Goal: Task Accomplishment & Management: Manage account settings

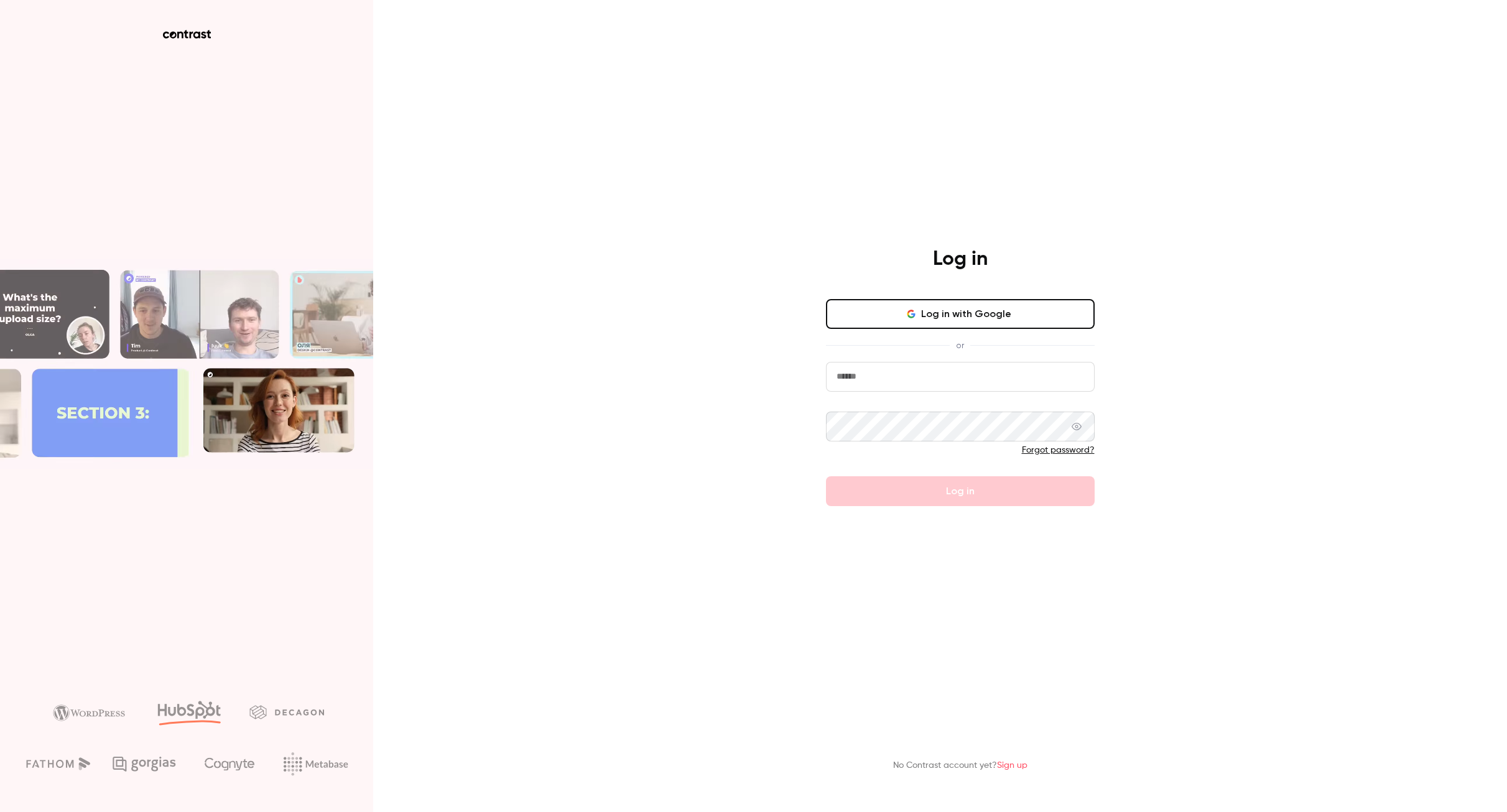
click at [1001, 316] on button "Log in with Google" at bounding box center [960, 313] width 268 height 30
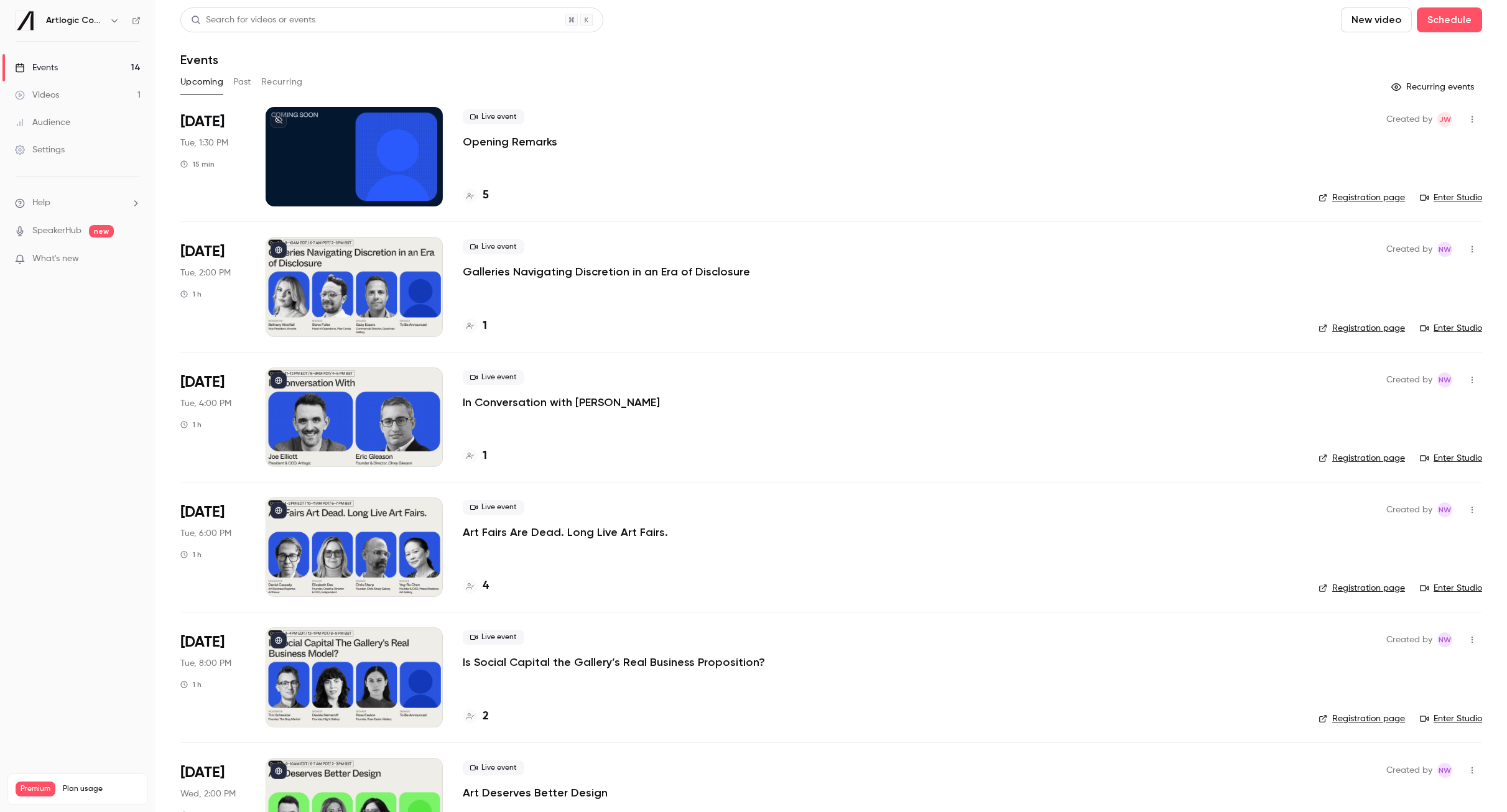
click at [782, 309] on div "Live event Galleries Navigating Discretion in an Era of Disclosure 1" at bounding box center [881, 287] width 836 height 100
click at [918, 267] on div "Live event Galleries Navigating Discretion in an Era of Disclosure" at bounding box center [881, 259] width 836 height 40
click at [888, 268] on div "Live event Galleries Navigating Discretion in an Era of Disclosure" at bounding box center [881, 259] width 836 height 40
click at [480, 273] on p "Galleries Navigating Discretion in an Era of Disclosure" at bounding box center [606, 272] width 288 height 15
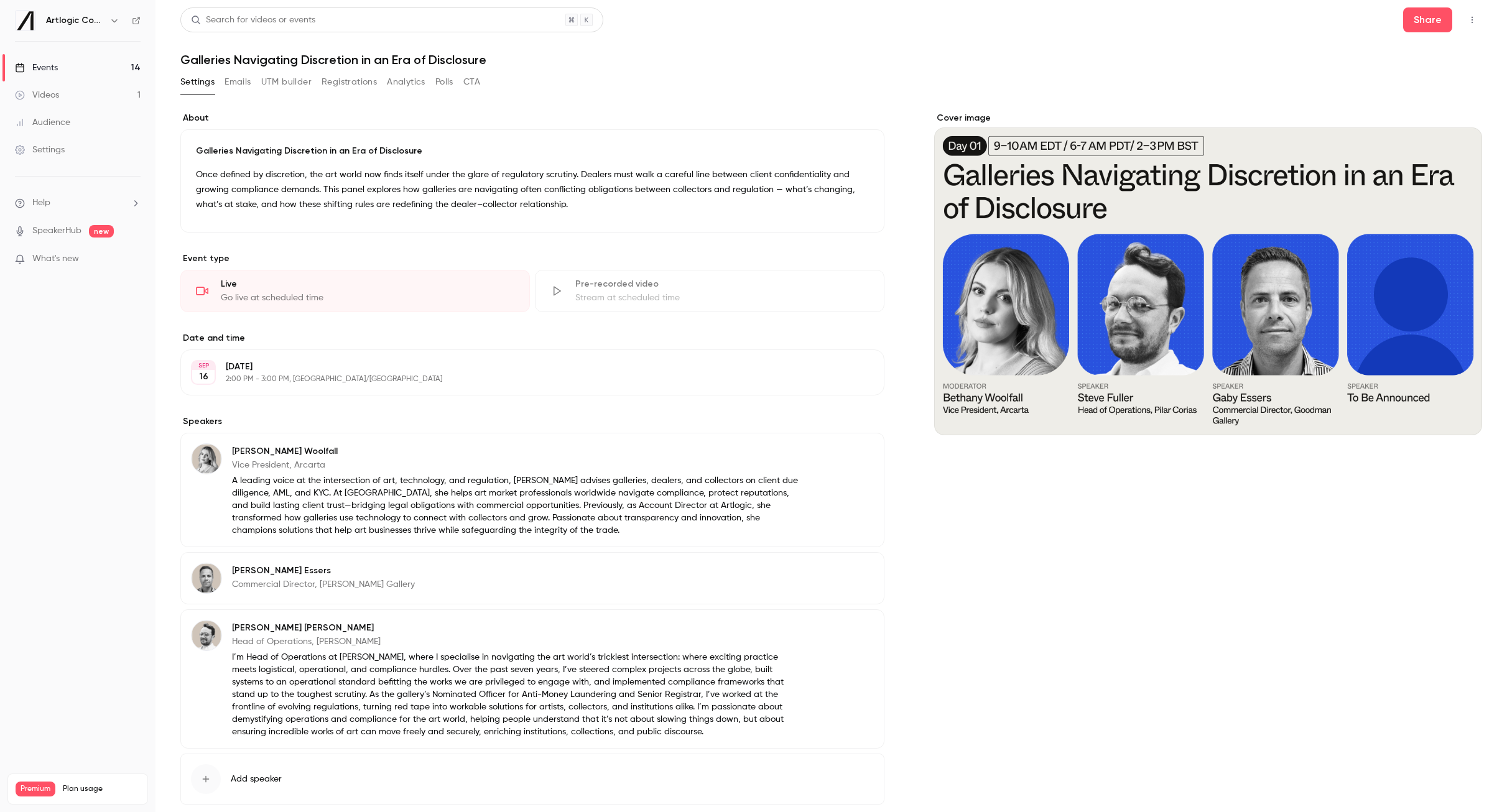
click at [342, 88] on button "Registrations" at bounding box center [349, 82] width 56 height 20
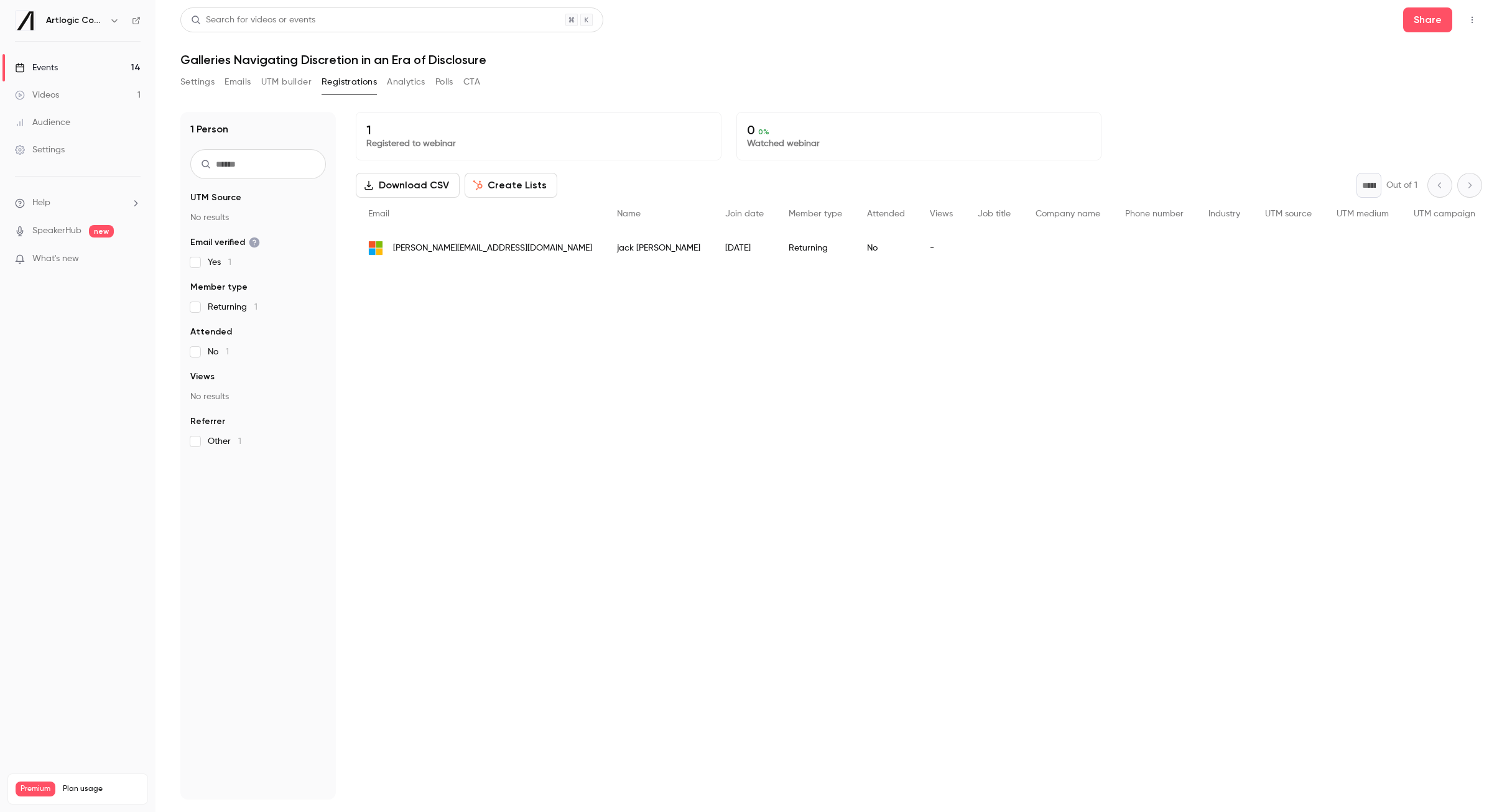
drag, startPoint x: 293, startPoint y: 82, endPoint x: 265, endPoint y: 84, distance: 28.1
click at [293, 82] on button "UTM builder" at bounding box center [287, 82] width 50 height 20
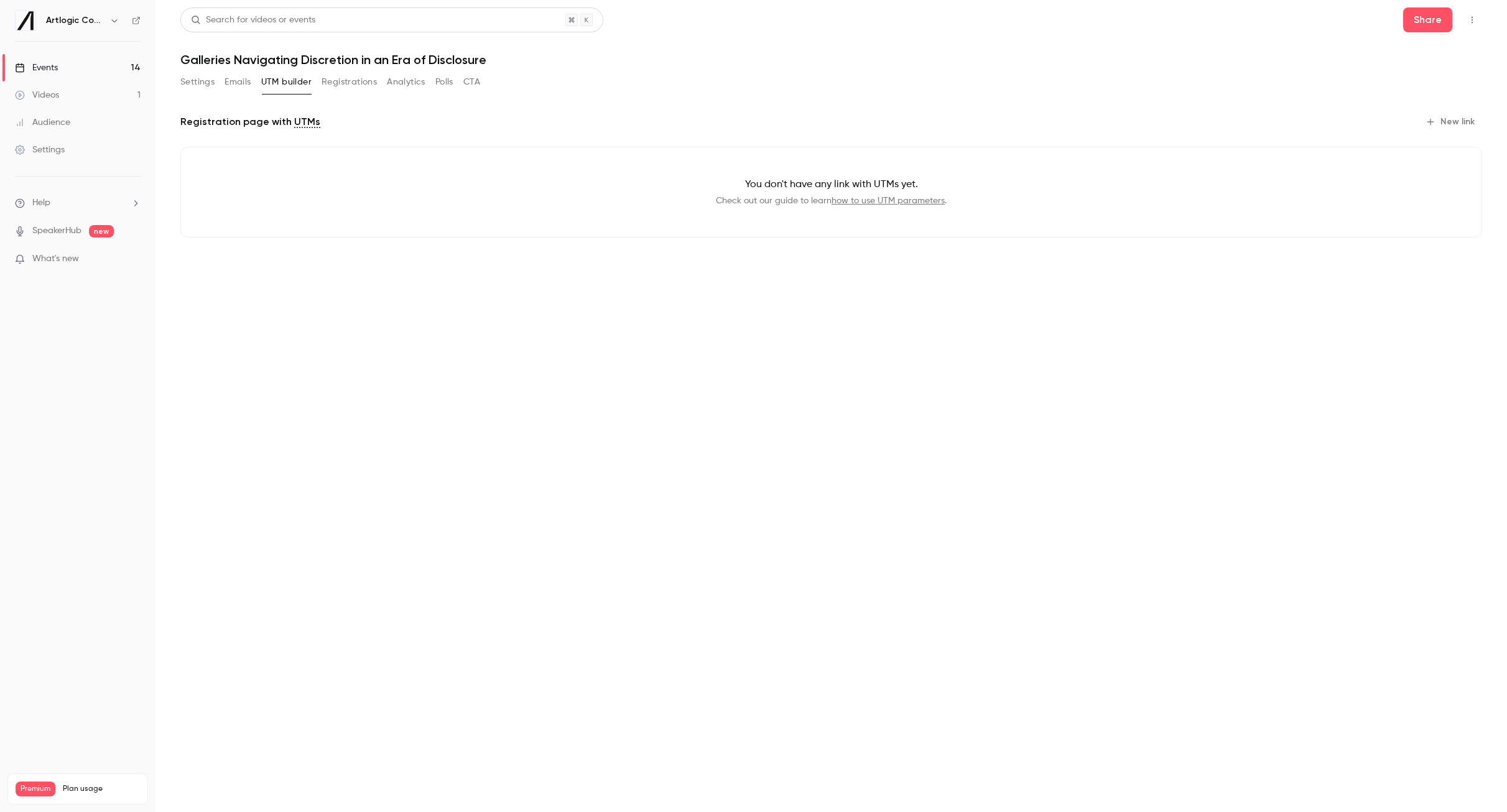
click at [405, 79] on button "Analytics" at bounding box center [406, 82] width 39 height 20
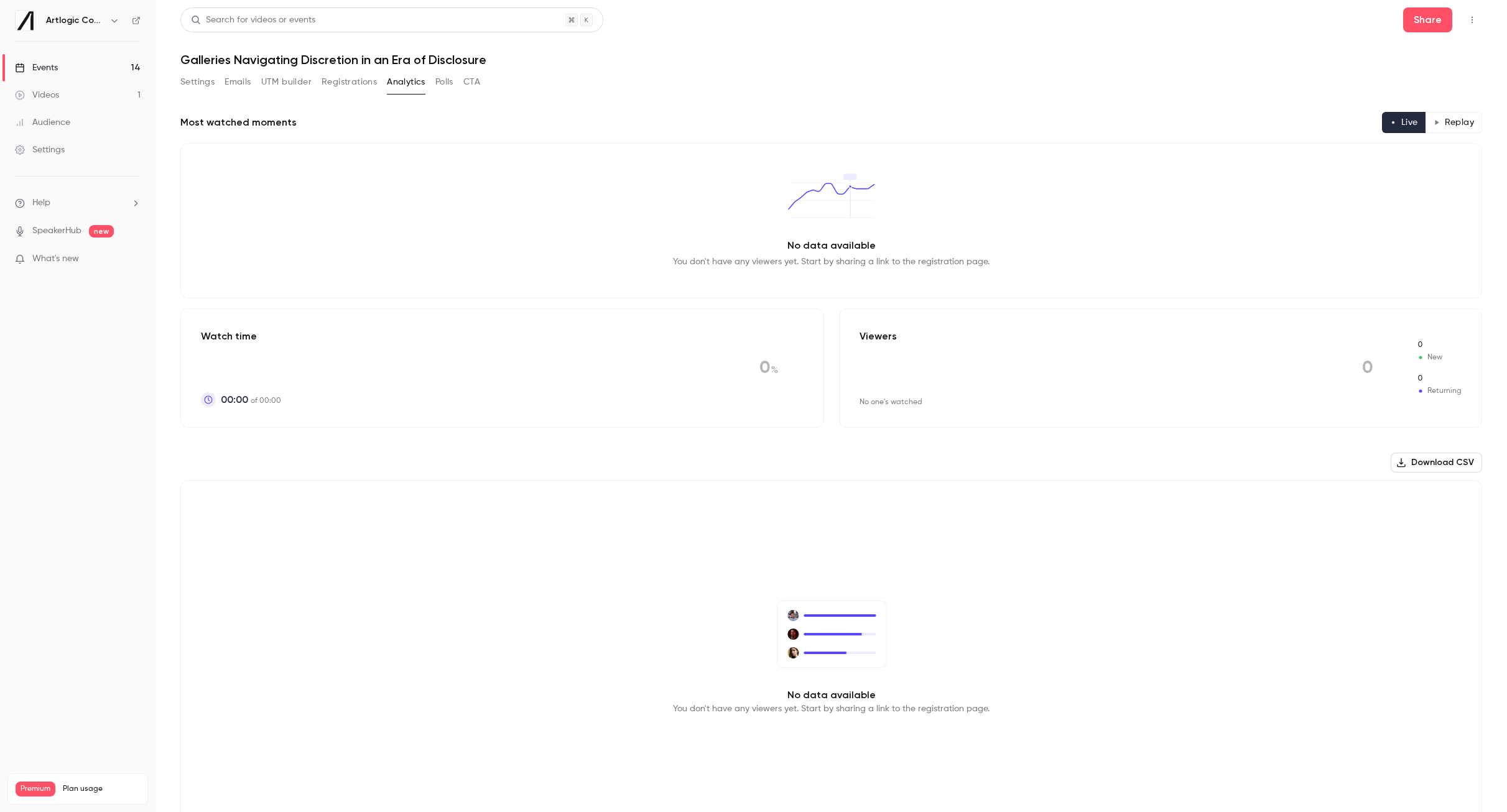
click at [440, 82] on button "Polls" at bounding box center [445, 82] width 18 height 20
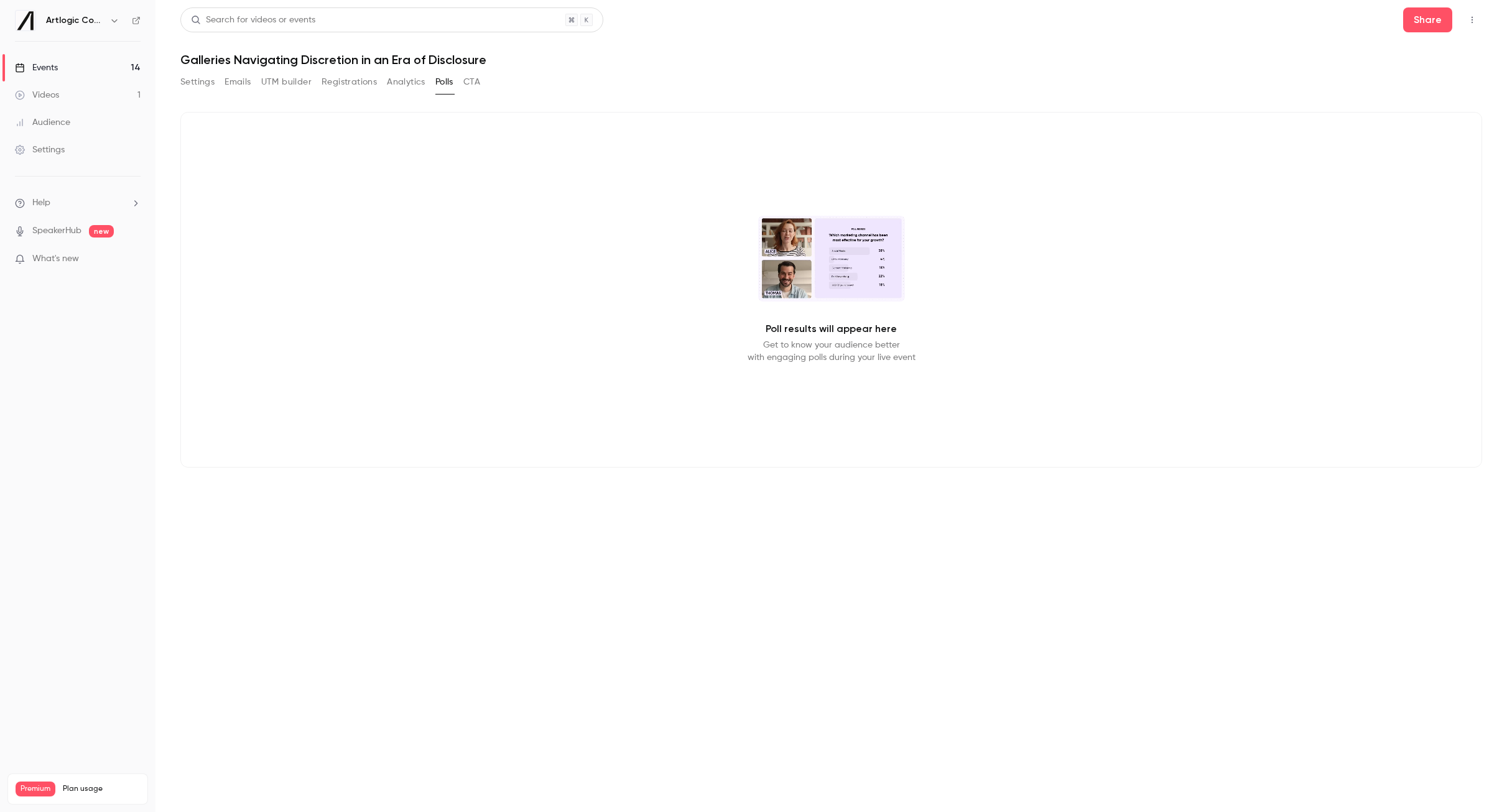
click at [478, 80] on button "CTA" at bounding box center [472, 82] width 17 height 20
click at [440, 79] on button "Polls" at bounding box center [445, 82] width 18 height 20
click at [414, 79] on button "Analytics" at bounding box center [406, 82] width 39 height 20
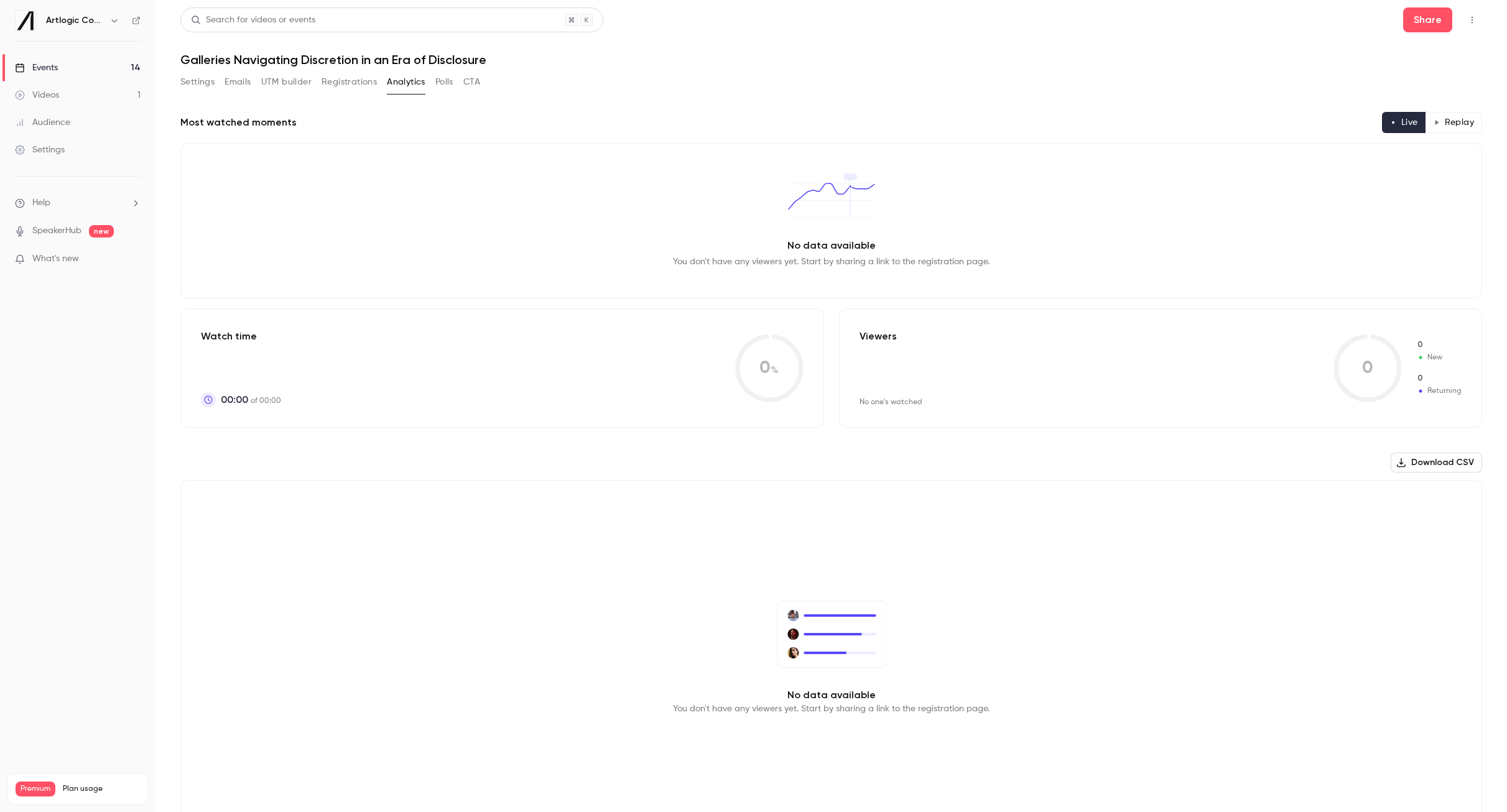
click at [327, 86] on button "Registrations" at bounding box center [349, 82] width 56 height 20
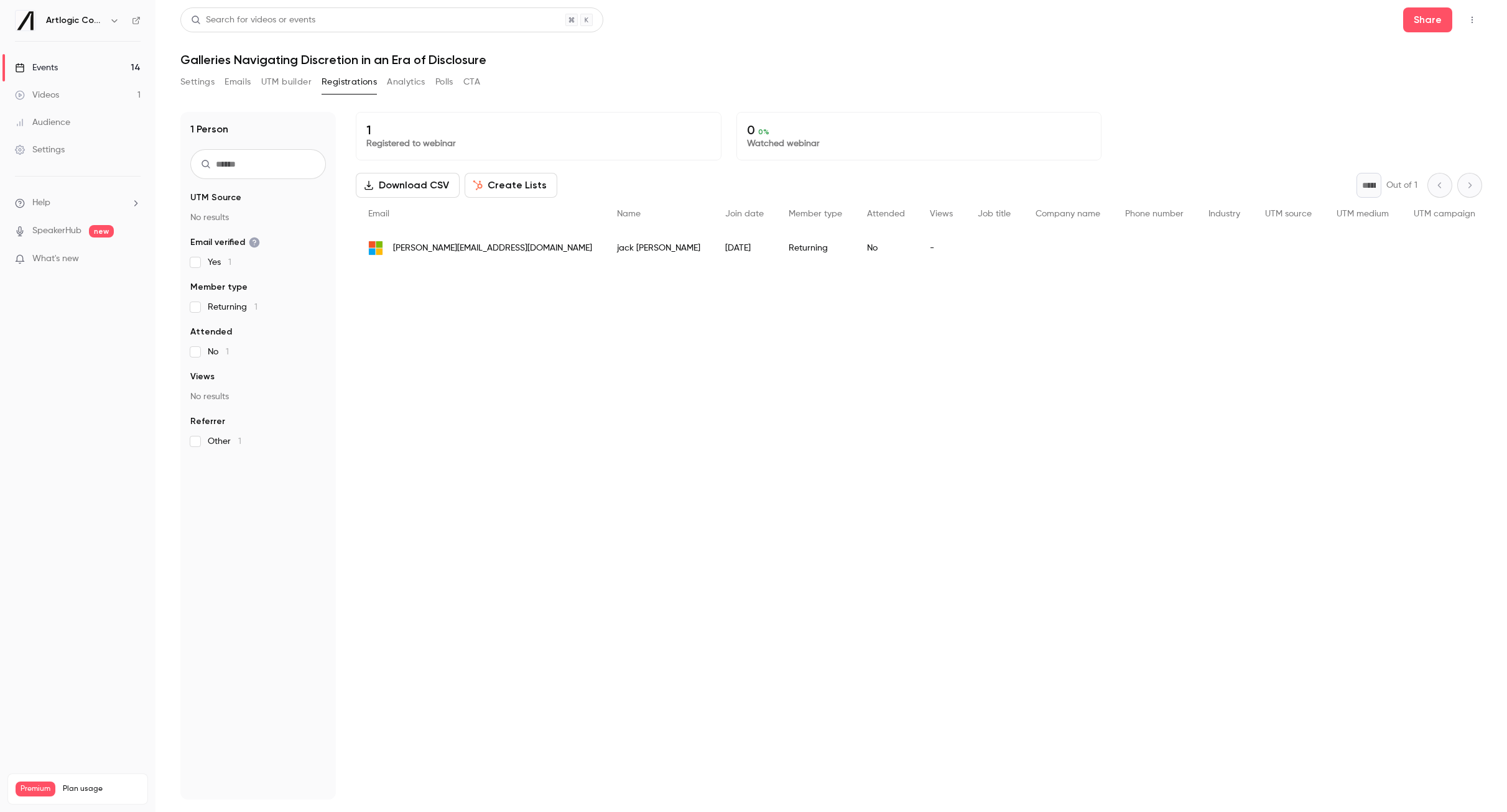
click at [292, 85] on button "UTM builder" at bounding box center [287, 82] width 50 height 20
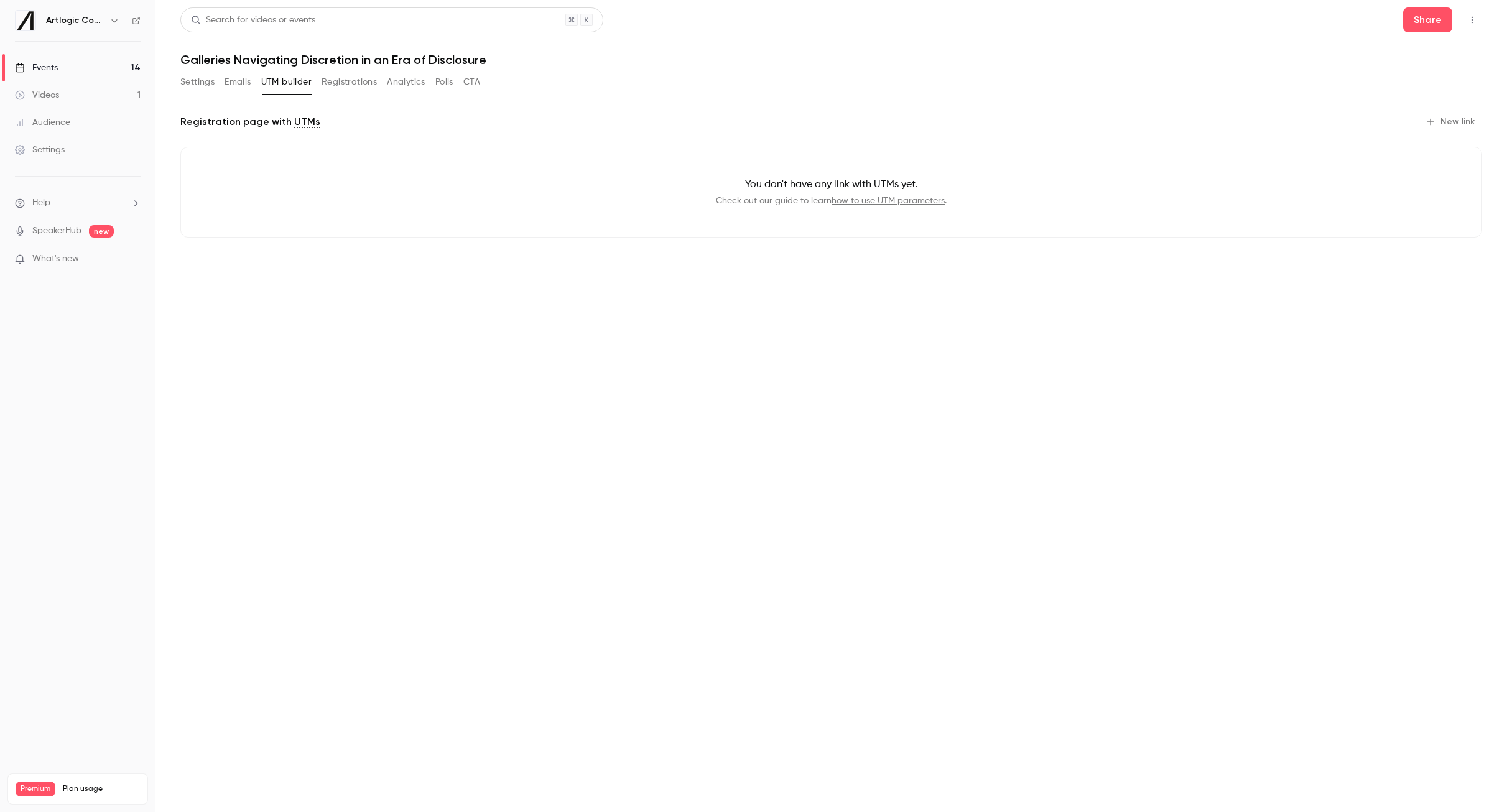
click at [78, 143] on link "Settings" at bounding box center [78, 150] width 156 height 27
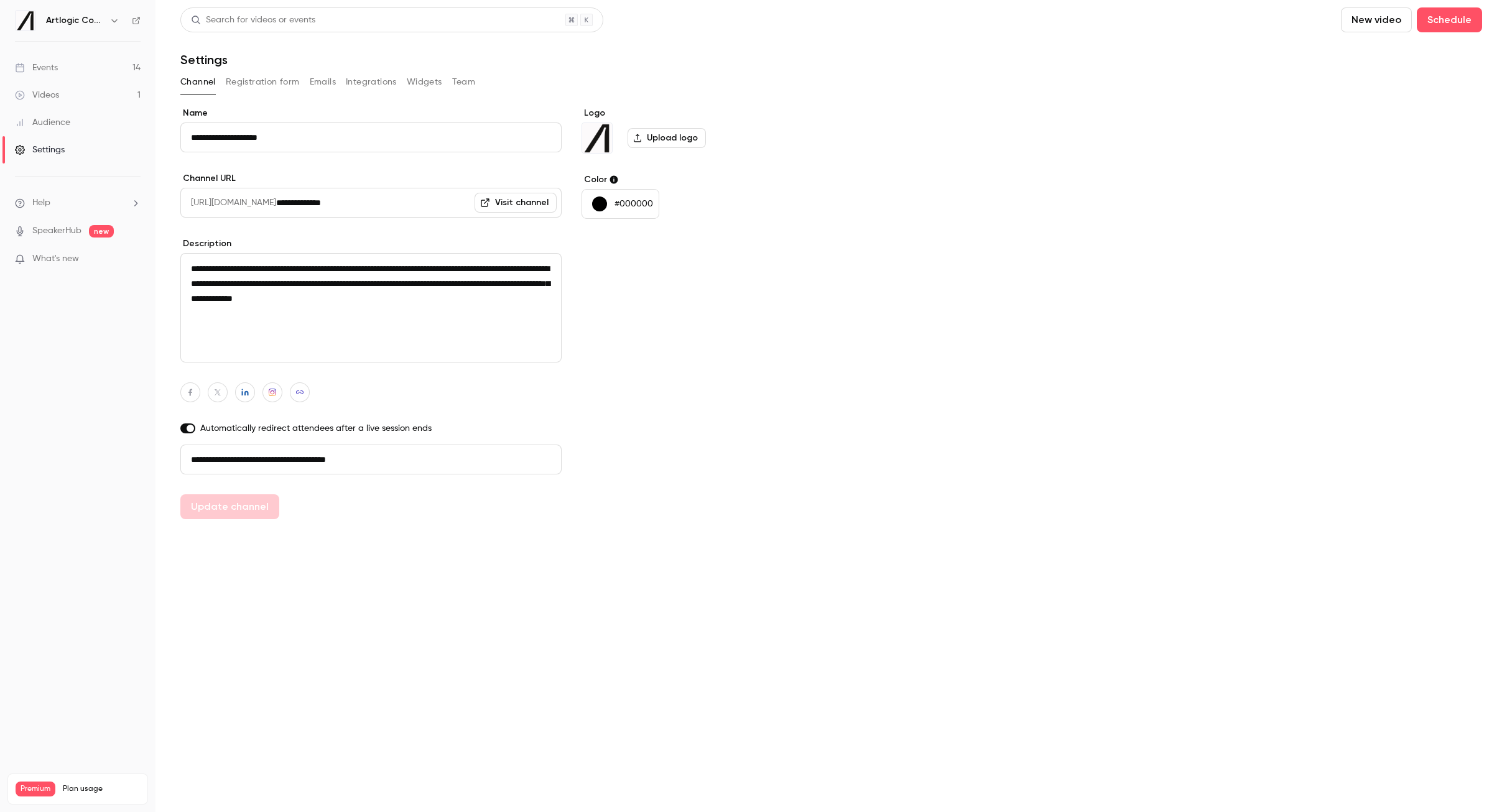
click at [295, 78] on button "Registration form" at bounding box center [262, 82] width 74 height 20
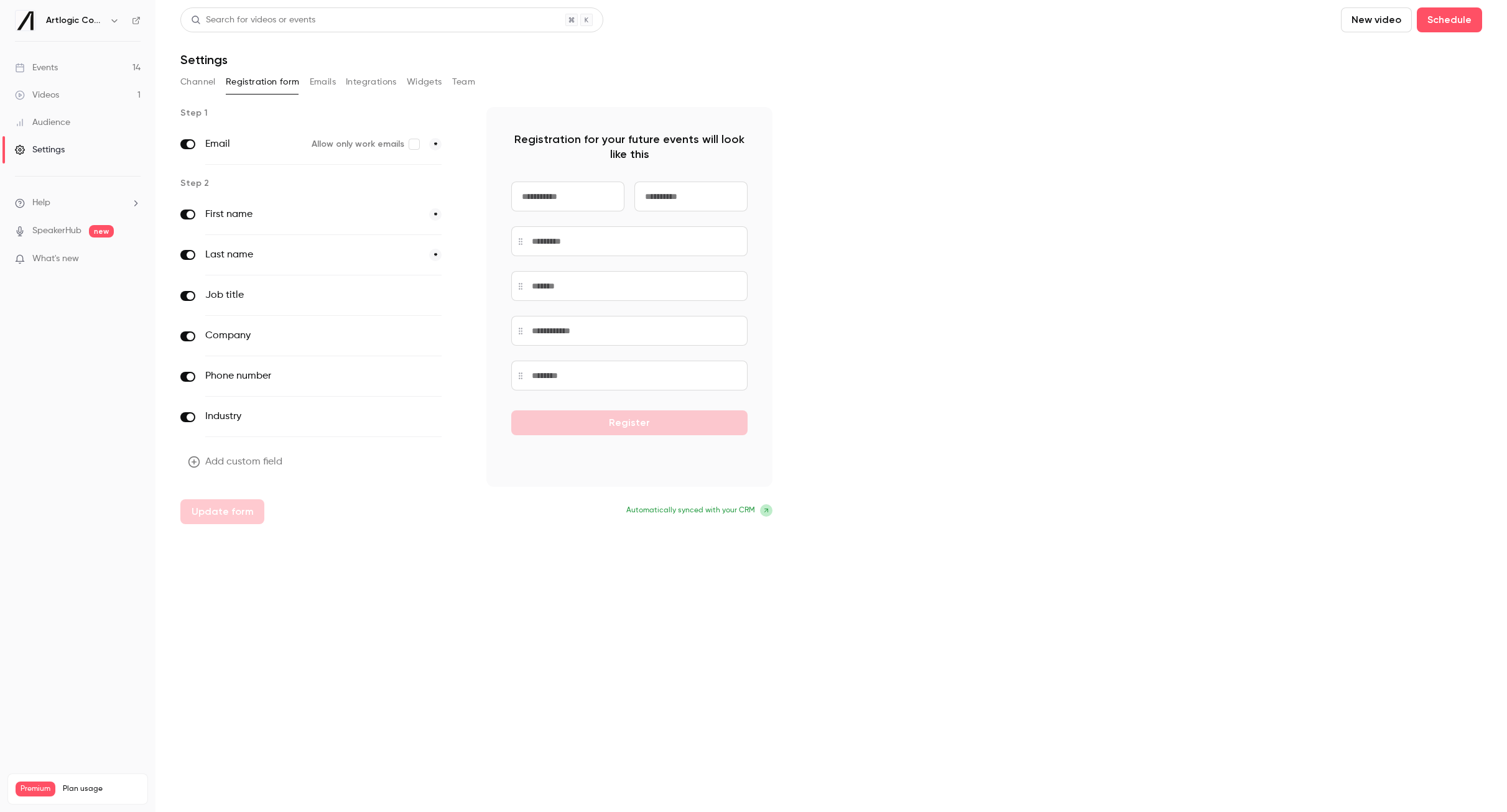
click at [198, 78] on button "Channel" at bounding box center [198, 82] width 35 height 20
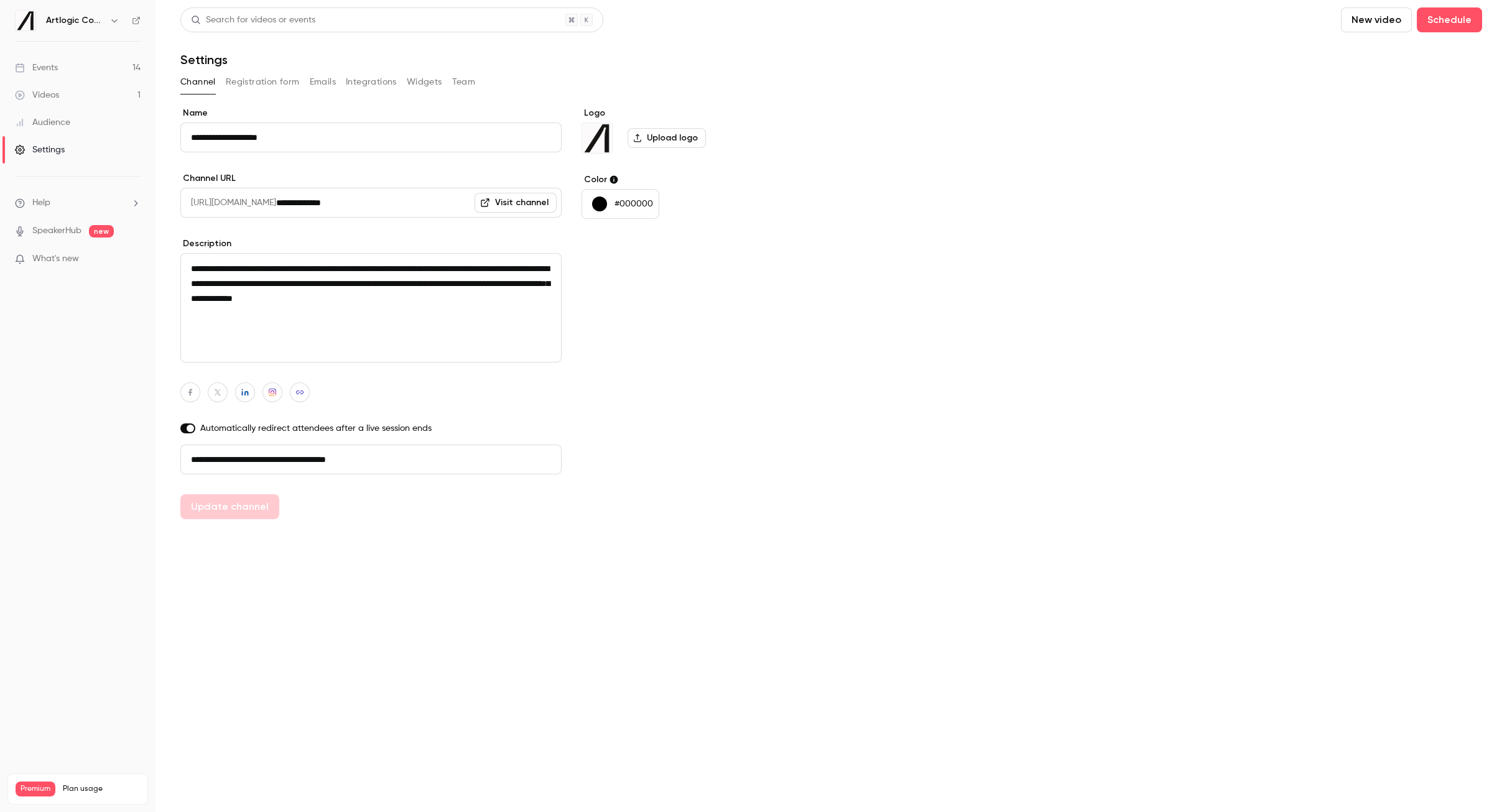
click at [262, 86] on button "Registration form" at bounding box center [262, 82] width 74 height 20
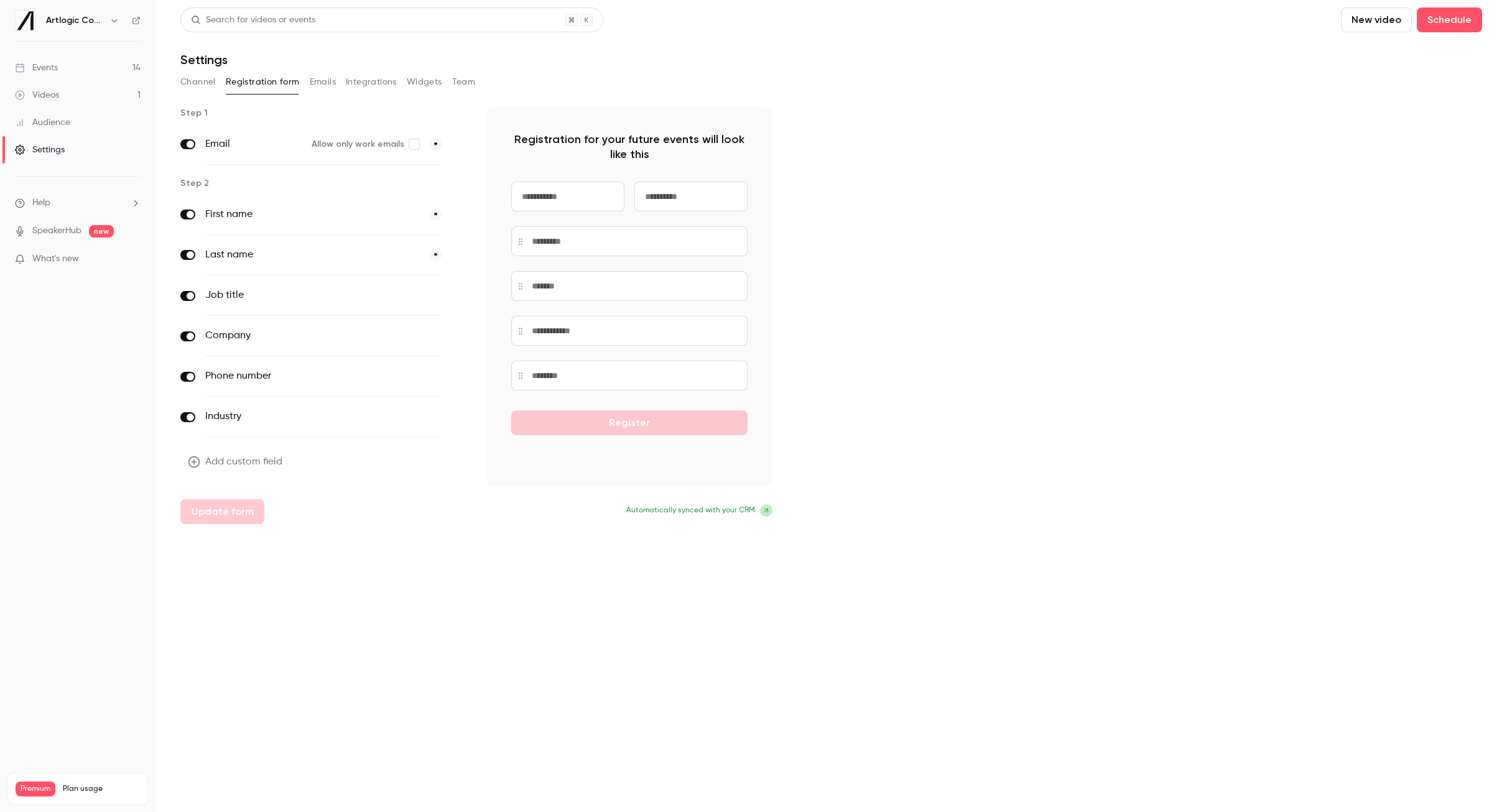
click at [451, 420] on div "Industry optional" at bounding box center [323, 416] width 286 height 40
click at [455, 418] on button "button" at bounding box center [459, 418] width 15 height 15
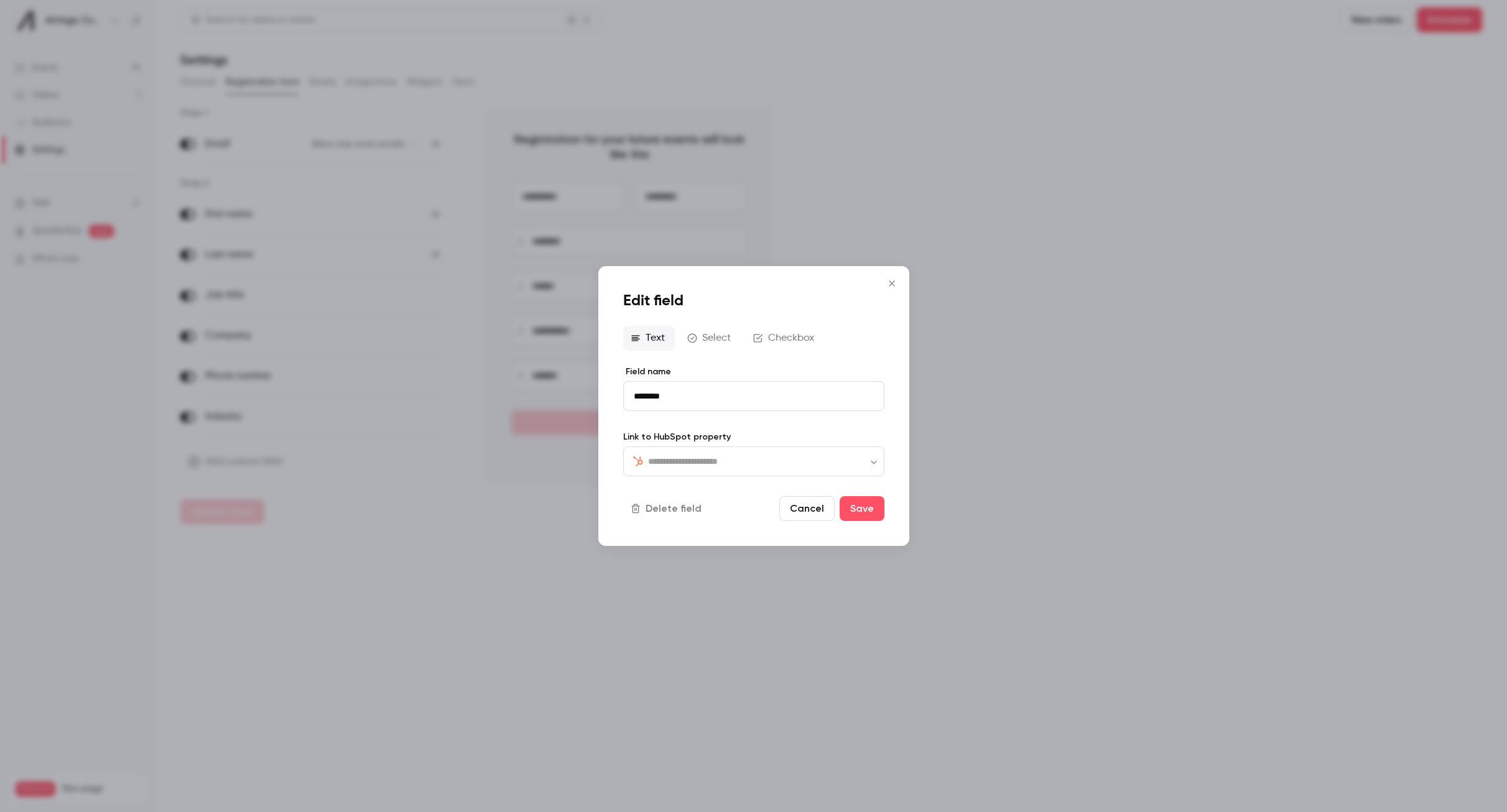
type input "********"
click at [686, 508] on button "Delete field" at bounding box center [667, 509] width 88 height 25
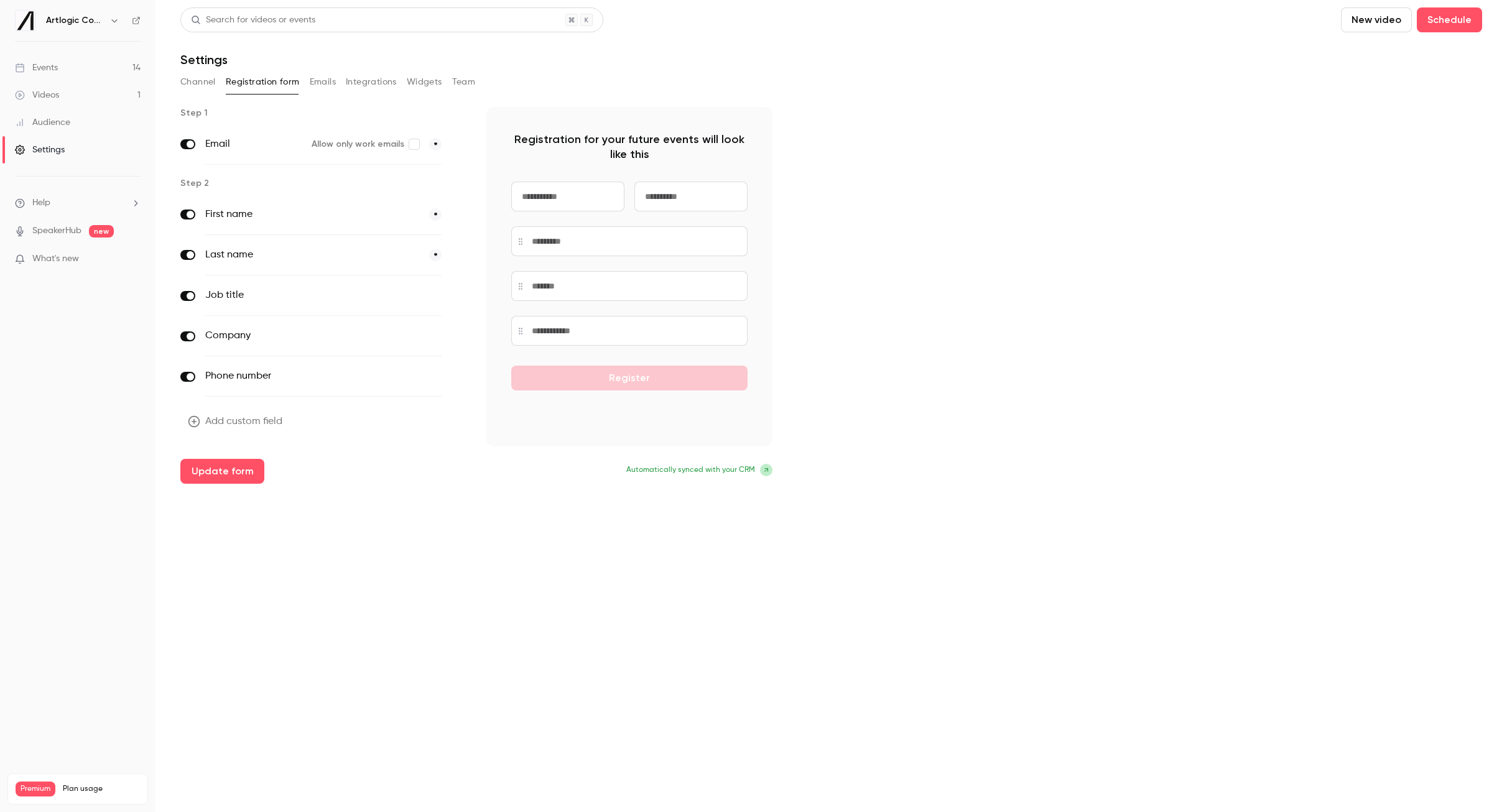
click at [423, 296] on button "optional" at bounding box center [420, 295] width 42 height 12
click at [464, 292] on button "button" at bounding box center [459, 296] width 15 height 15
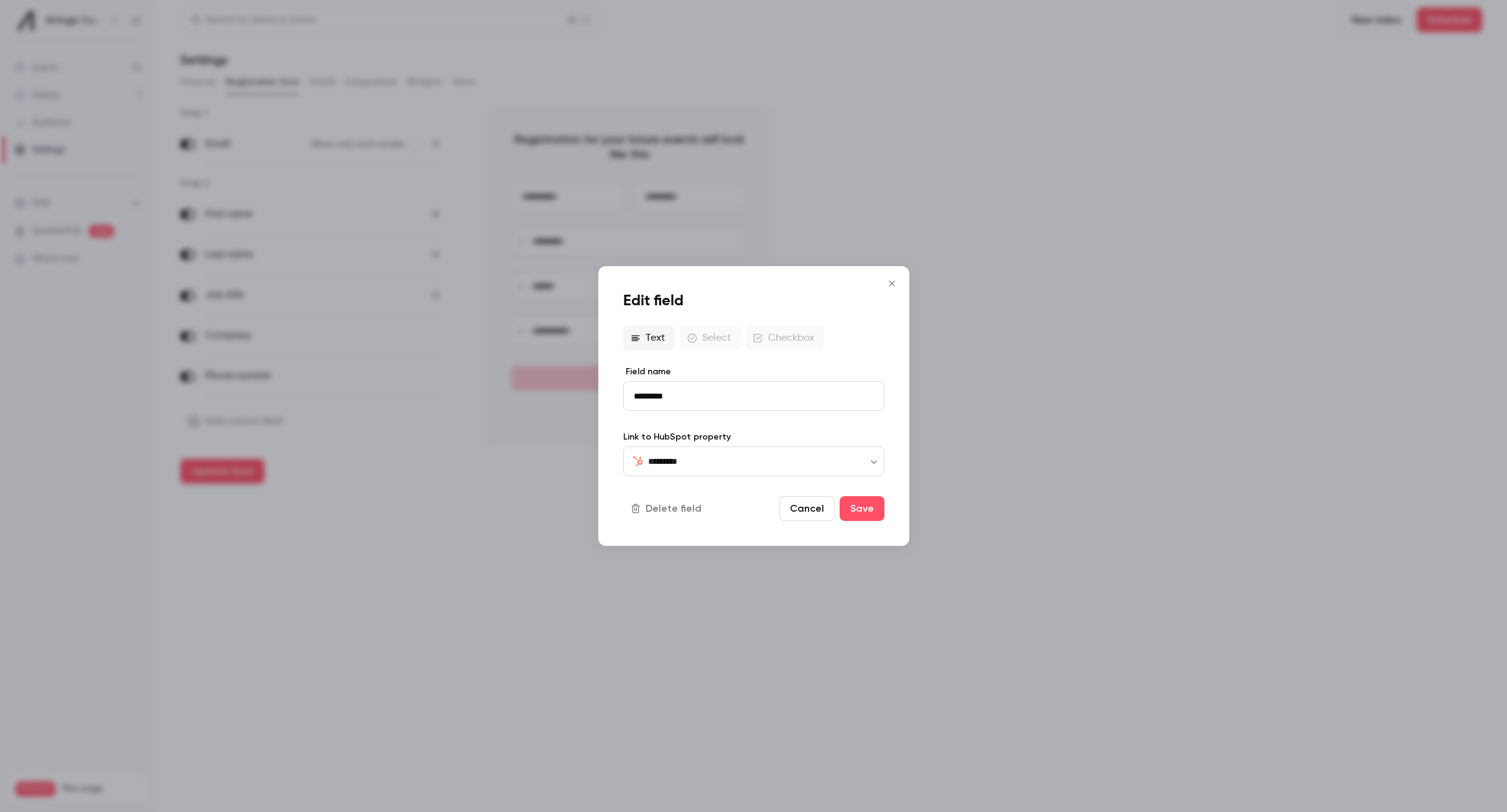
click at [671, 504] on button "Delete field" at bounding box center [667, 509] width 88 height 25
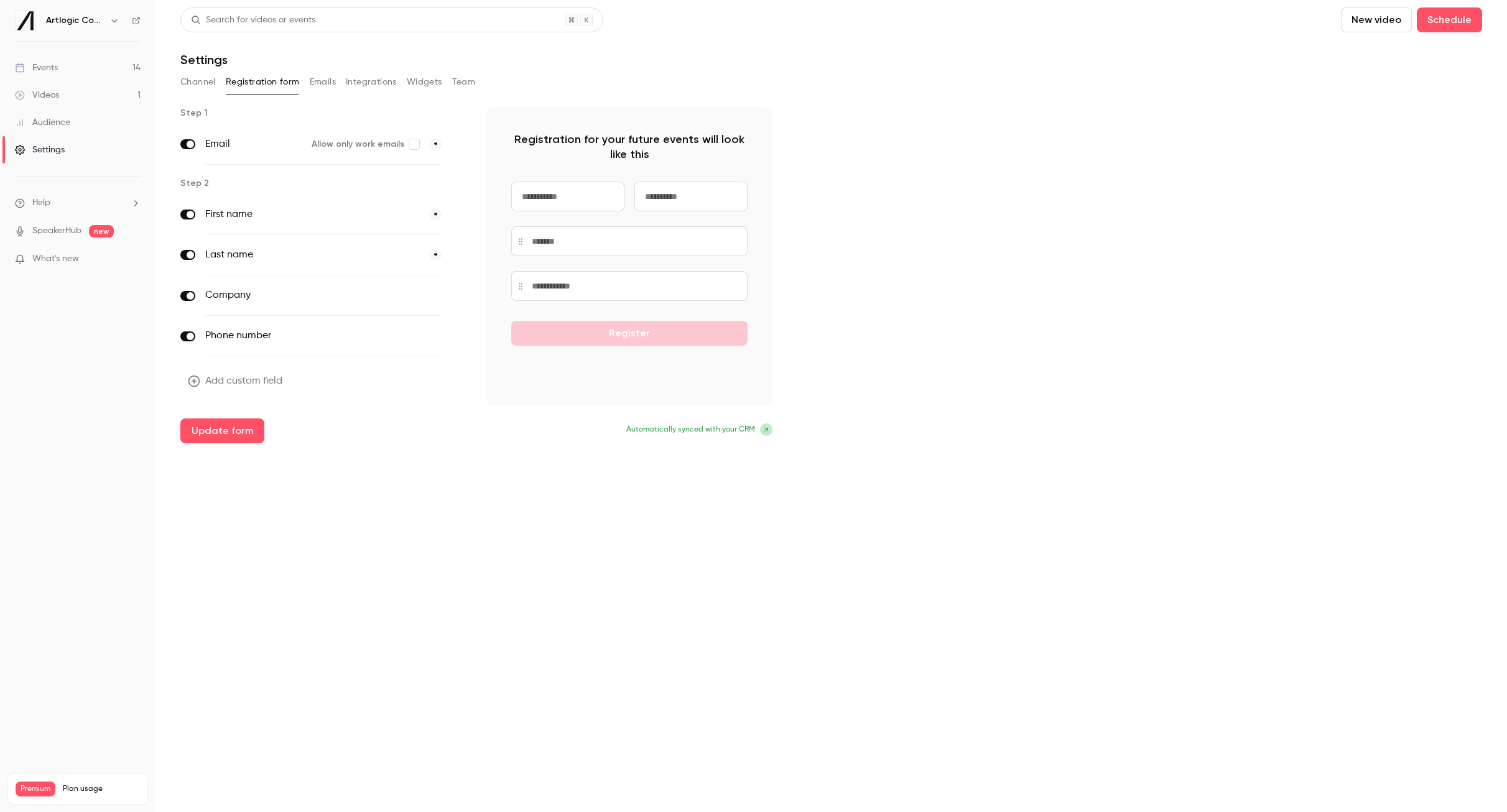
click at [457, 295] on icon "button" at bounding box center [459, 296] width 8 height 8
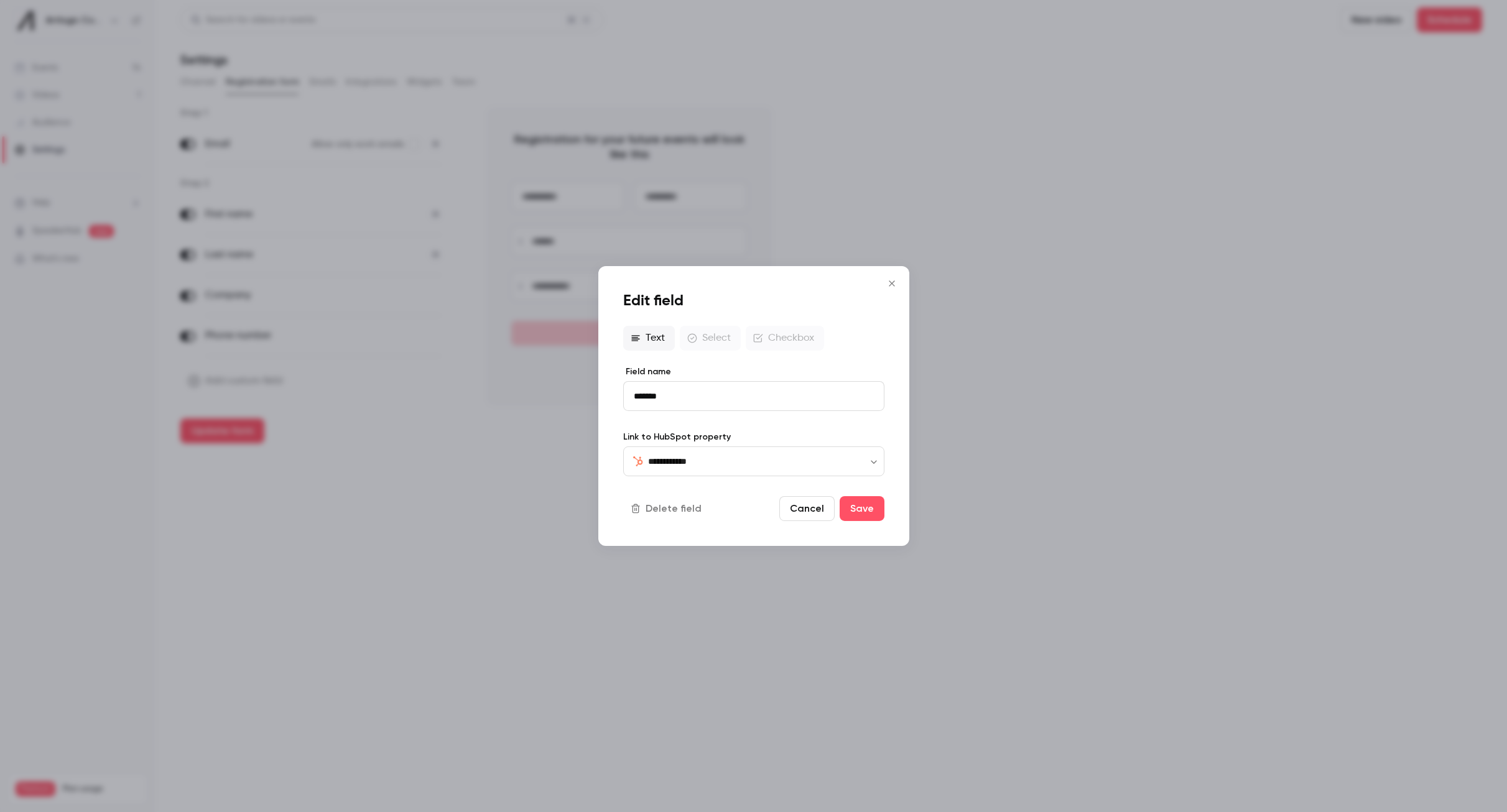
click at [673, 508] on button "Delete field" at bounding box center [667, 509] width 88 height 25
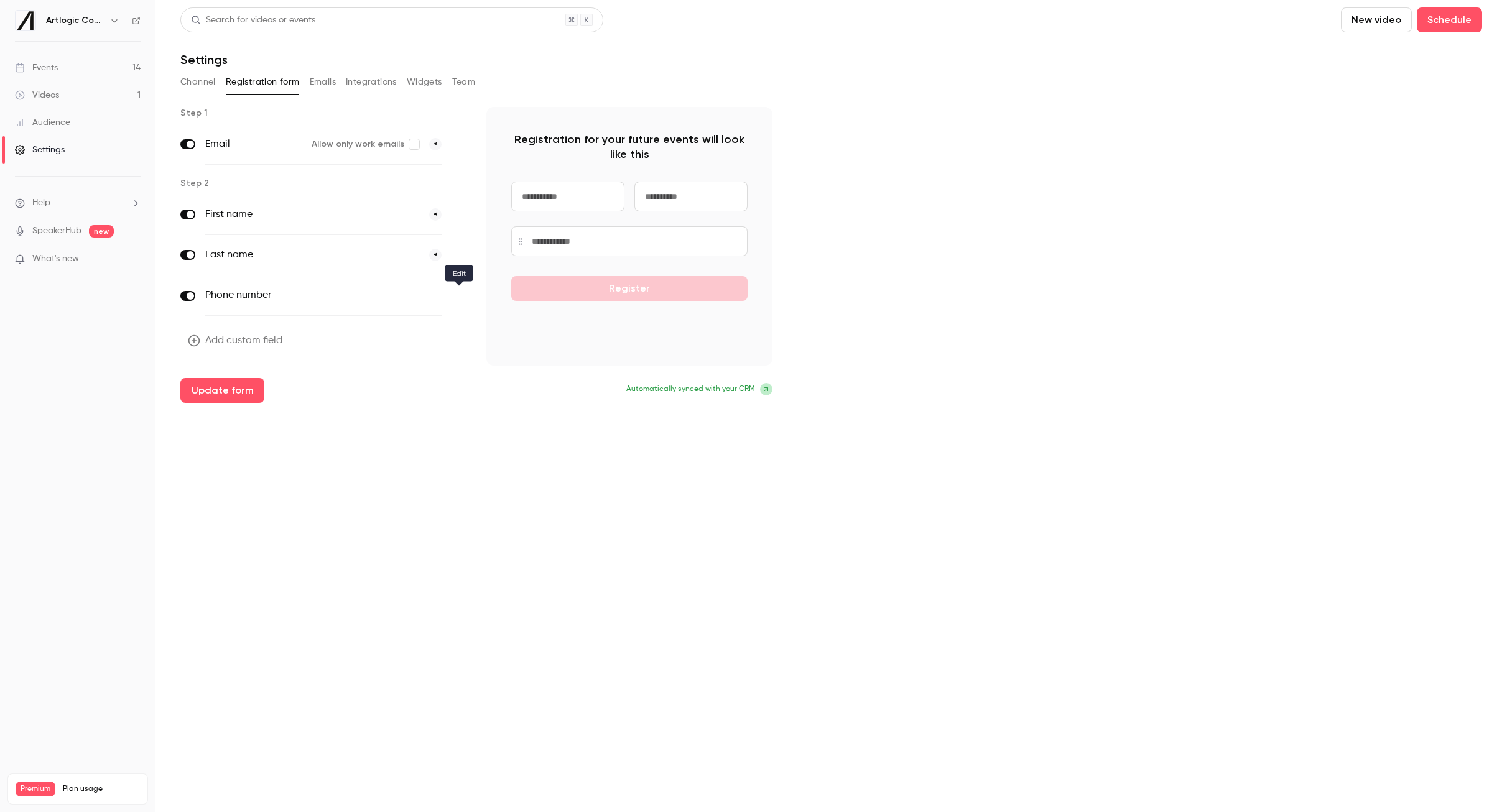
click at [454, 291] on button "button" at bounding box center [459, 296] width 15 height 15
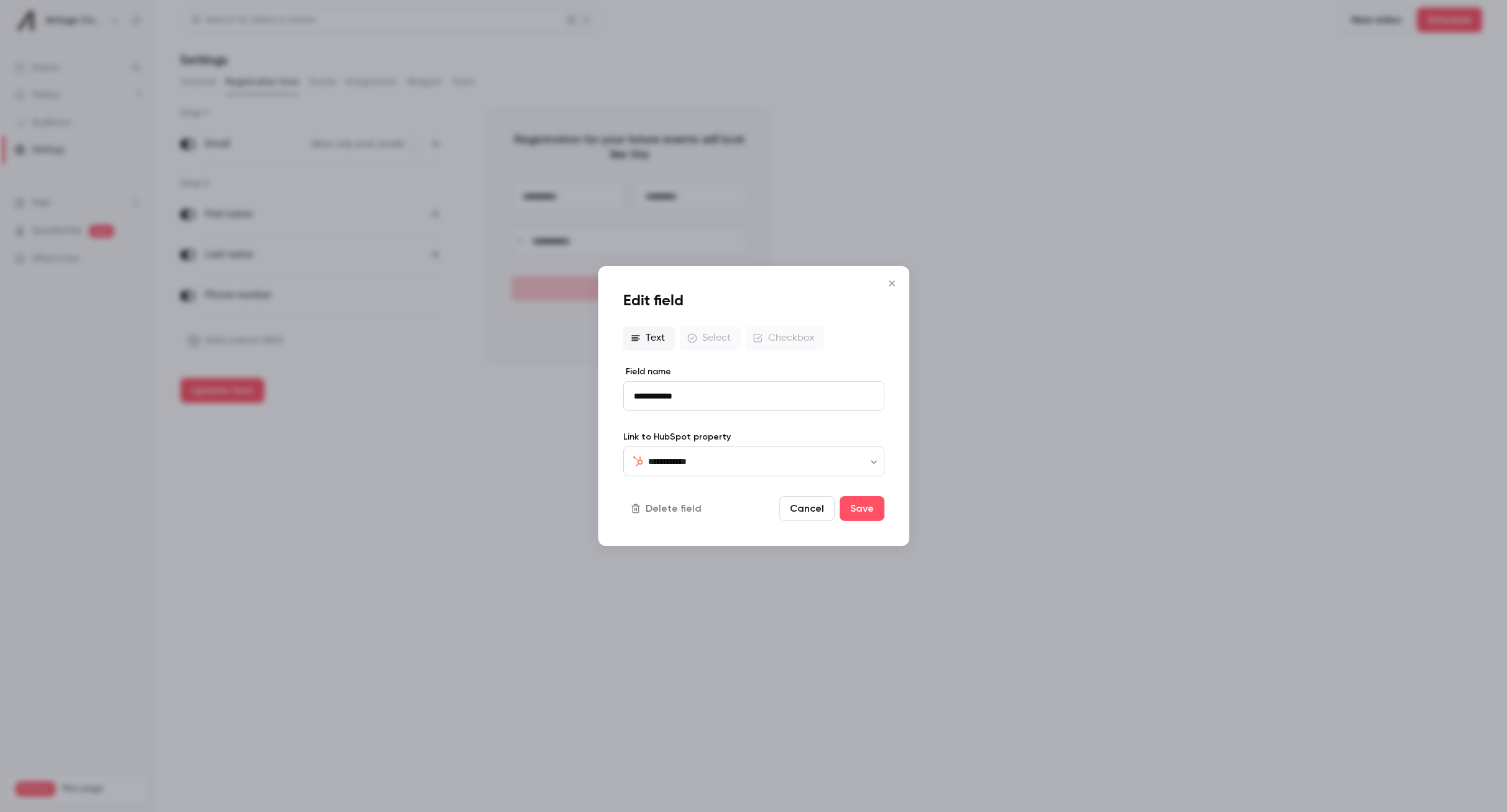
click at [683, 504] on button "Delete field" at bounding box center [667, 509] width 88 height 25
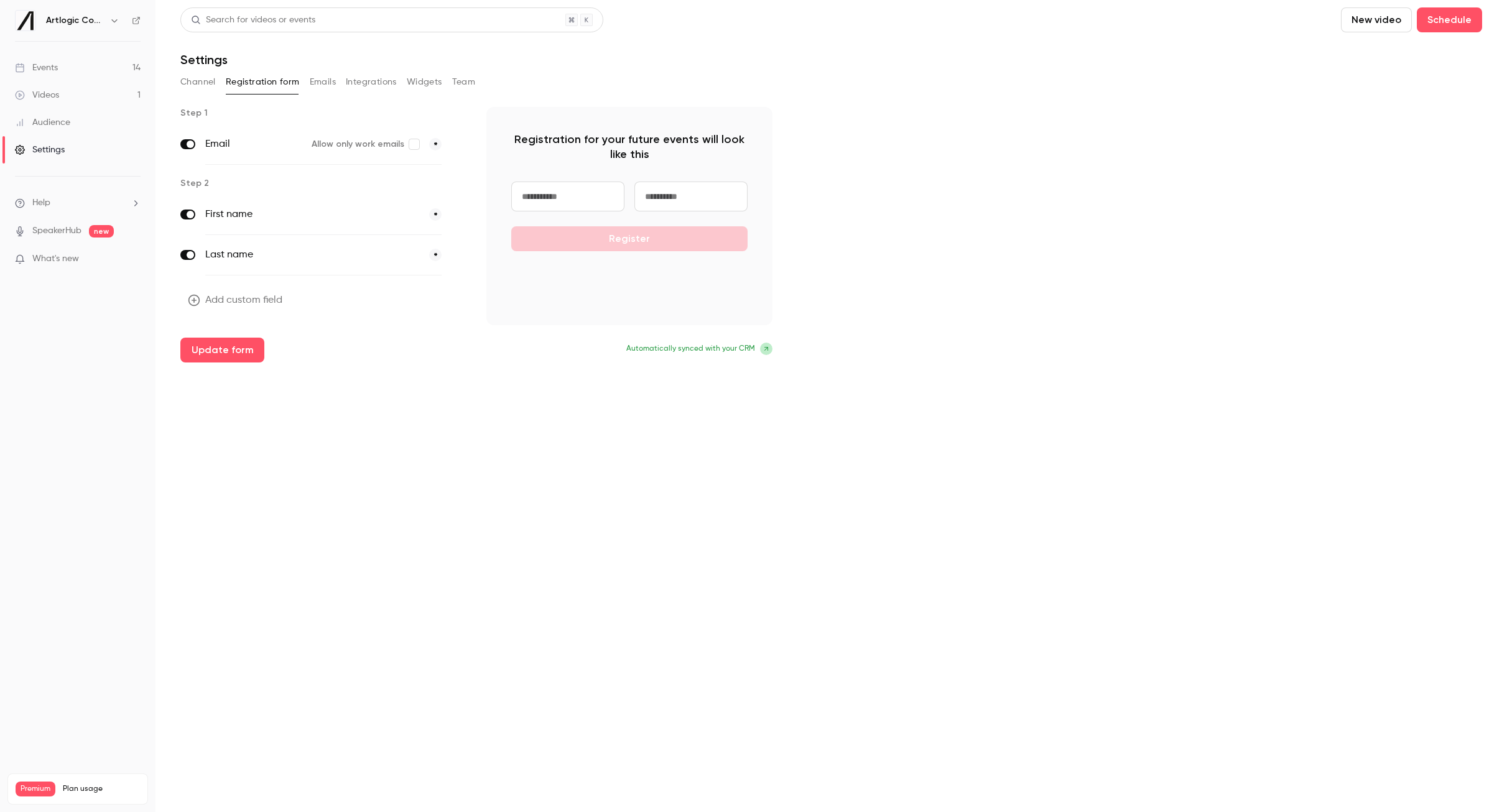
click at [238, 299] on button "Add custom field" at bounding box center [236, 300] width 112 height 25
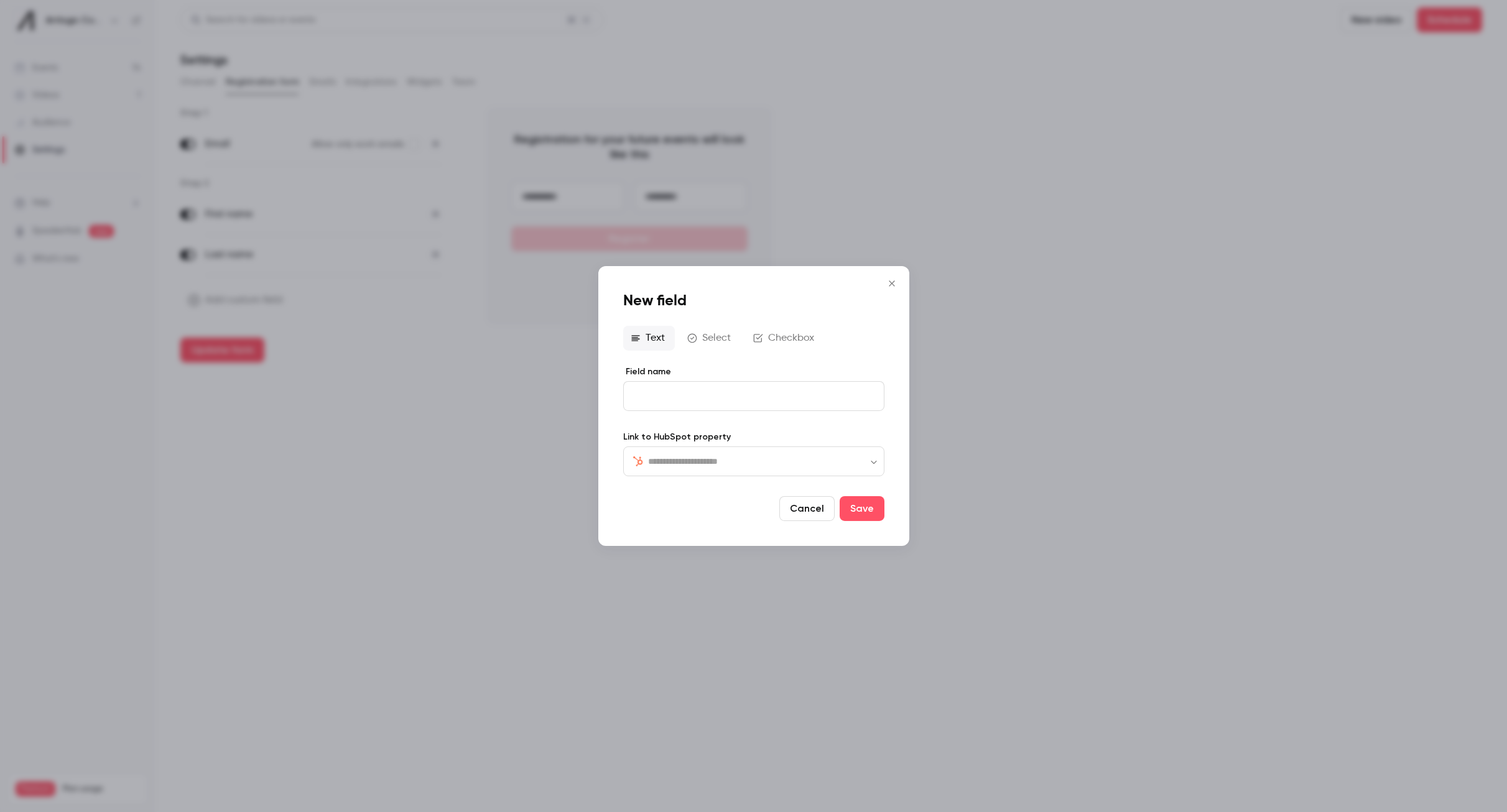
click at [709, 467] on input "text" at bounding box center [761, 461] width 227 height 15
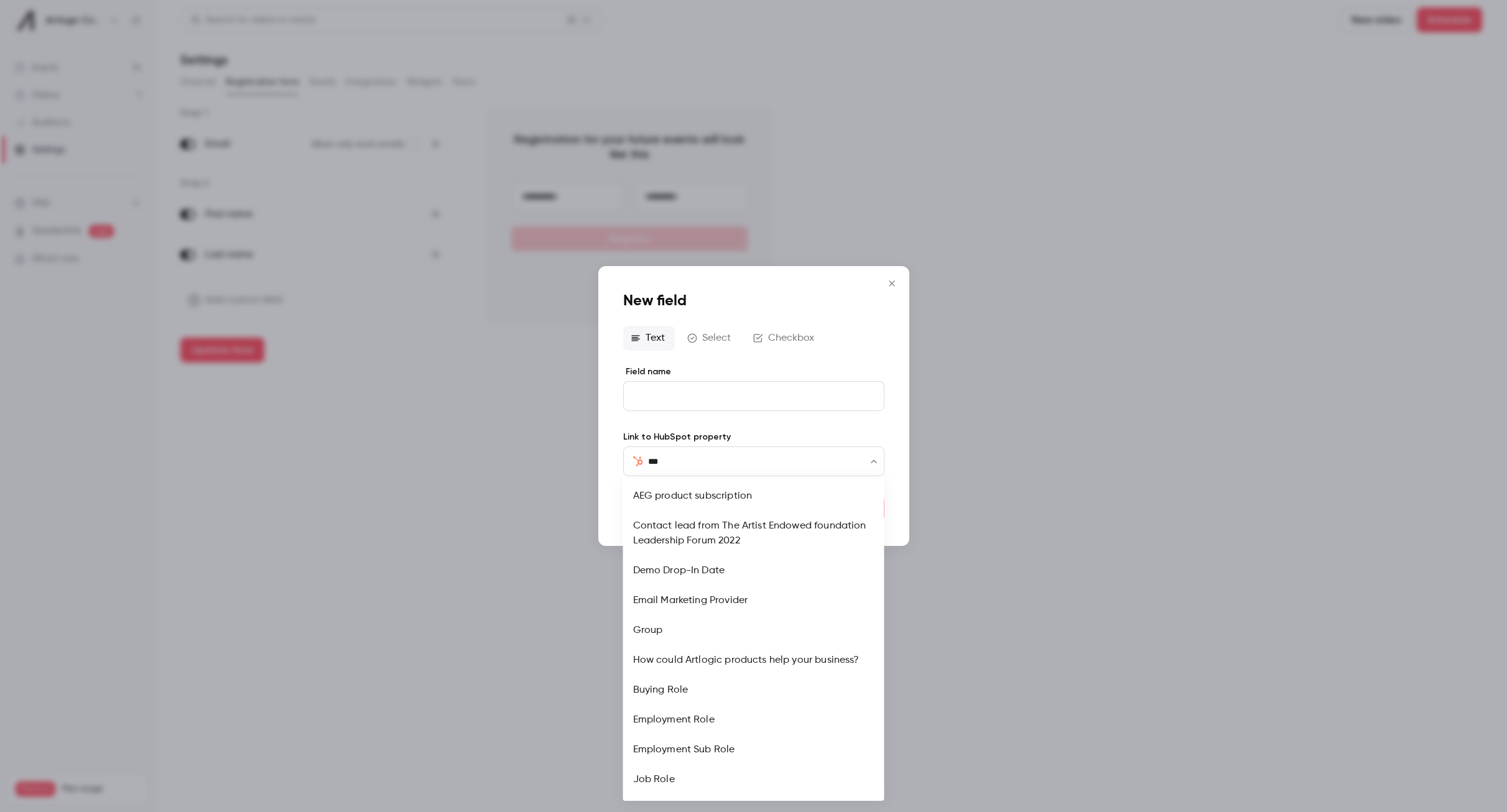
type input "****"
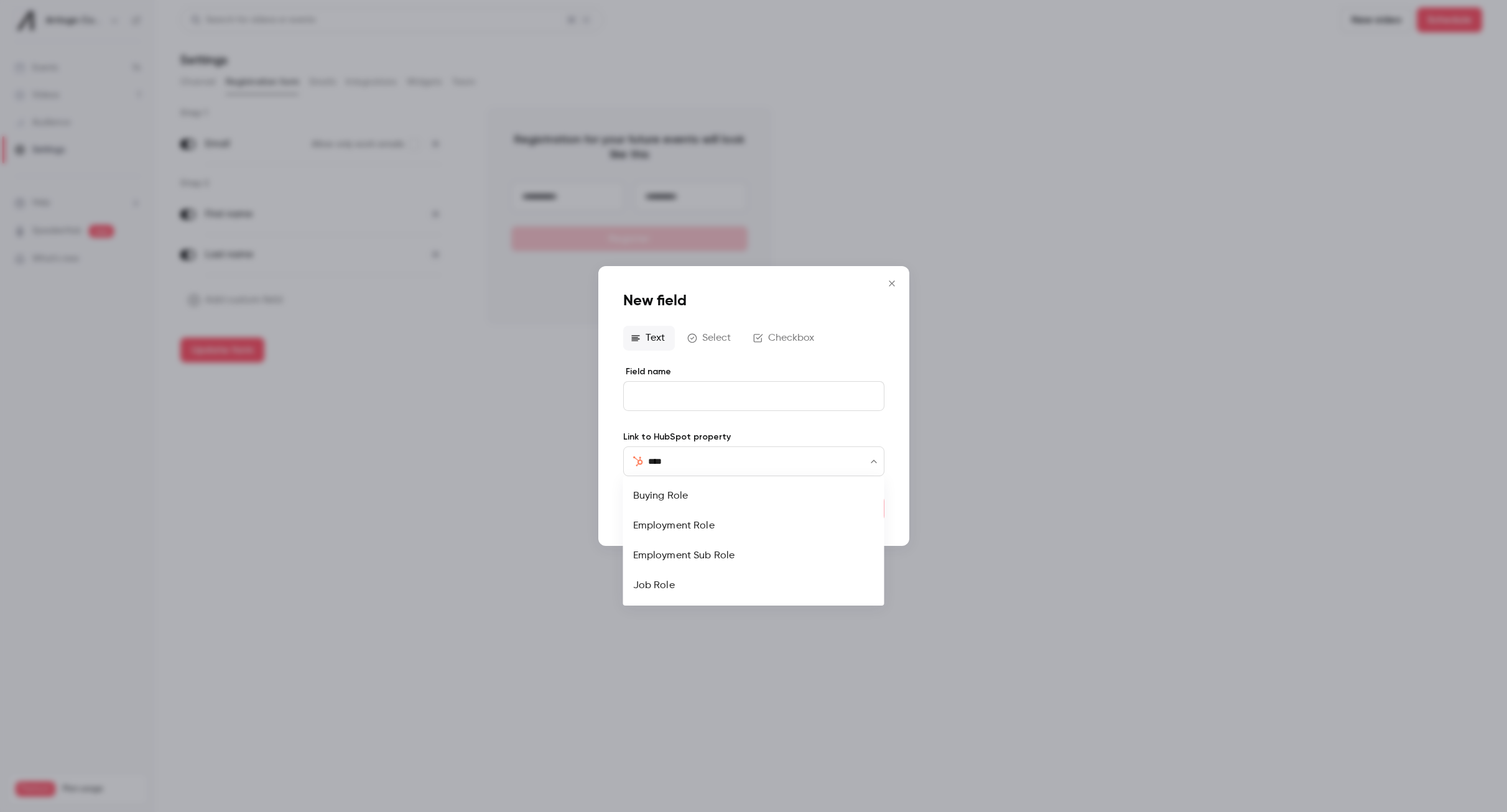
click at [699, 590] on li "Job Role" at bounding box center [754, 586] width 262 height 30
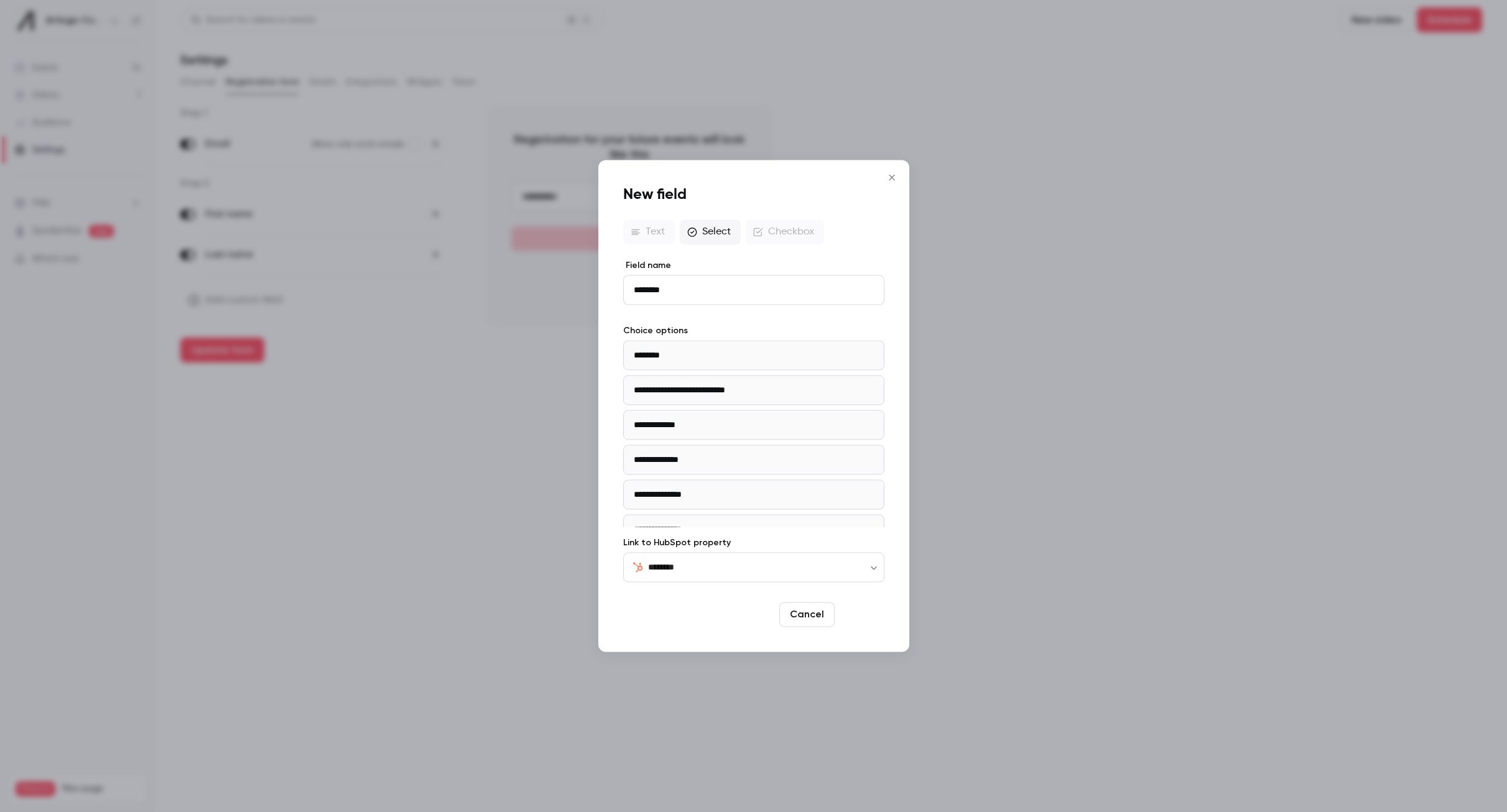
click at [859, 605] on button "Save" at bounding box center [862, 615] width 45 height 25
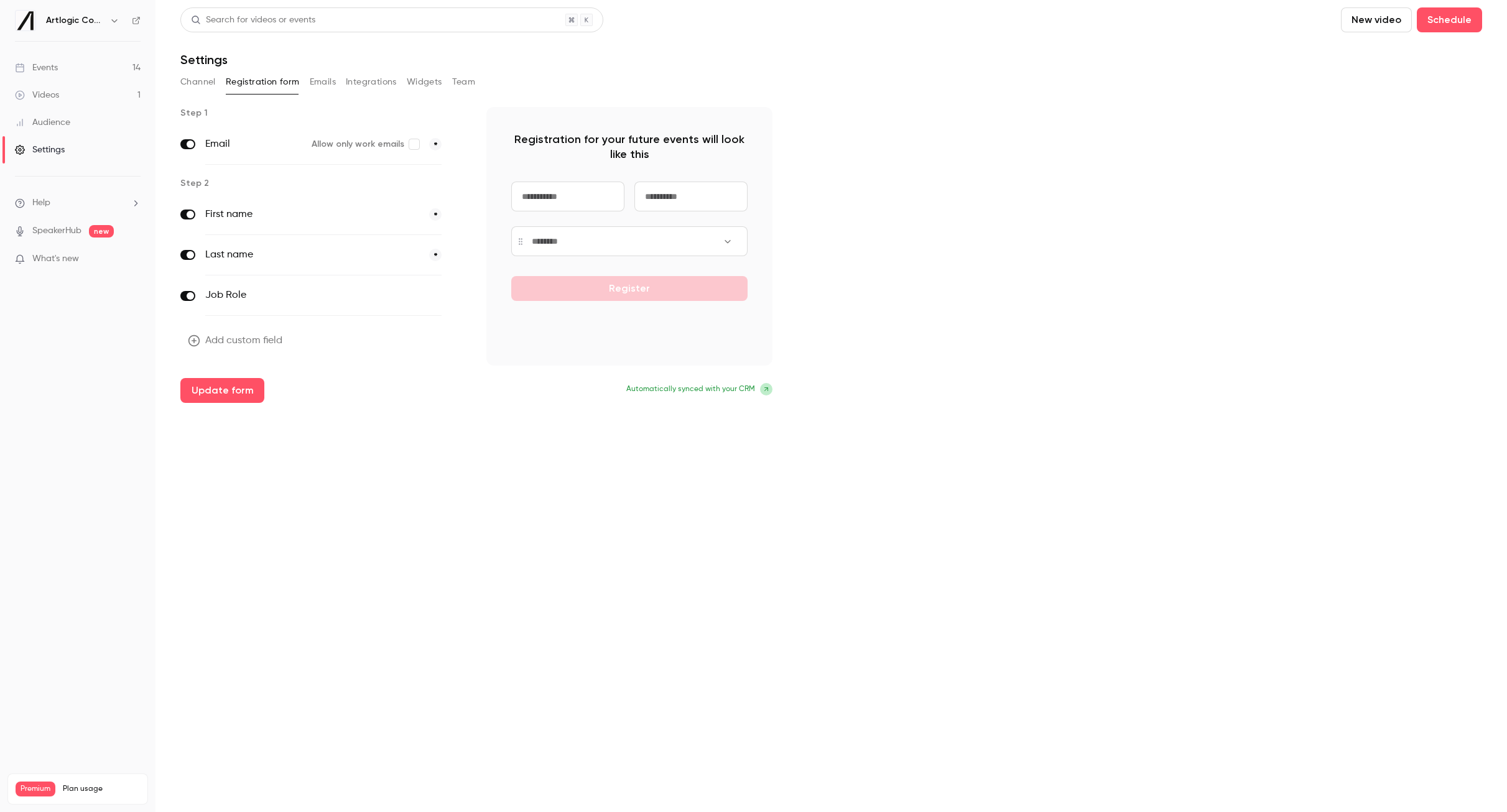
click at [260, 339] on button "Add custom field" at bounding box center [236, 341] width 112 height 25
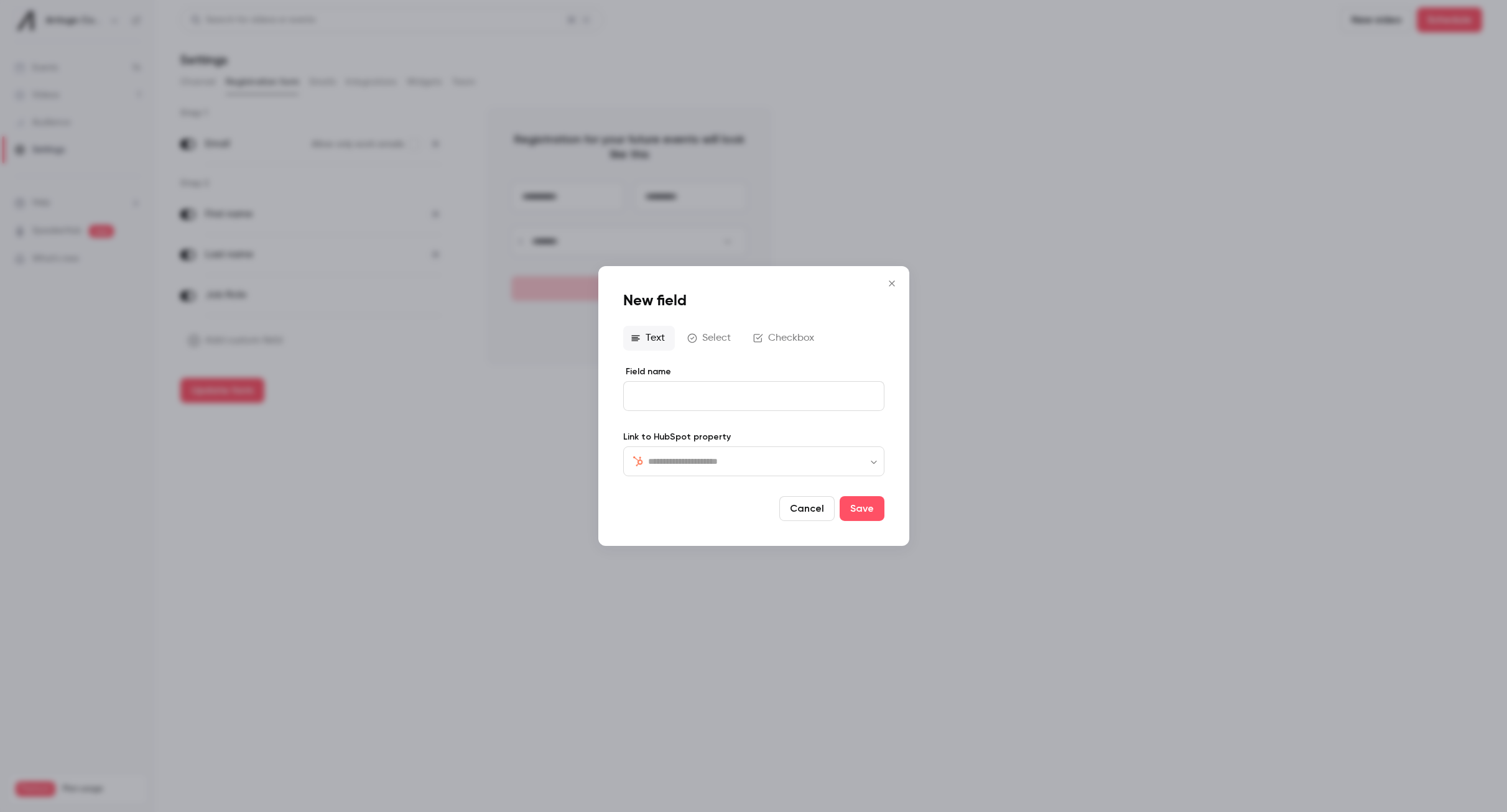
click at [707, 458] on input "text" at bounding box center [761, 461] width 227 height 15
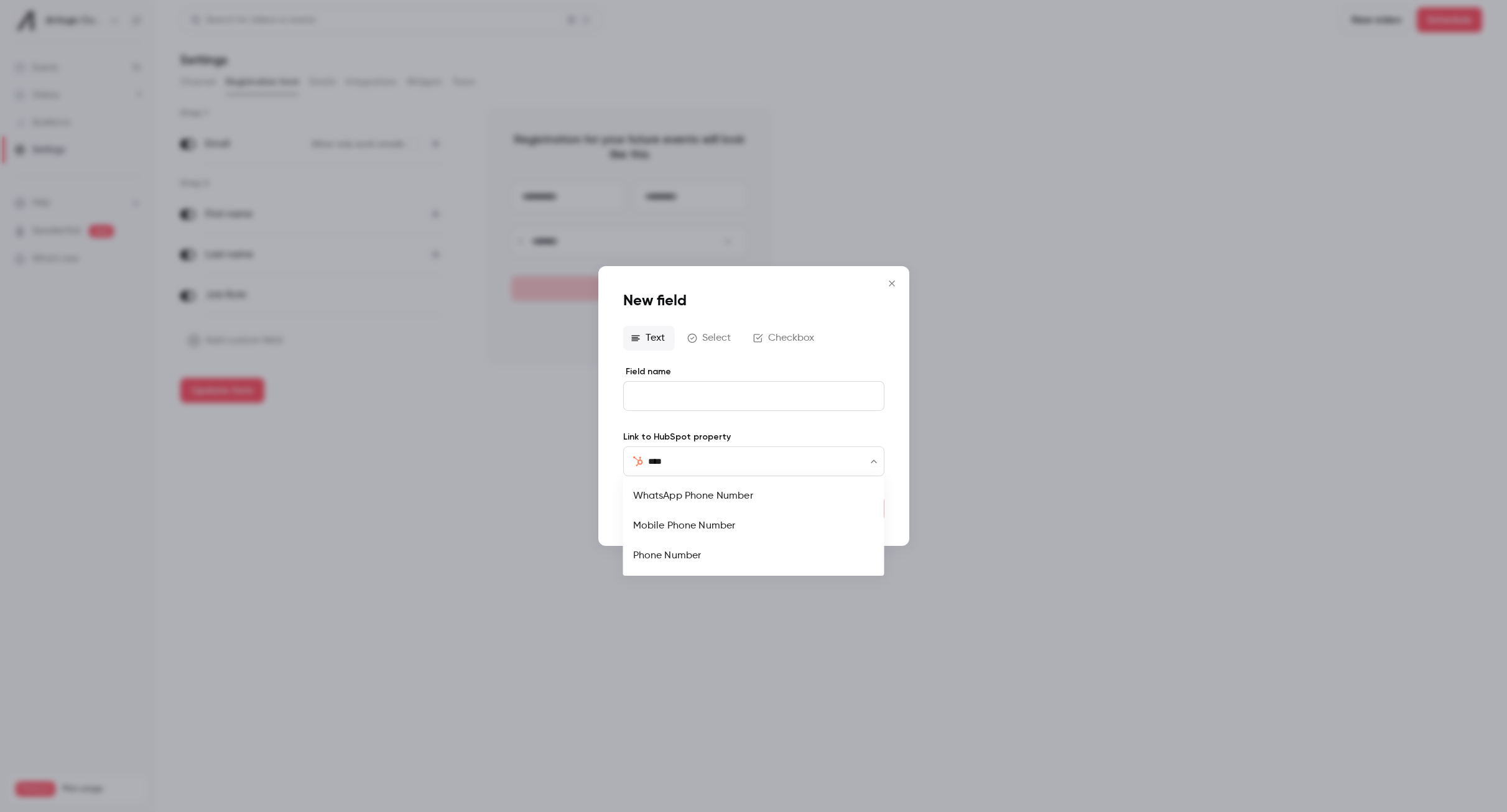
type input "*****"
click at [714, 558] on li "Phone Number" at bounding box center [754, 556] width 262 height 30
type input "**********"
click at [863, 505] on button "Save" at bounding box center [862, 509] width 45 height 25
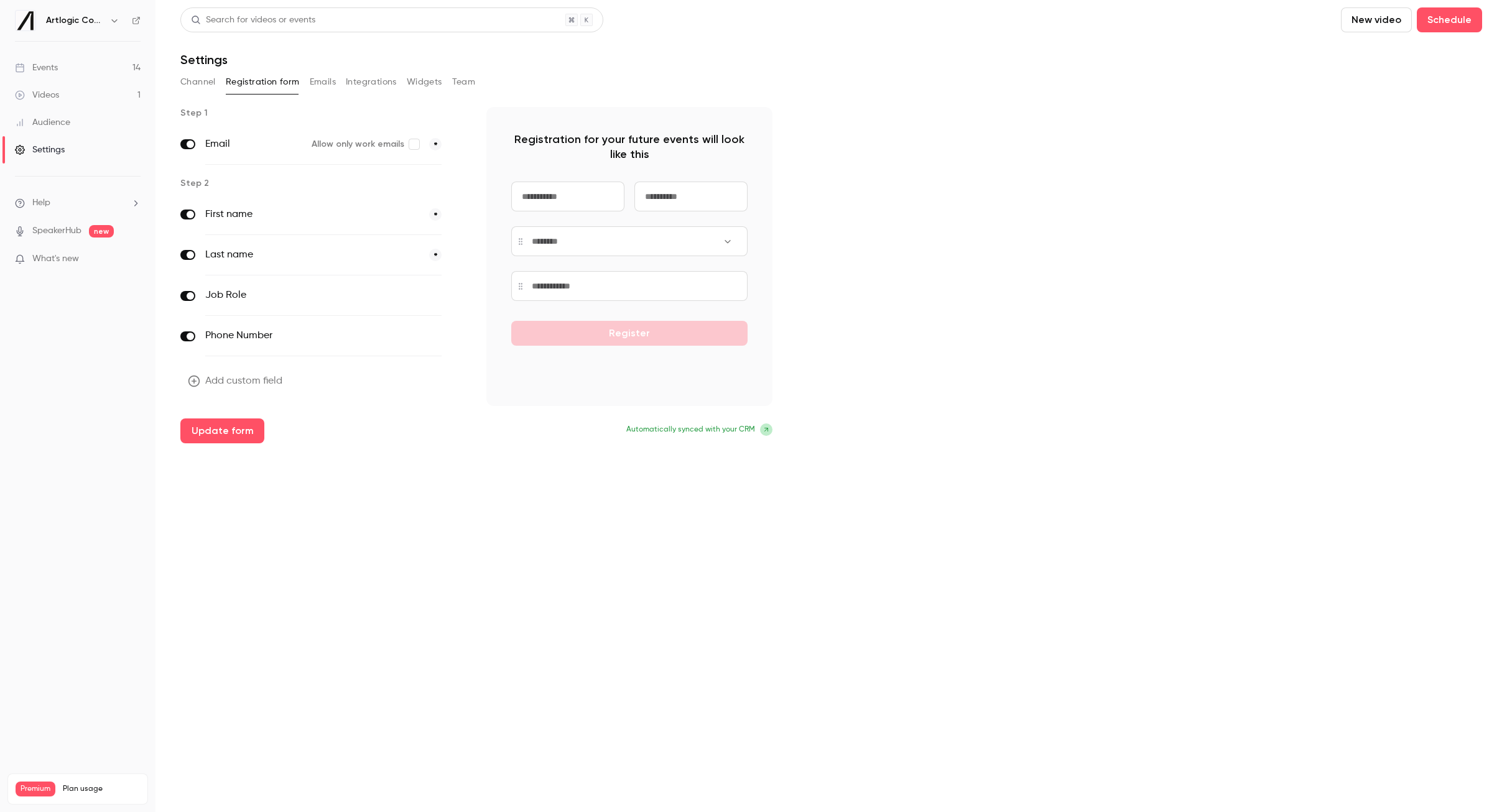
click at [267, 477] on main "Search for videos or events New video Schedule Settings Channel Registration fo…" at bounding box center [831, 406] width 1351 height 812
click at [239, 429] on button "Update form" at bounding box center [223, 431] width 84 height 25
click at [249, 380] on button "Add custom field" at bounding box center [236, 381] width 112 height 25
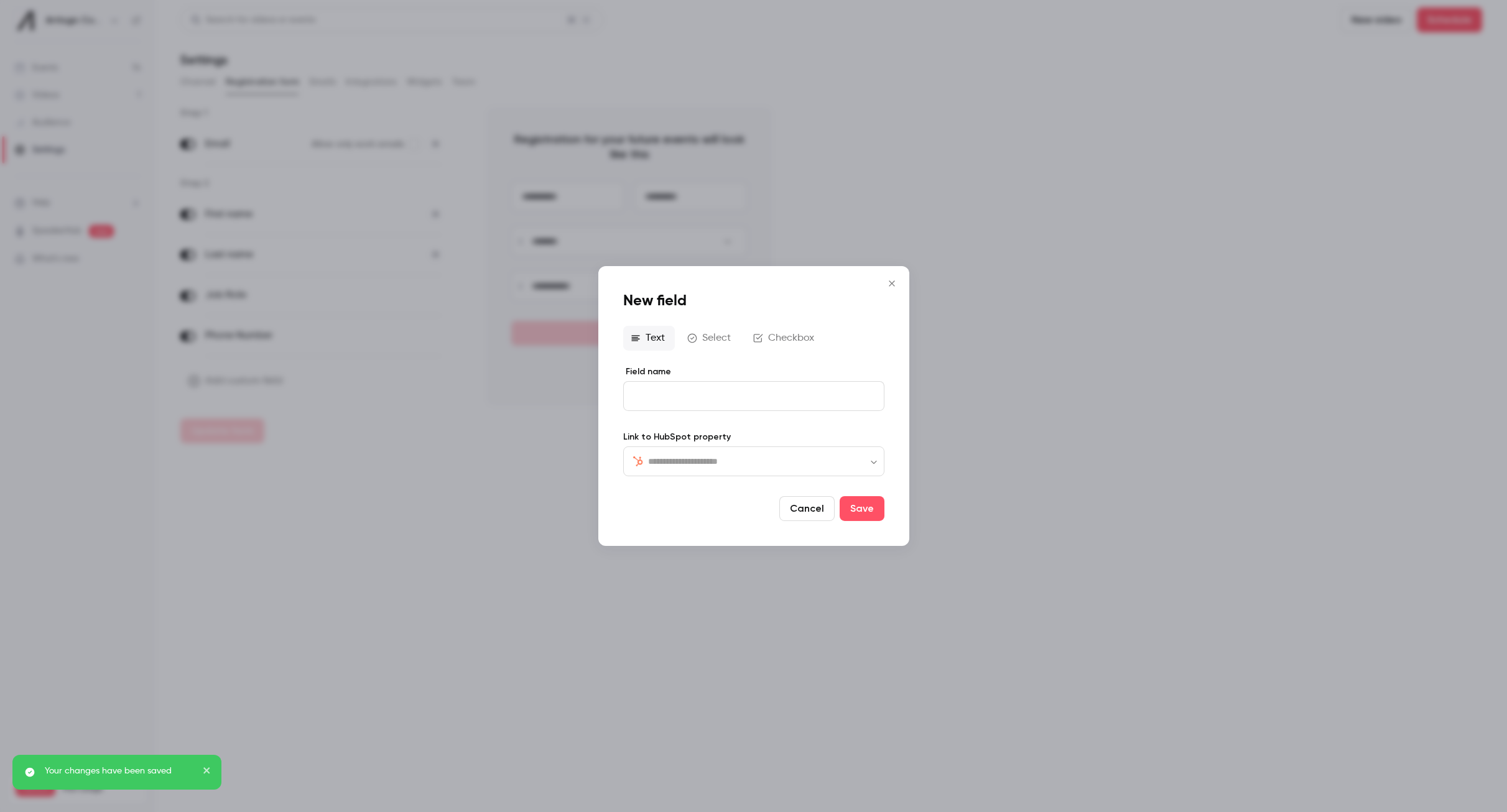
type input "*"
click at [754, 463] on input "text" at bounding box center [761, 461] width 227 height 15
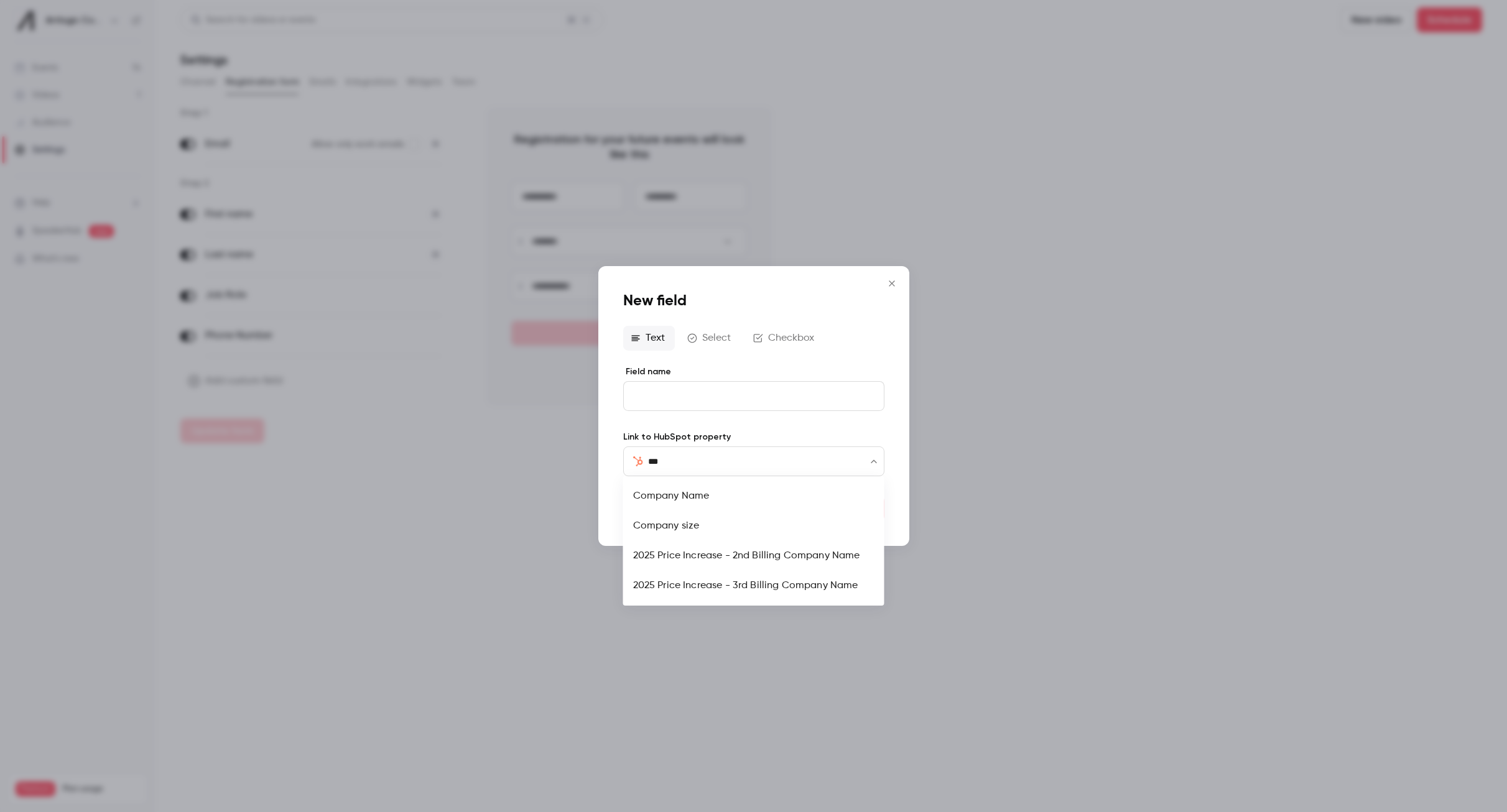
type input "****"
click at [734, 501] on li "Company Name" at bounding box center [754, 496] width 262 height 30
type input "**********"
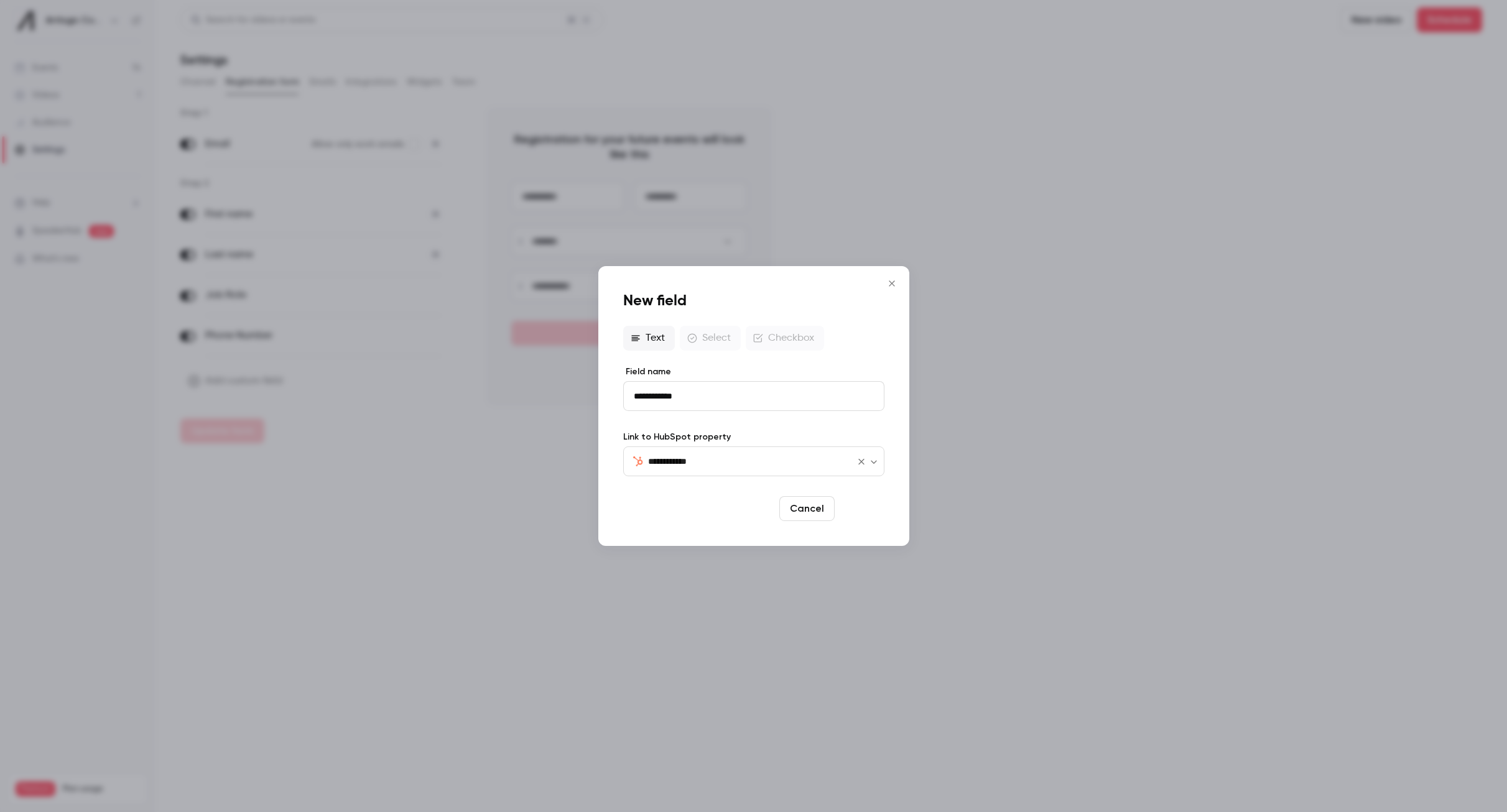
type input "**********"
click at [863, 504] on button "Save" at bounding box center [862, 509] width 45 height 25
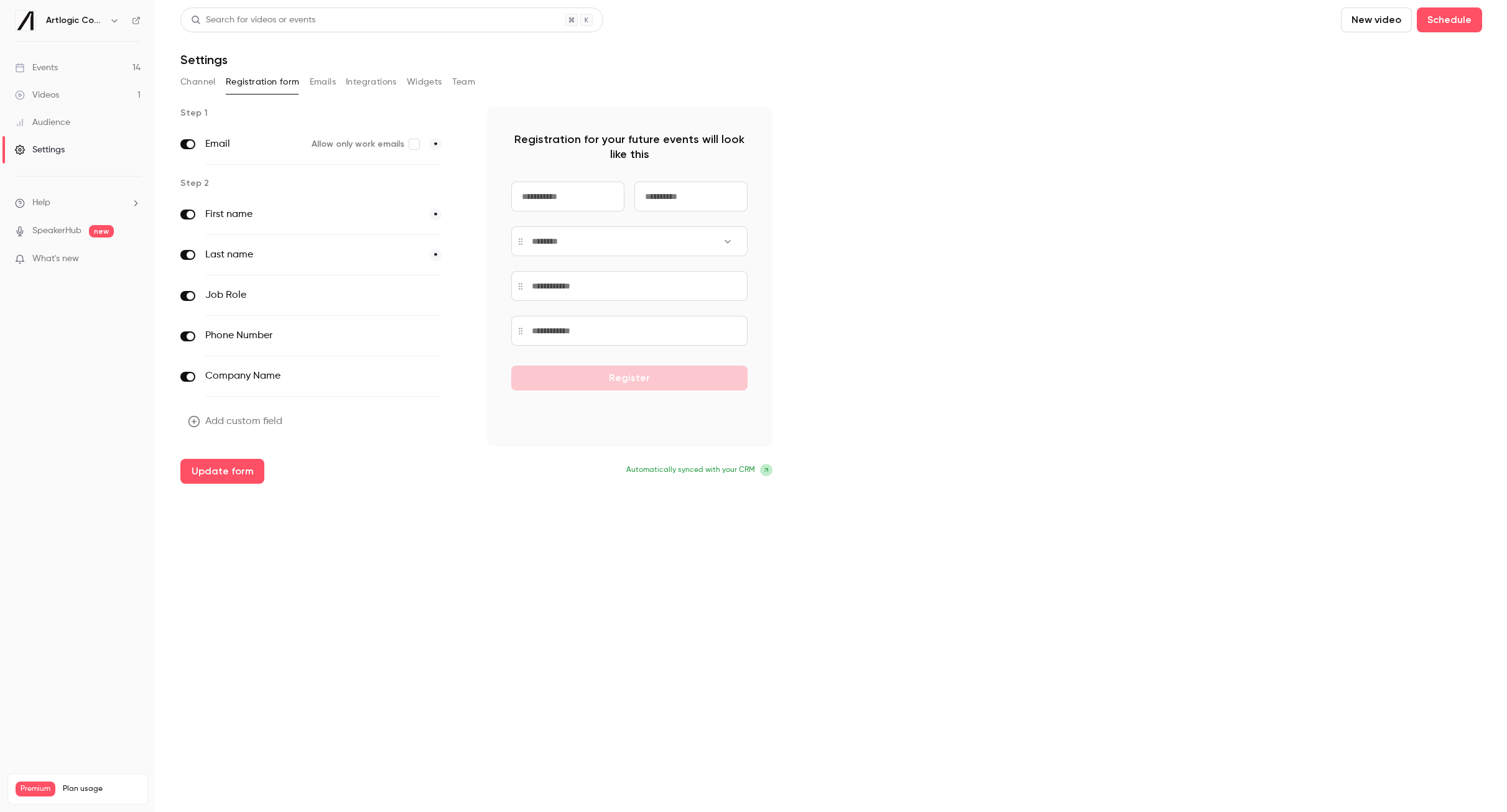
click at [283, 425] on button "Add custom field" at bounding box center [236, 422] width 112 height 25
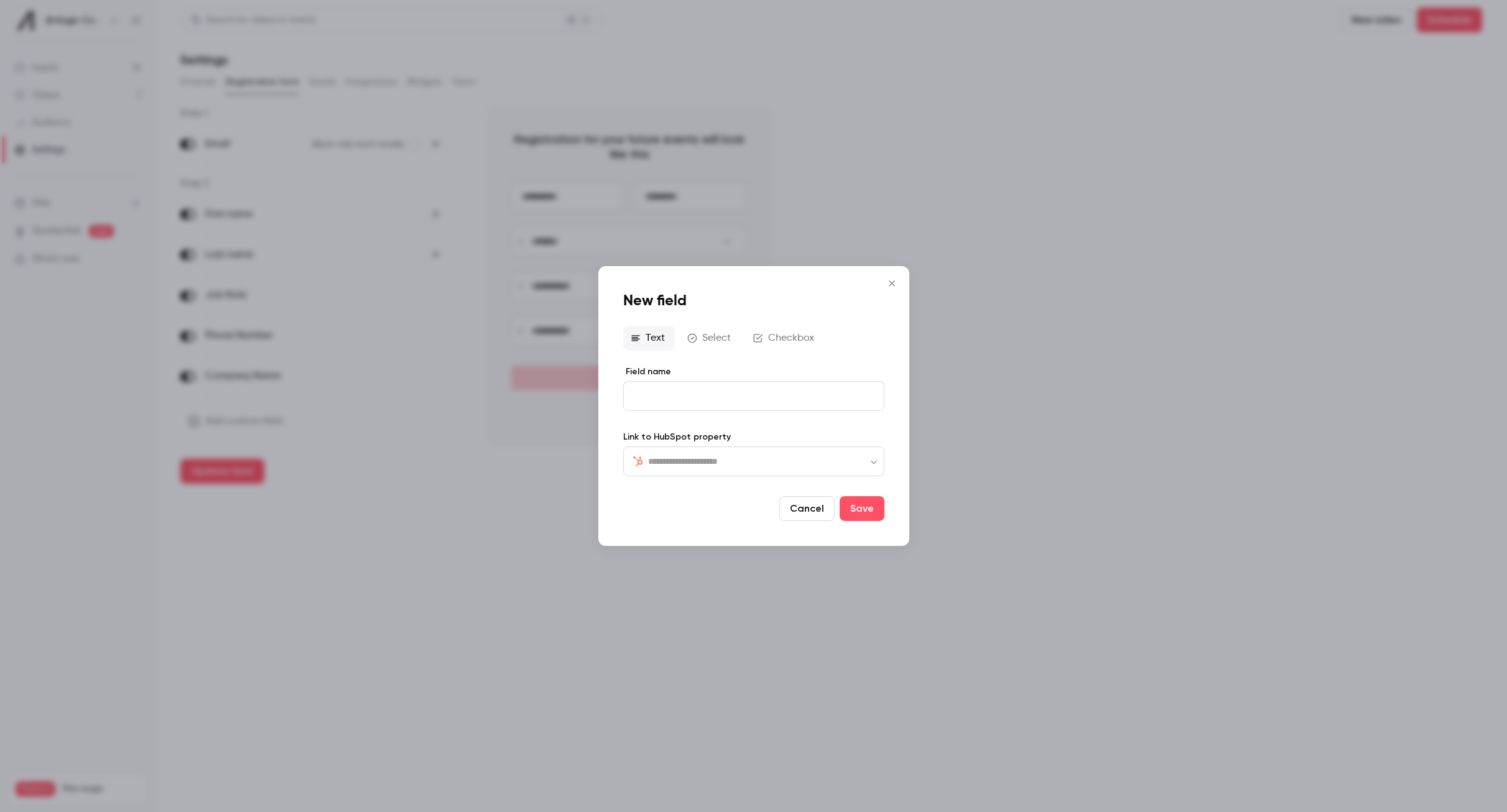
click at [715, 464] on input "text" at bounding box center [761, 461] width 227 height 15
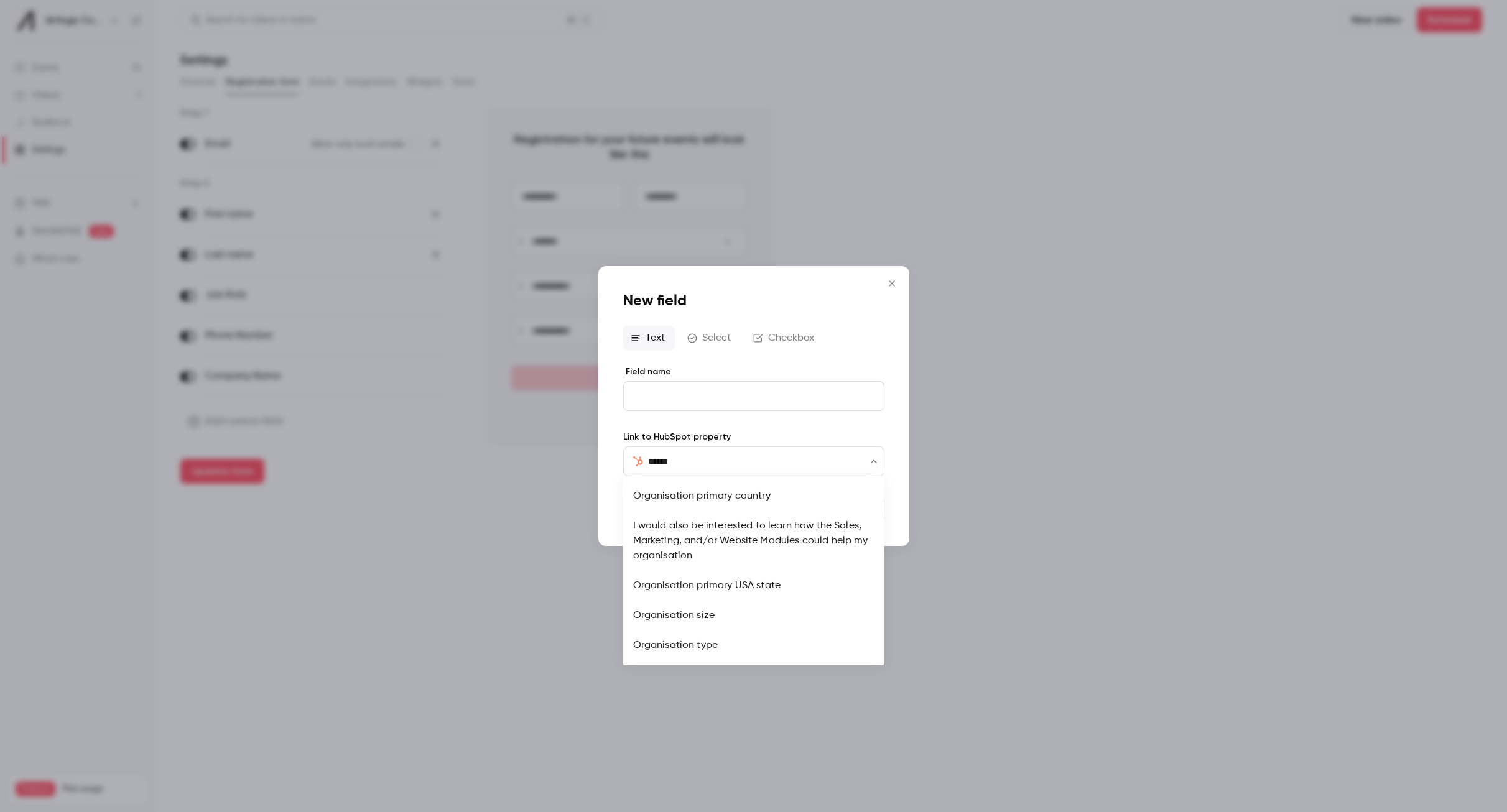
type input "*****"
click at [761, 619] on li "Organisation size" at bounding box center [754, 615] width 262 height 30
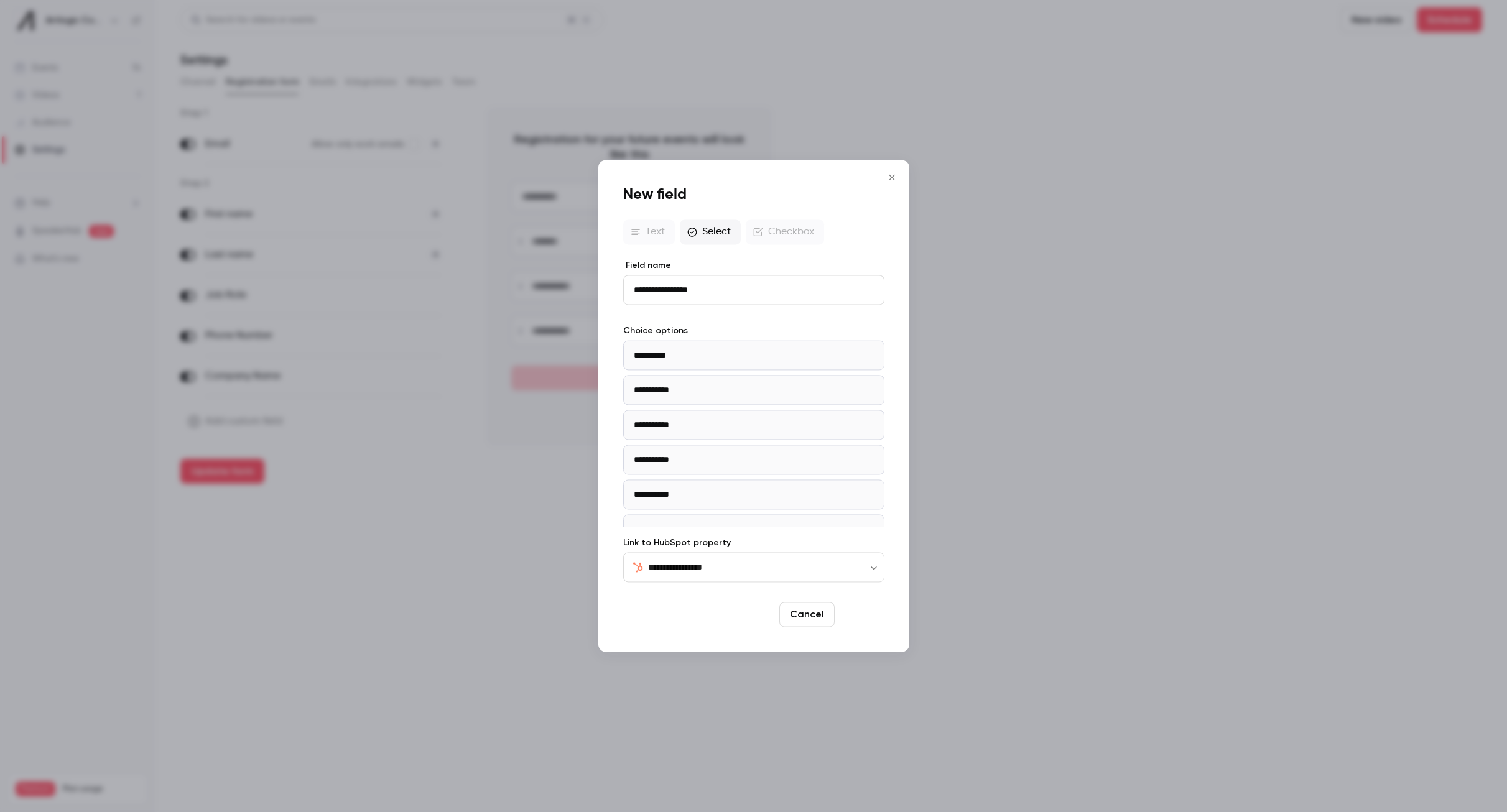
click at [847, 609] on button "Save" at bounding box center [862, 615] width 45 height 25
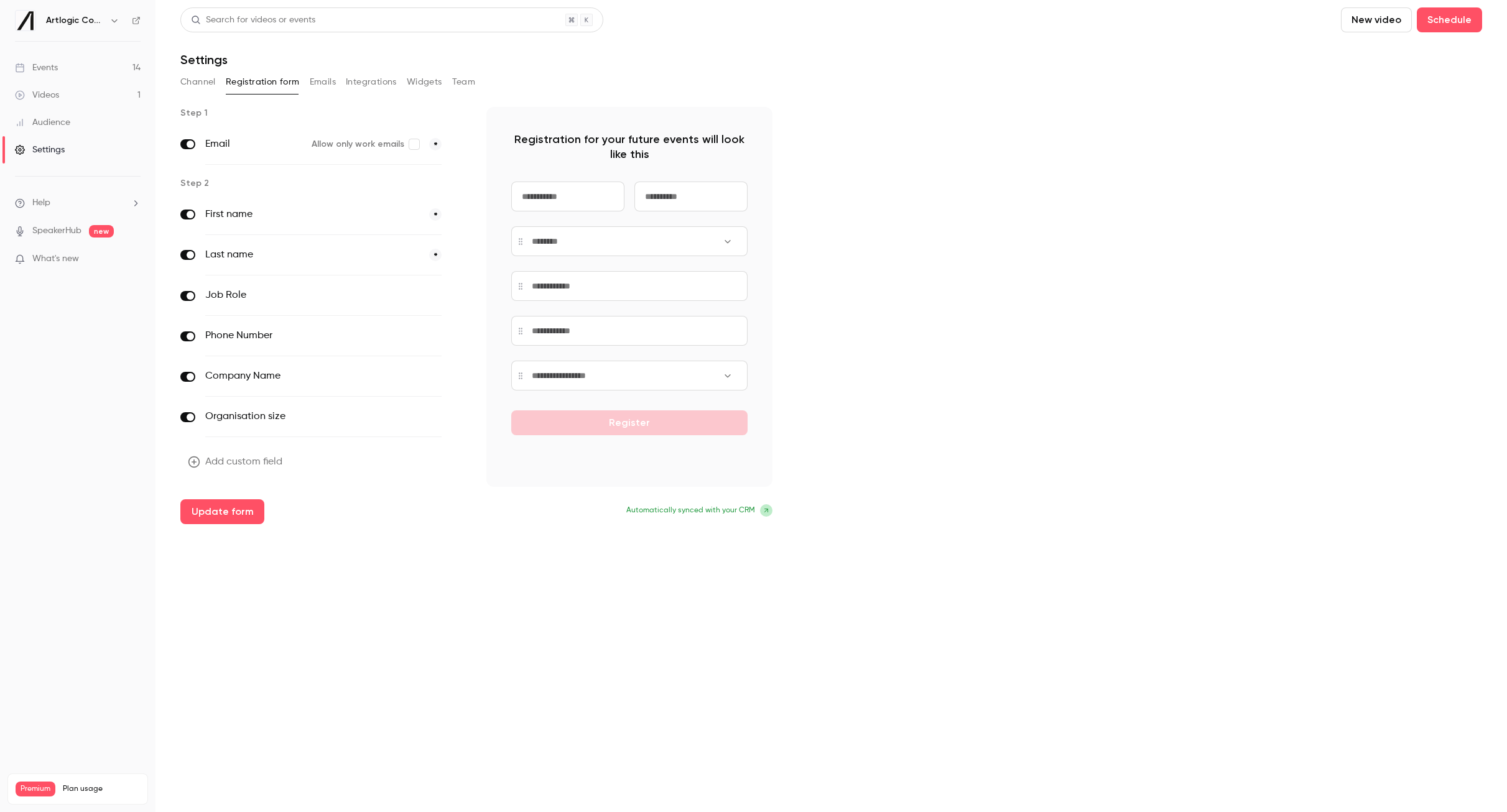
click at [291, 461] on button "Add custom field" at bounding box center [236, 462] width 112 height 25
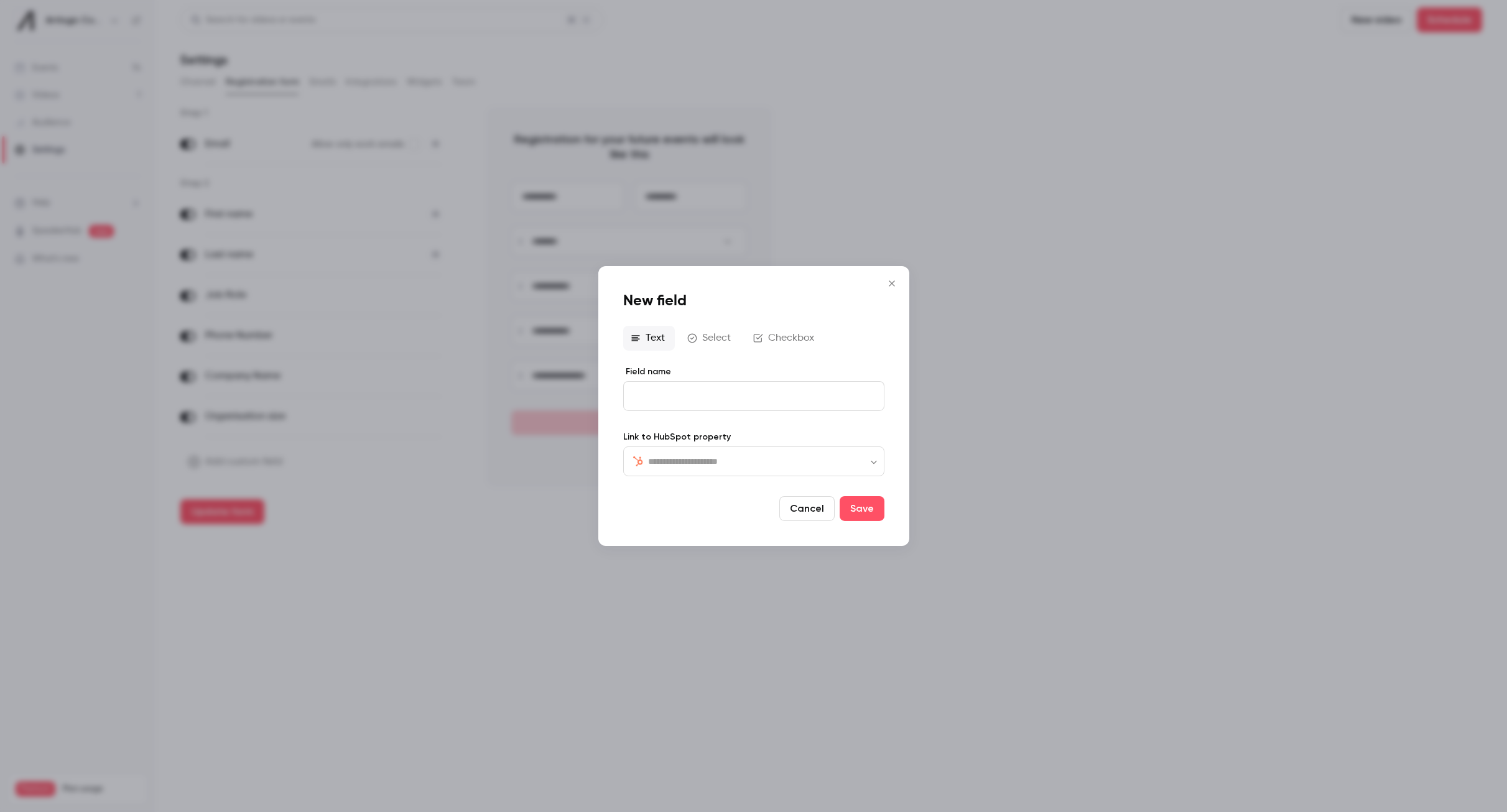
click at [775, 469] on div "​ ​" at bounding box center [754, 461] width 262 height 30
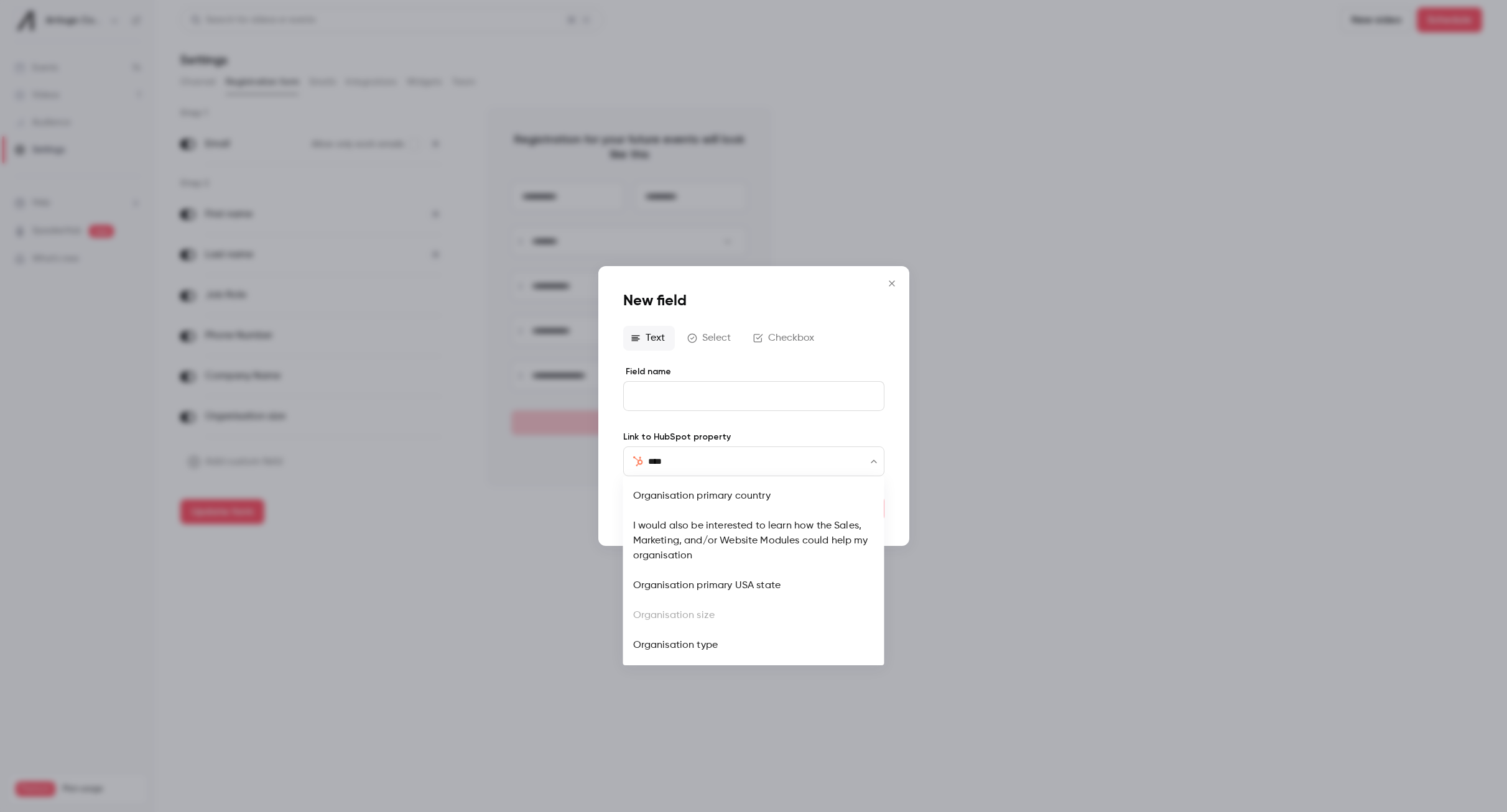
type input "*****"
click at [766, 650] on li "Organisation type" at bounding box center [754, 645] width 262 height 30
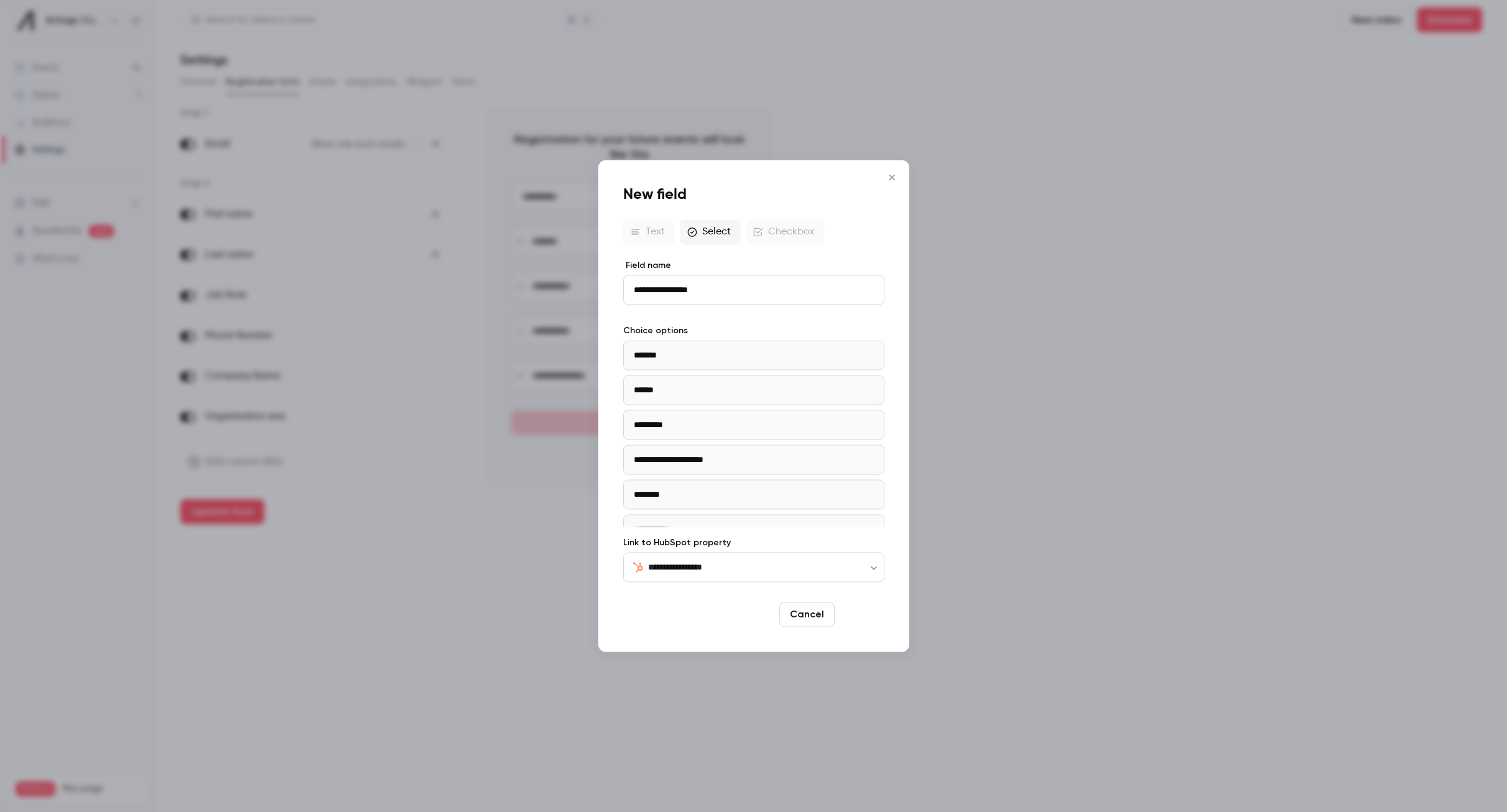
click at [857, 608] on button "Save" at bounding box center [862, 615] width 45 height 25
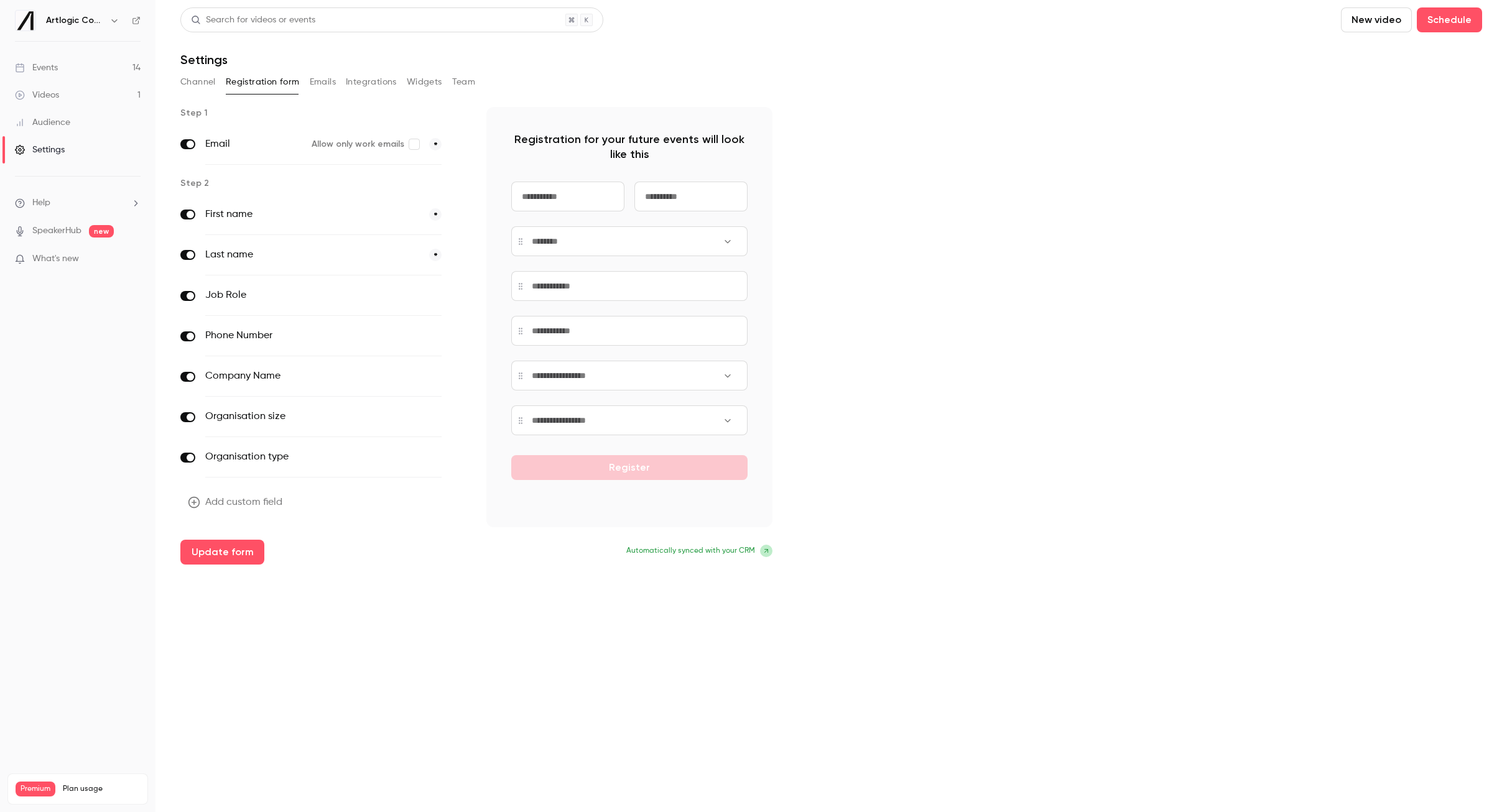
click at [272, 505] on button "Add custom field" at bounding box center [236, 502] width 112 height 25
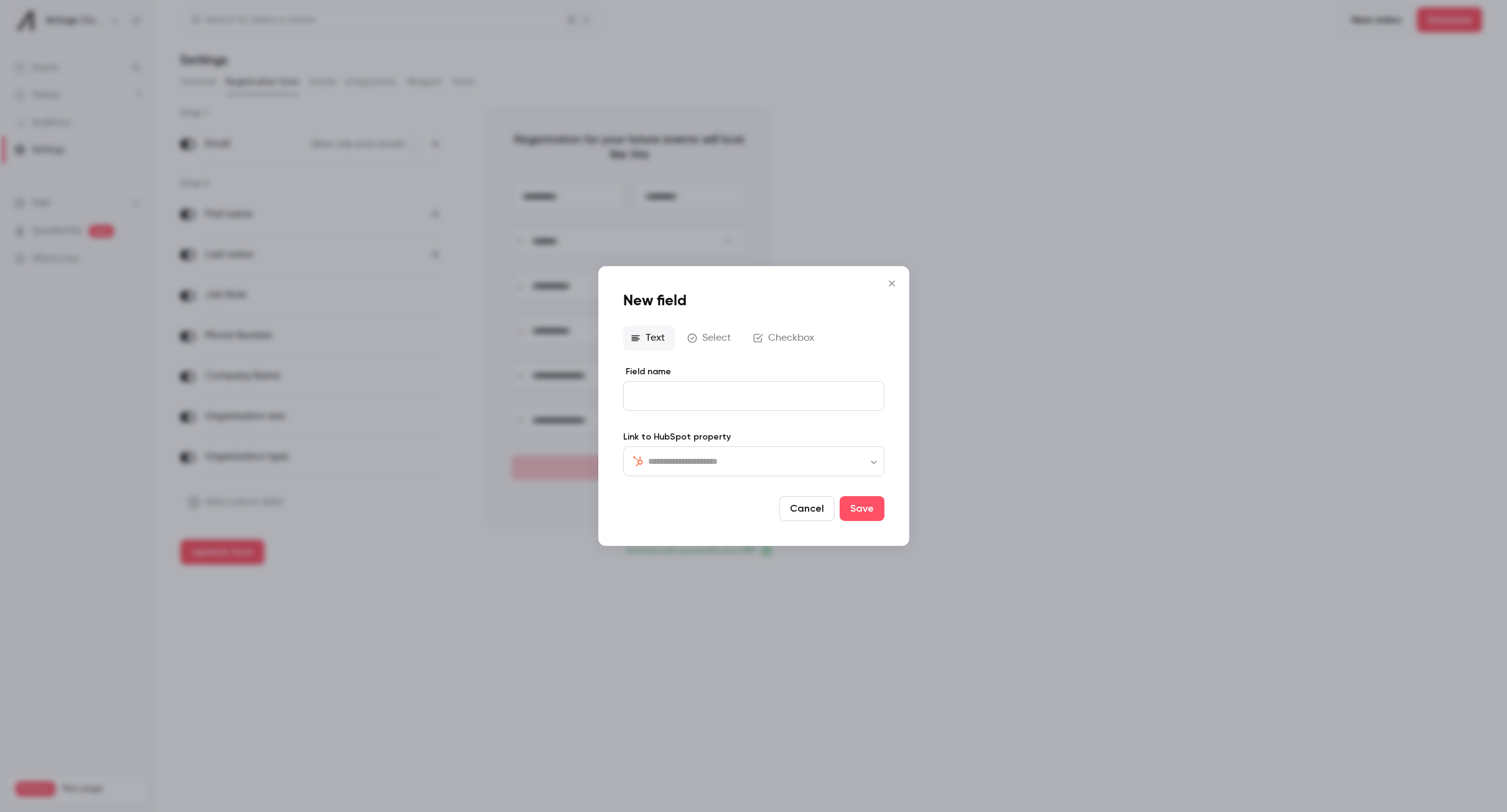
click at [725, 453] on div "​ ​" at bounding box center [754, 461] width 262 height 30
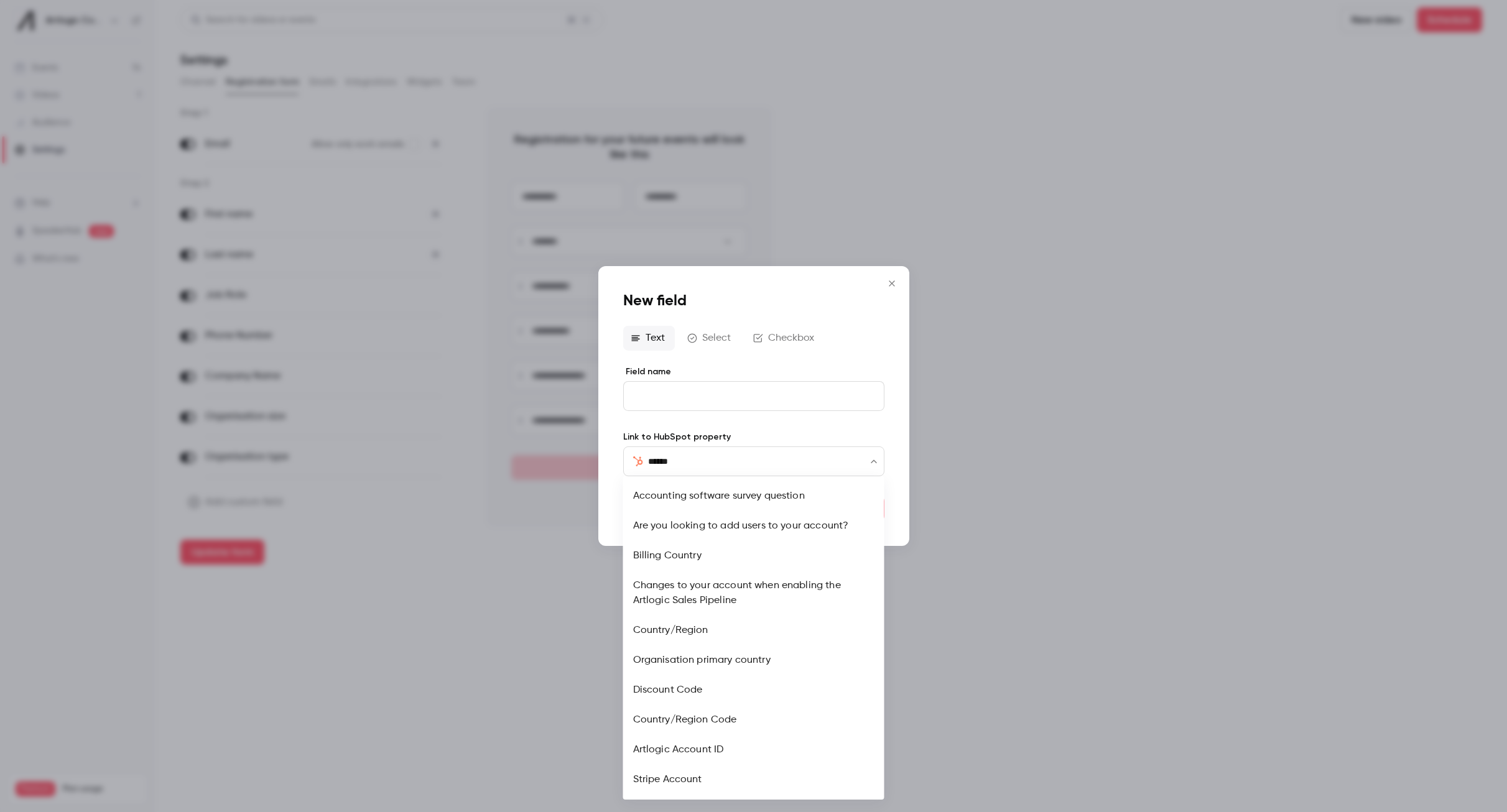
type input "*******"
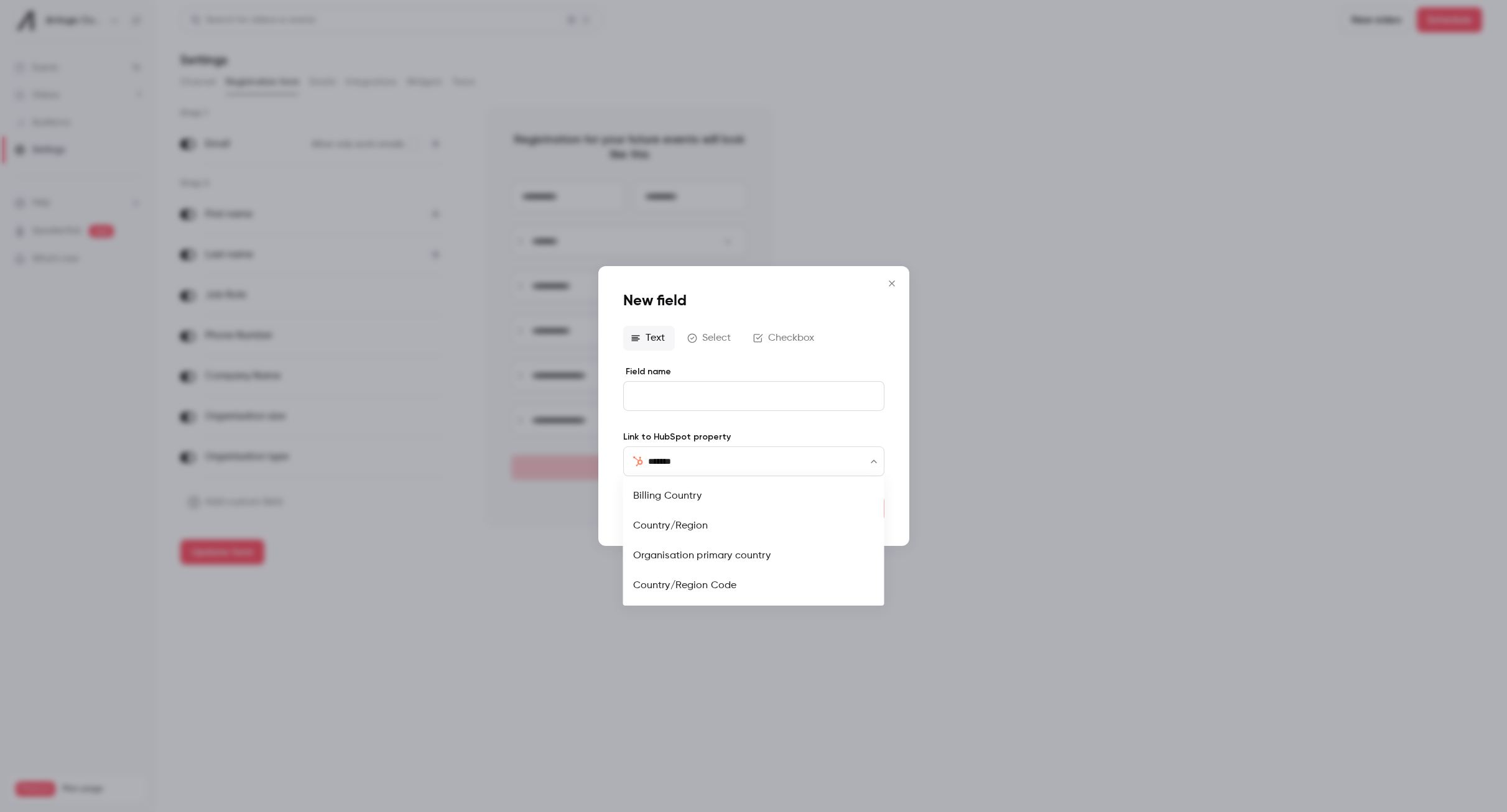
click at [758, 548] on li "Organisation primary country" at bounding box center [754, 556] width 262 height 30
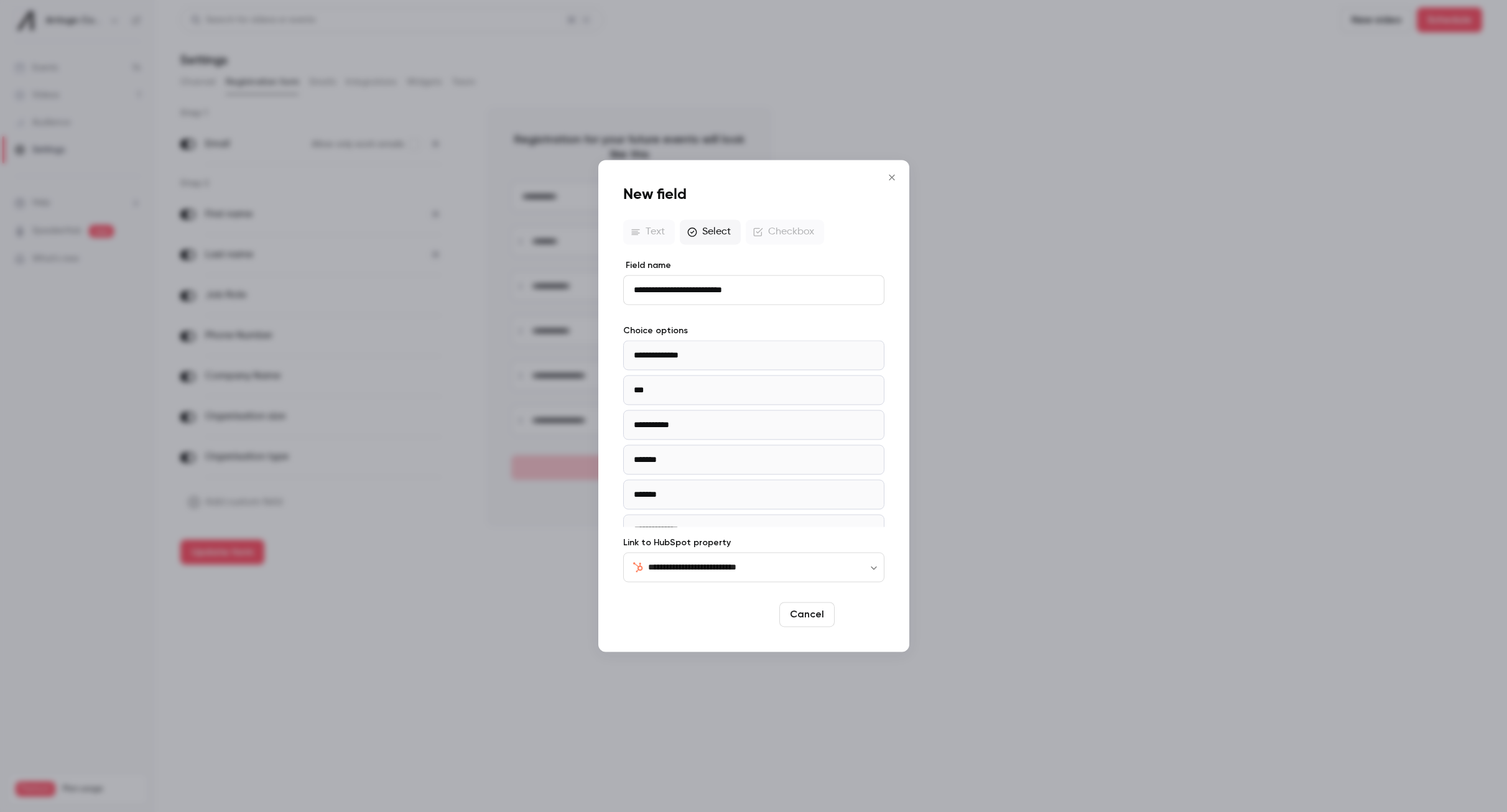
click at [868, 616] on button "Save" at bounding box center [862, 615] width 45 height 25
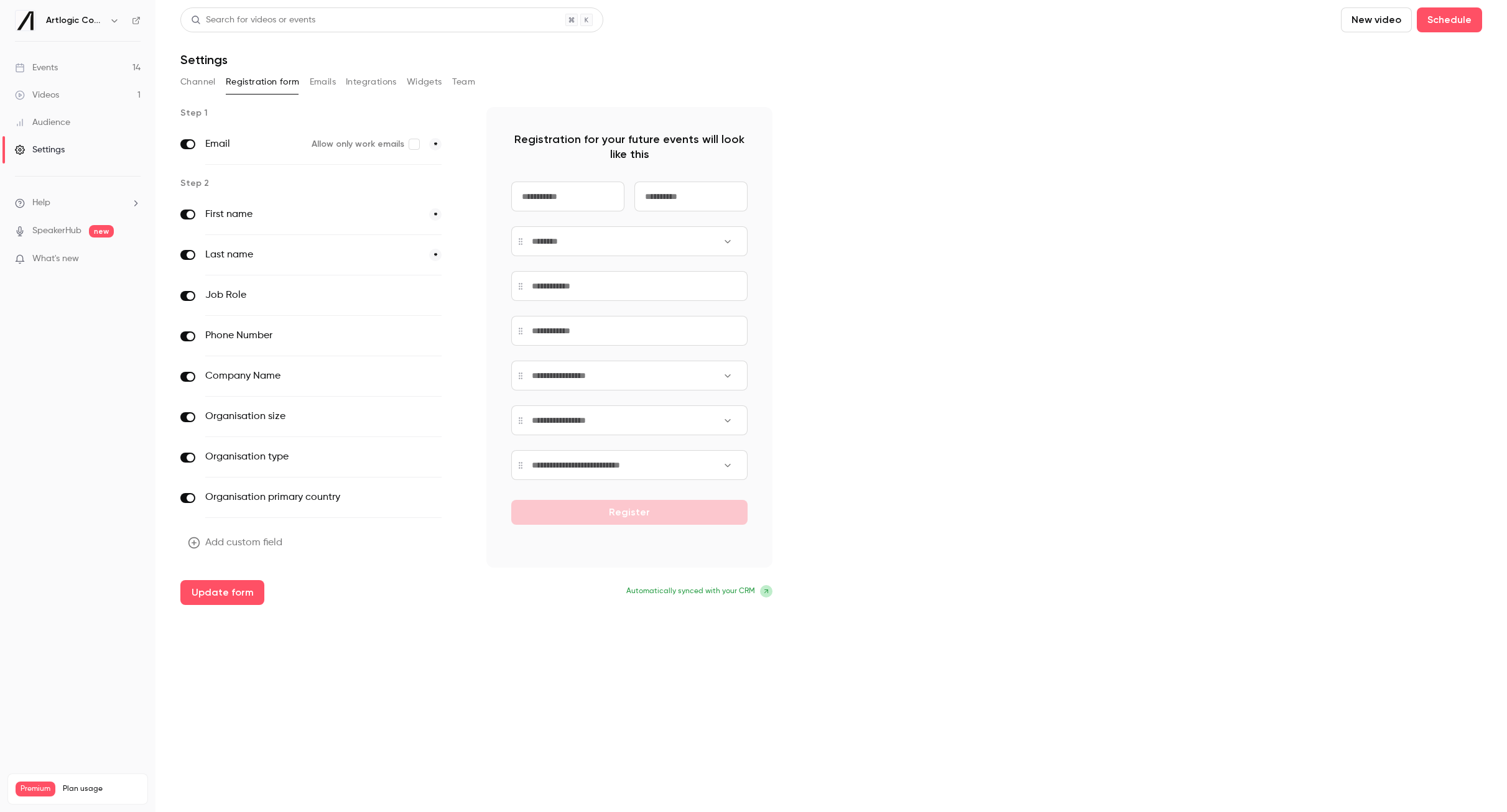
click at [254, 540] on button "Add custom field" at bounding box center [236, 543] width 112 height 25
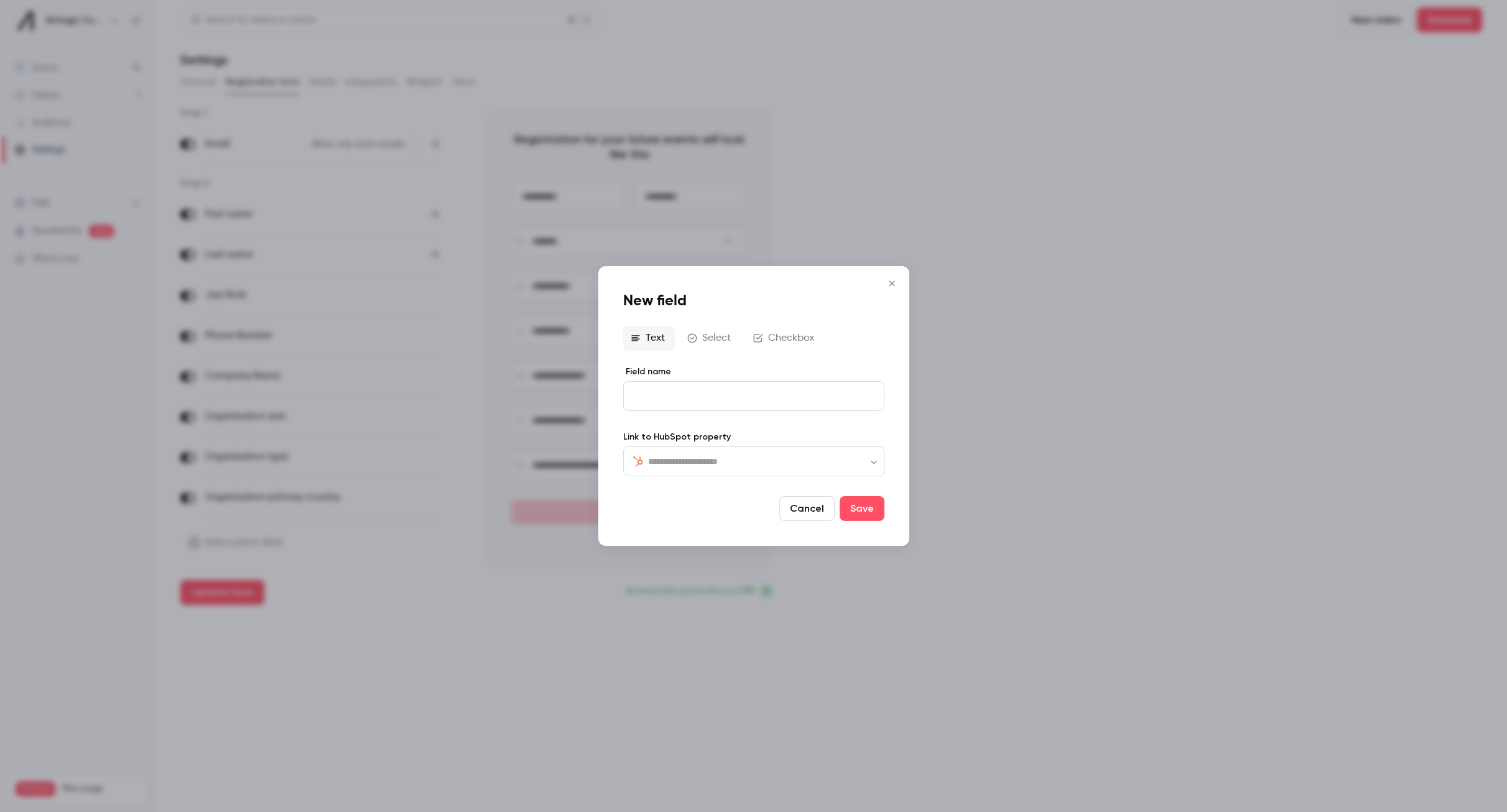
click at [776, 472] on div "​ ​" at bounding box center [754, 461] width 262 height 30
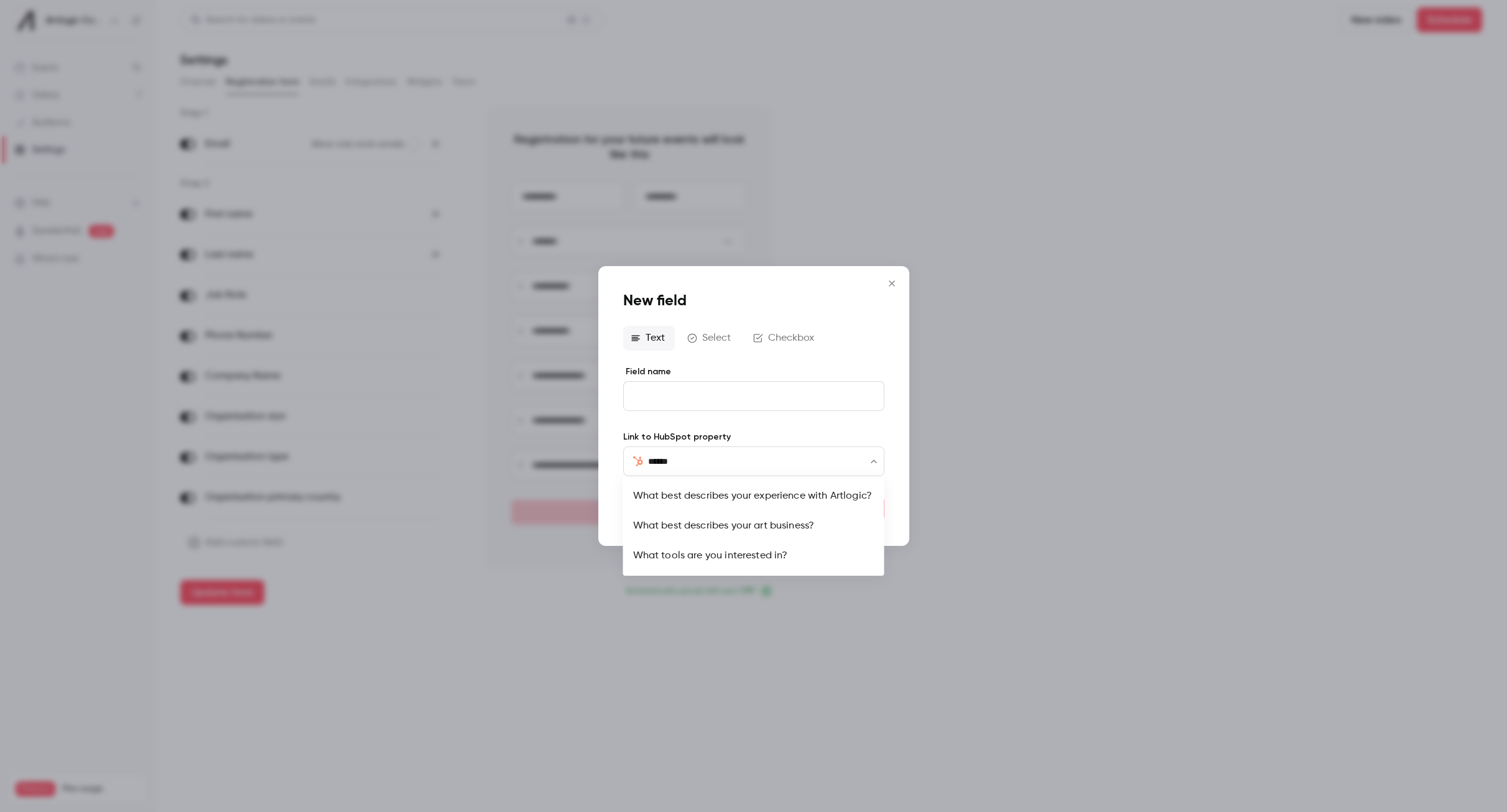
type input "*******"
click at [798, 504] on li "What best describes your experience with Artlogic?" at bounding box center [754, 496] width 262 height 30
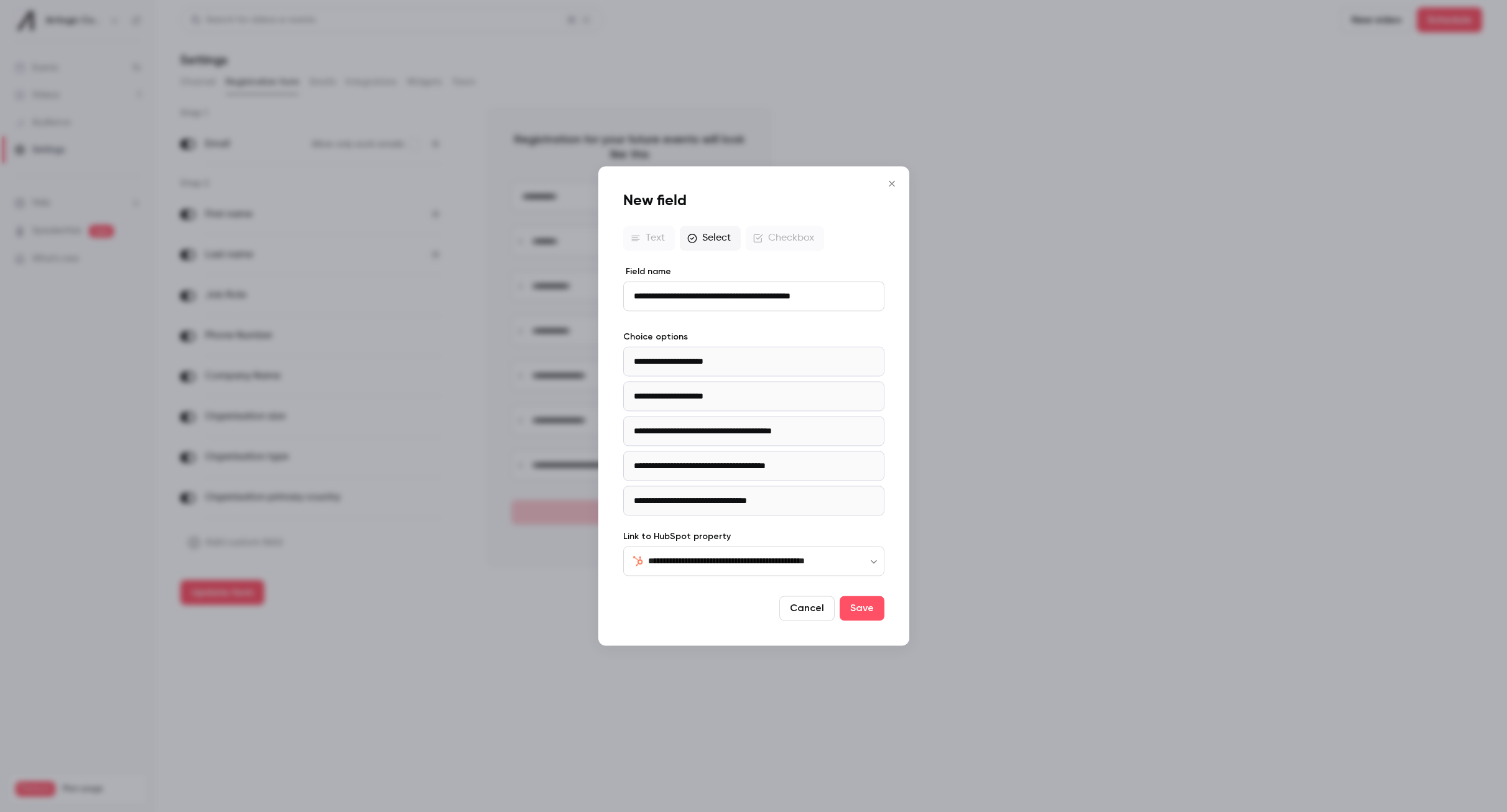
click at [853, 607] on button "Save" at bounding box center [862, 608] width 45 height 25
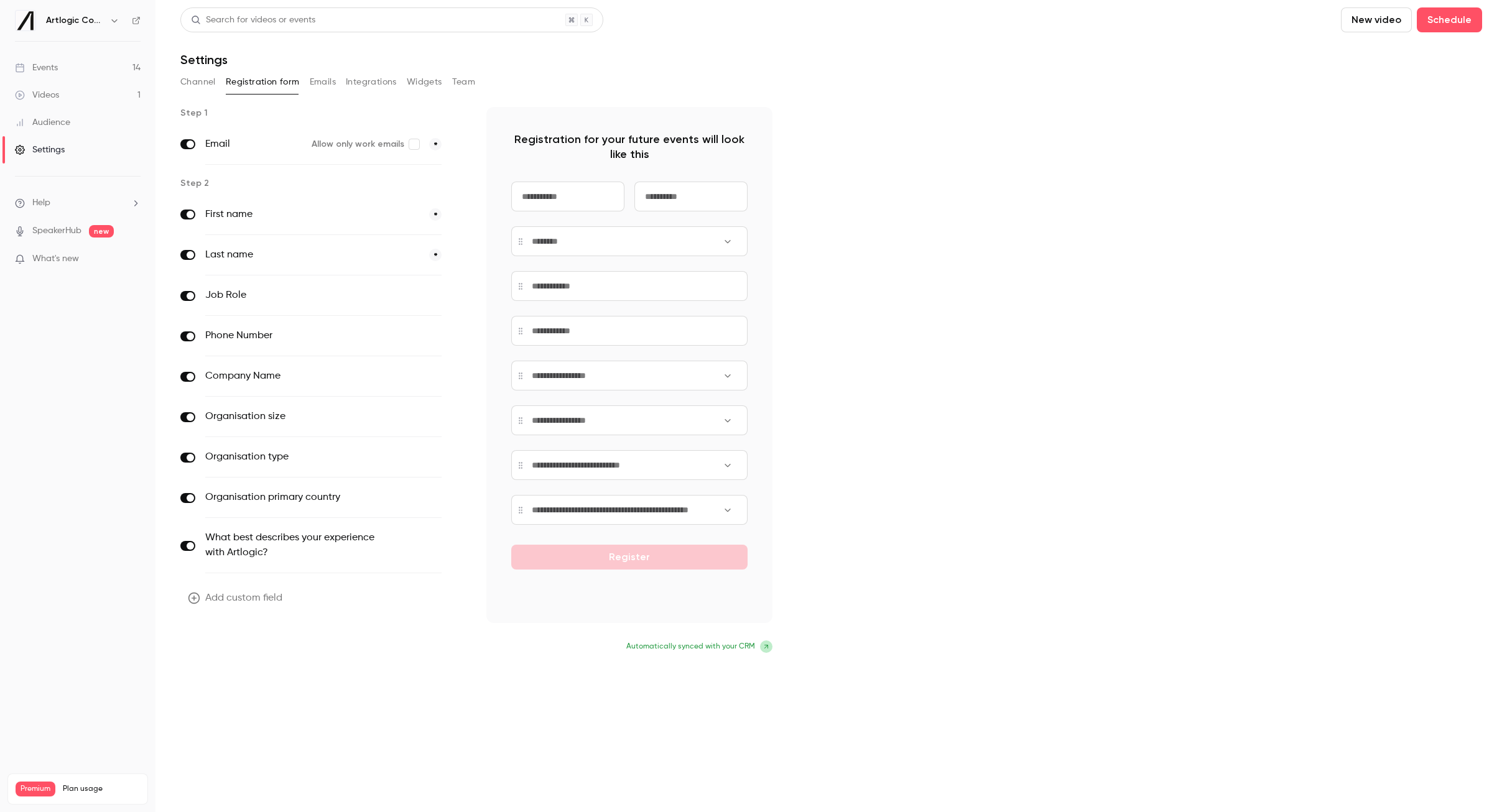
click at [233, 644] on button "Update form" at bounding box center [223, 648] width 84 height 25
click at [325, 82] on button "Emails" at bounding box center [323, 82] width 26 height 20
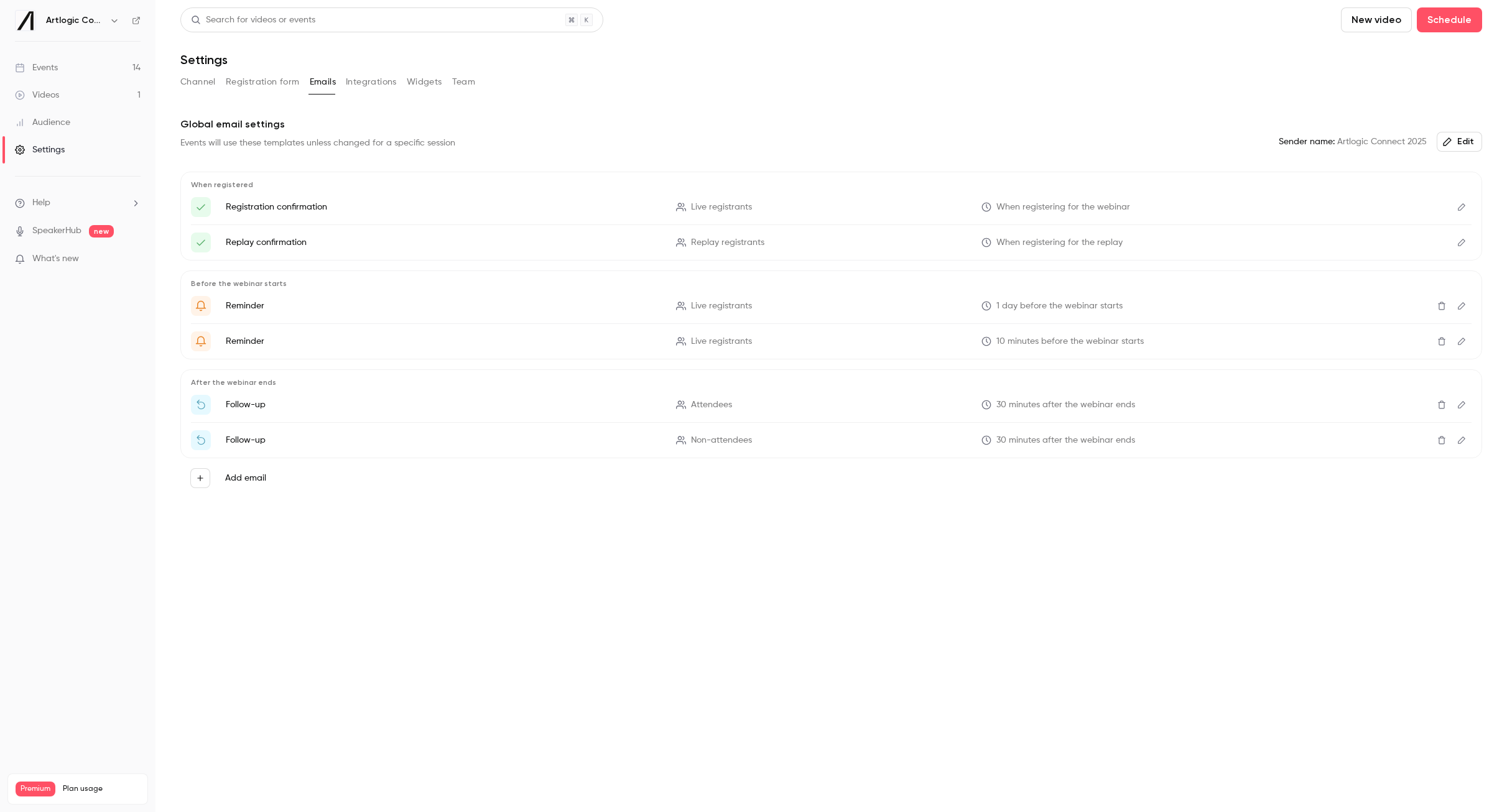
click at [378, 89] on button "Integrations" at bounding box center [371, 82] width 51 height 20
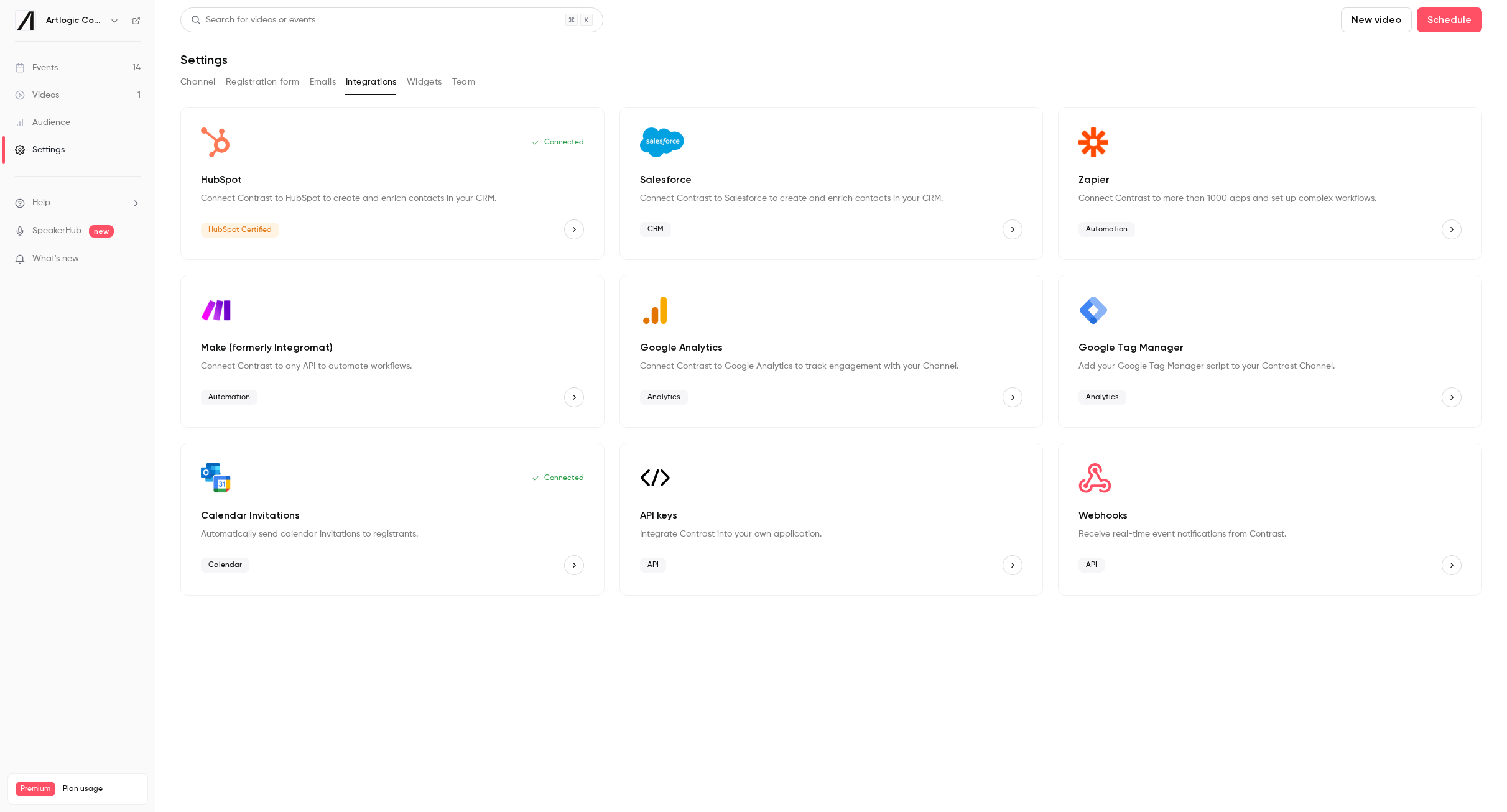
click at [419, 83] on button "Widgets" at bounding box center [424, 82] width 35 height 20
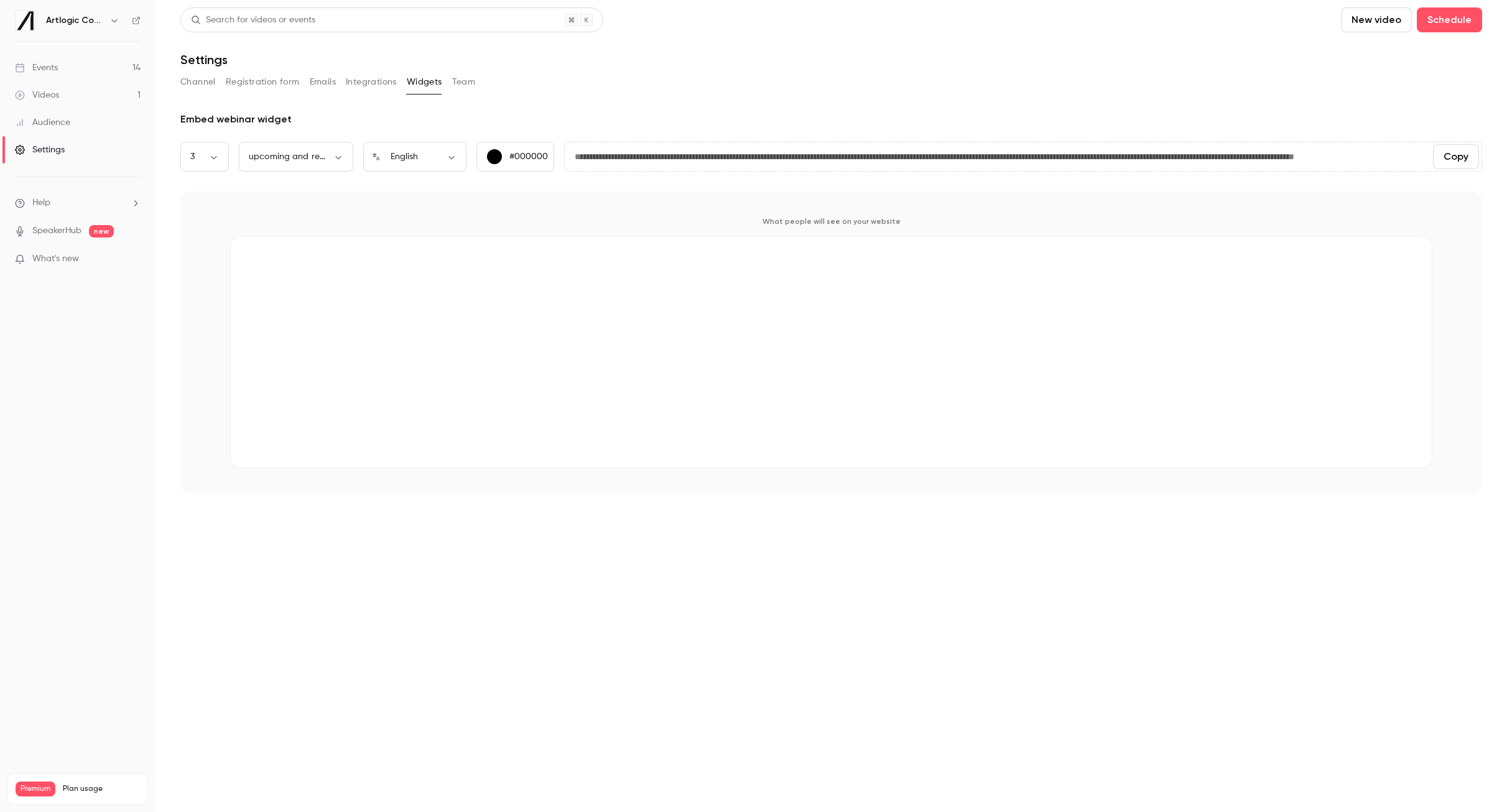
click at [455, 82] on button "Team" at bounding box center [464, 82] width 24 height 20
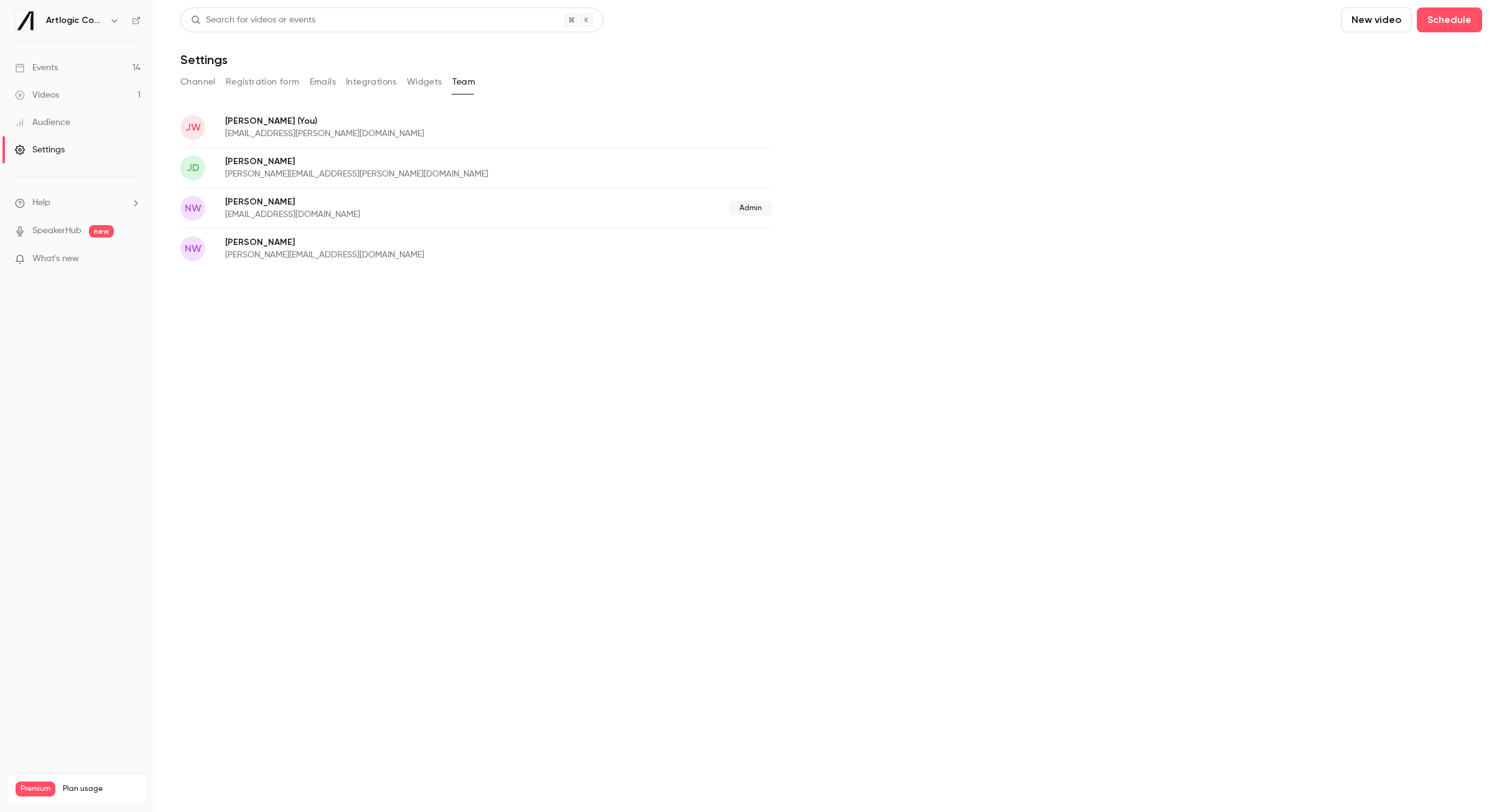
click at [355, 83] on button "Integrations" at bounding box center [371, 82] width 51 height 20
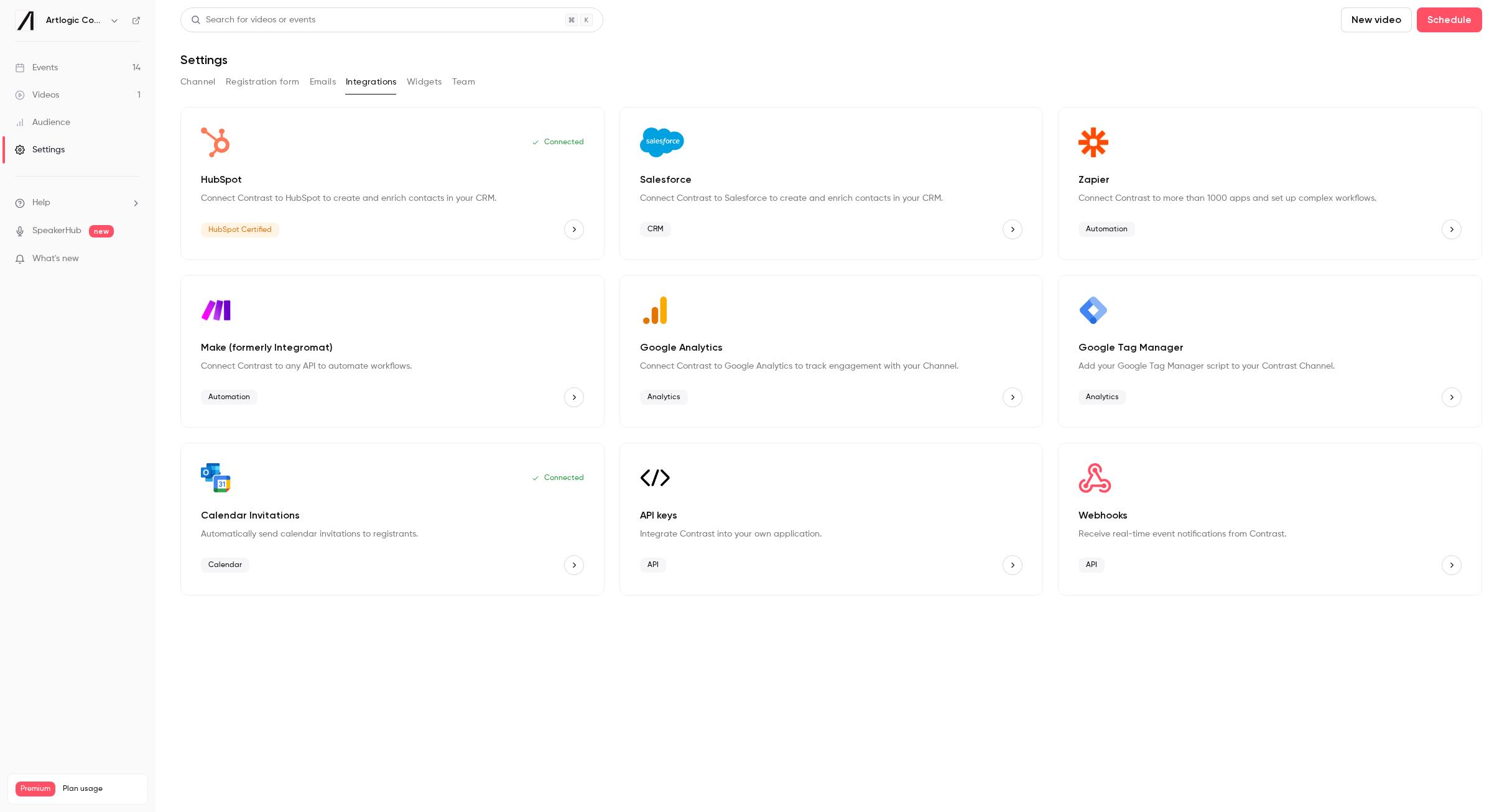
click at [323, 86] on button "Emails" at bounding box center [323, 82] width 26 height 20
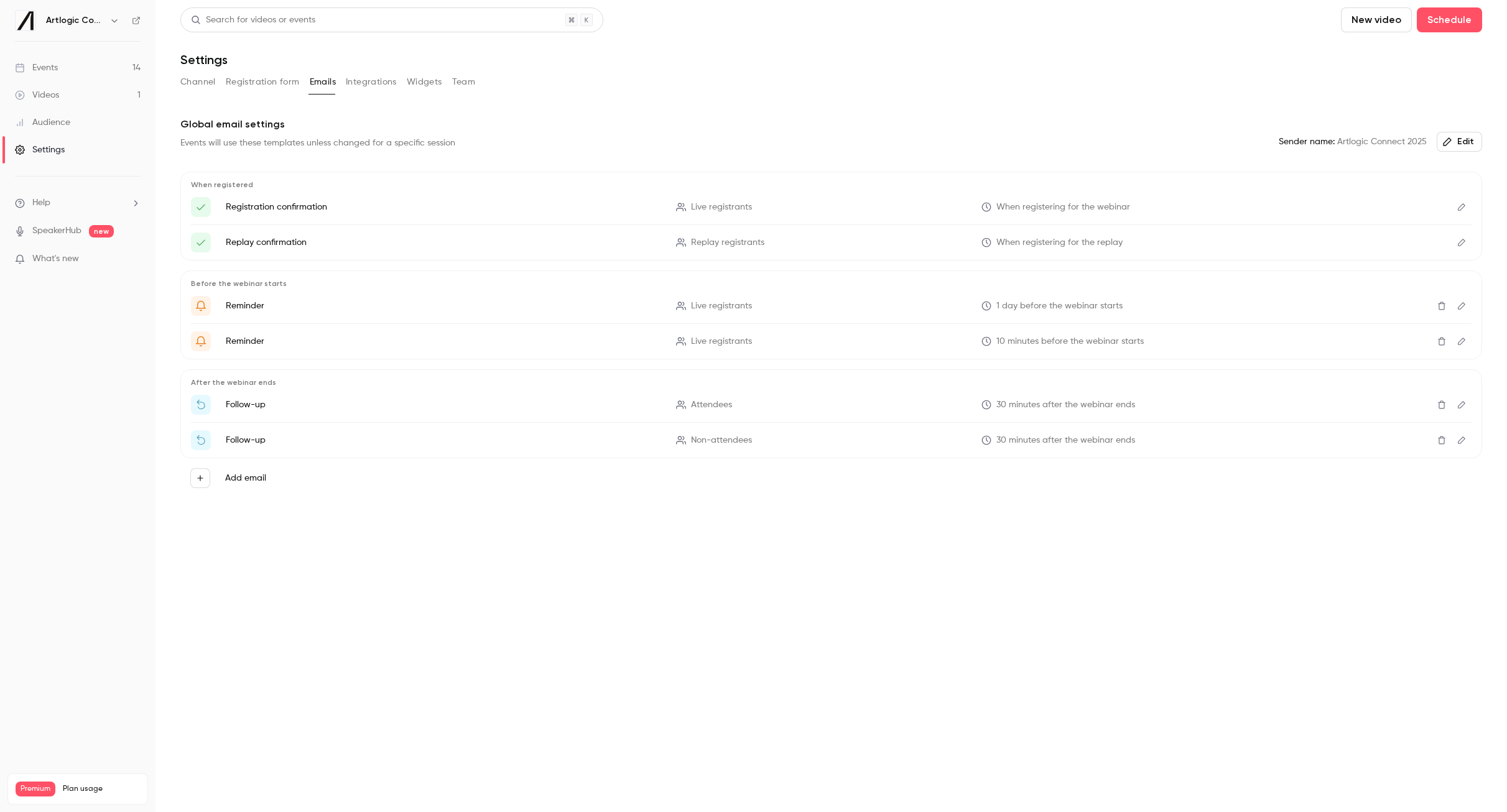
click at [274, 86] on button "Registration form" at bounding box center [262, 82] width 74 height 20
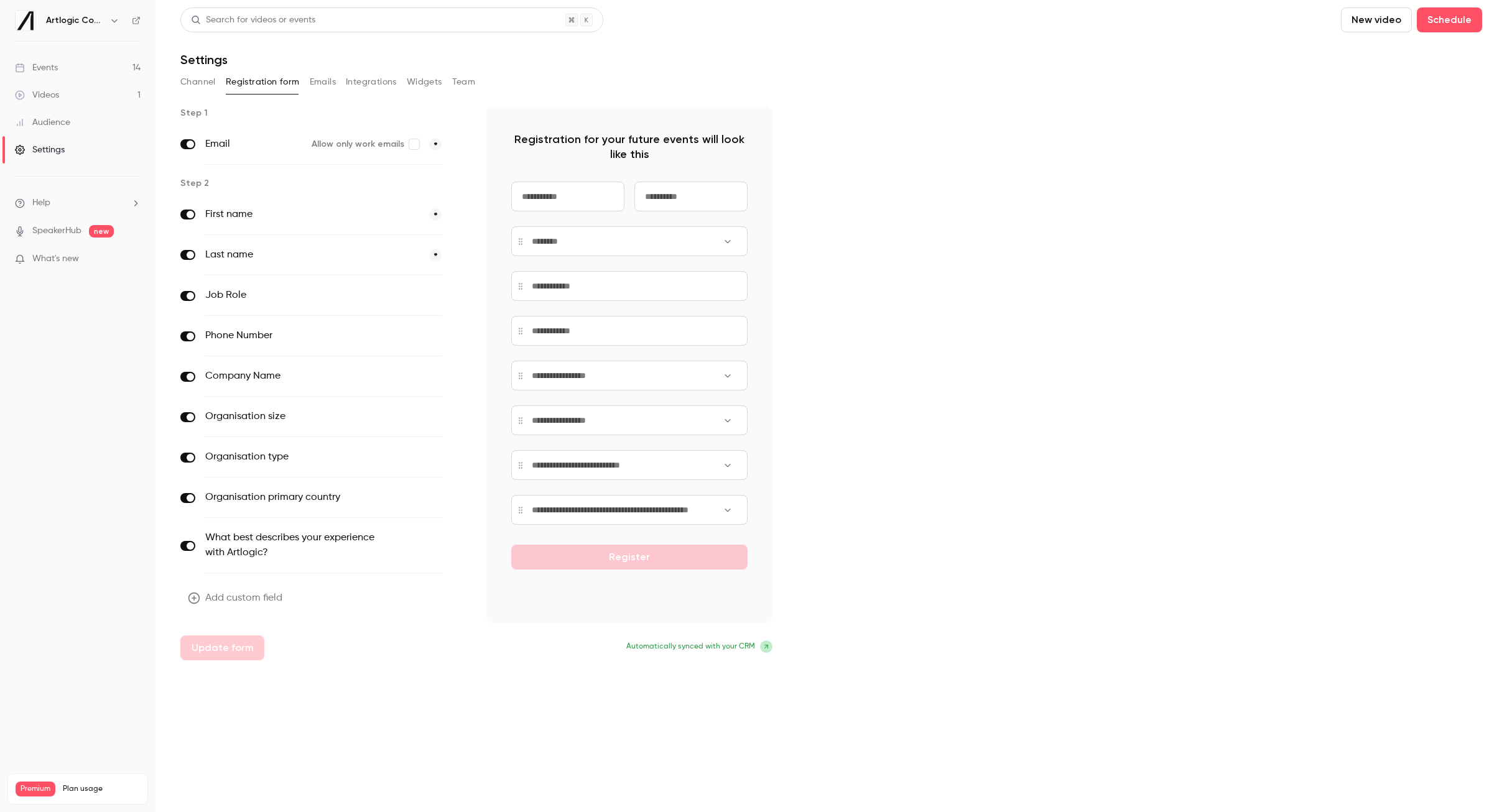
click at [212, 85] on button "Channel" at bounding box center [198, 82] width 35 height 20
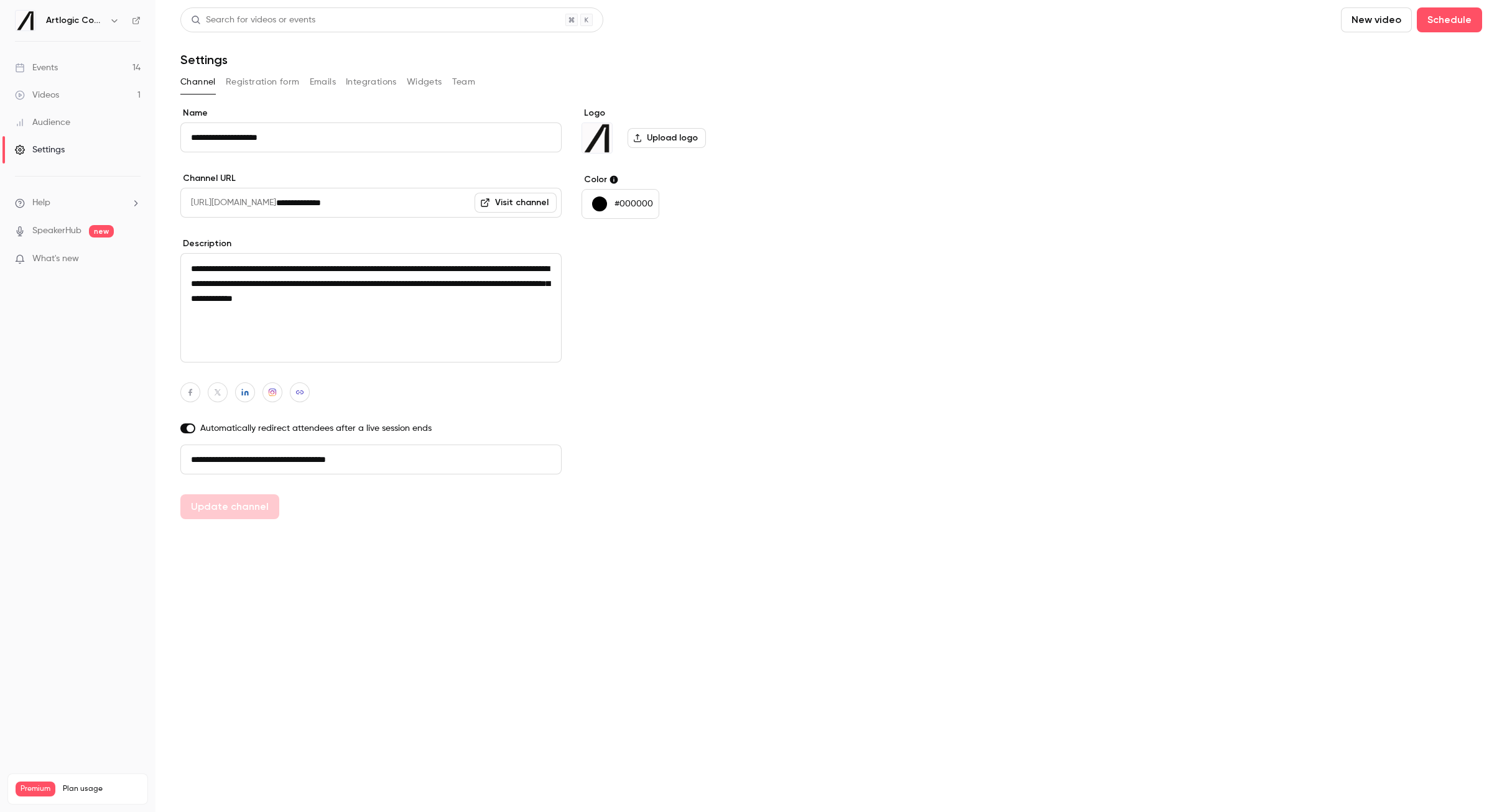
click at [509, 193] on link "Visit channel" at bounding box center [516, 203] width 82 height 20
click at [262, 72] on button "Registration form" at bounding box center [262, 82] width 74 height 20
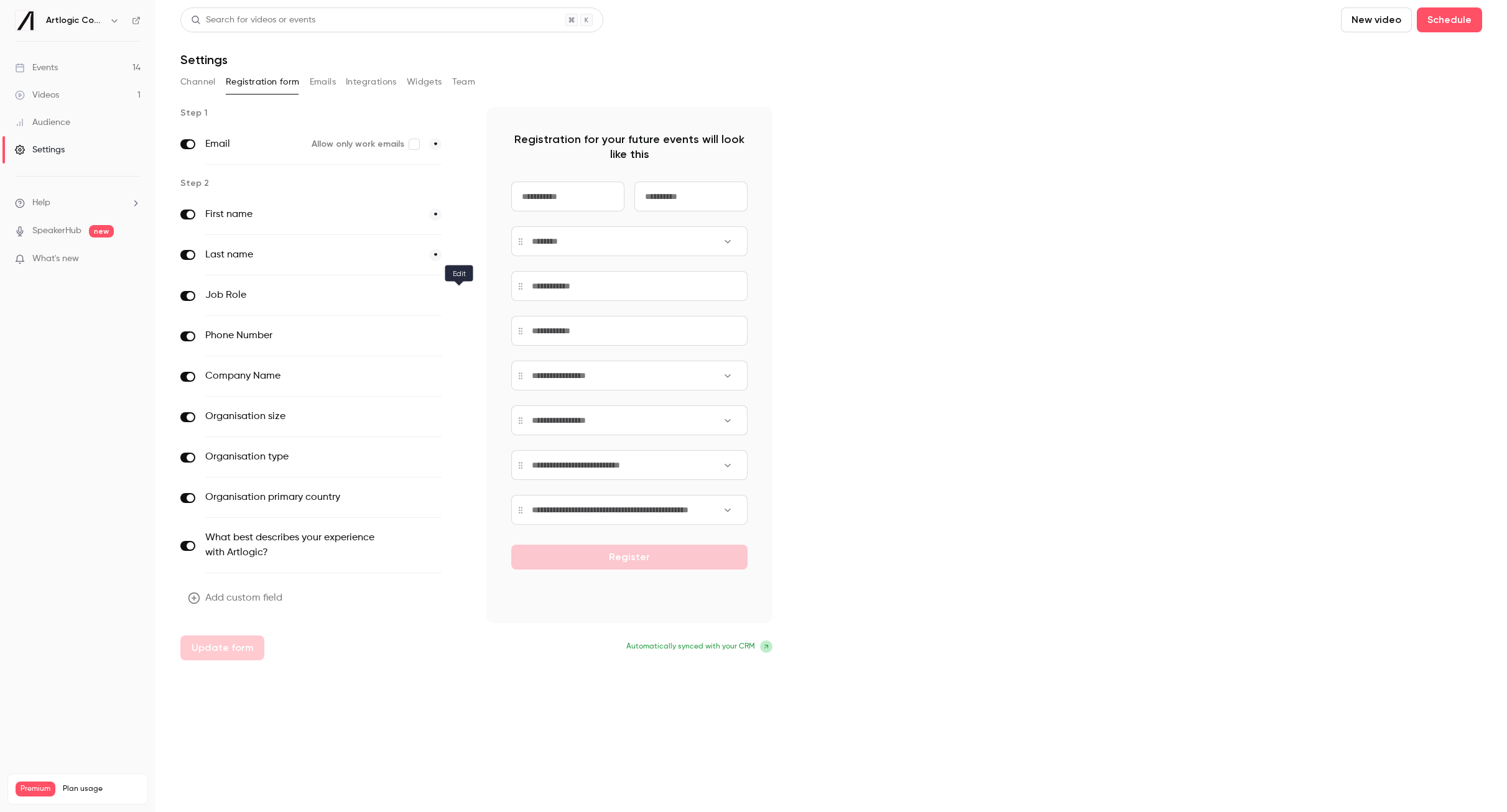
click at [455, 297] on icon "button" at bounding box center [459, 296] width 8 height 8
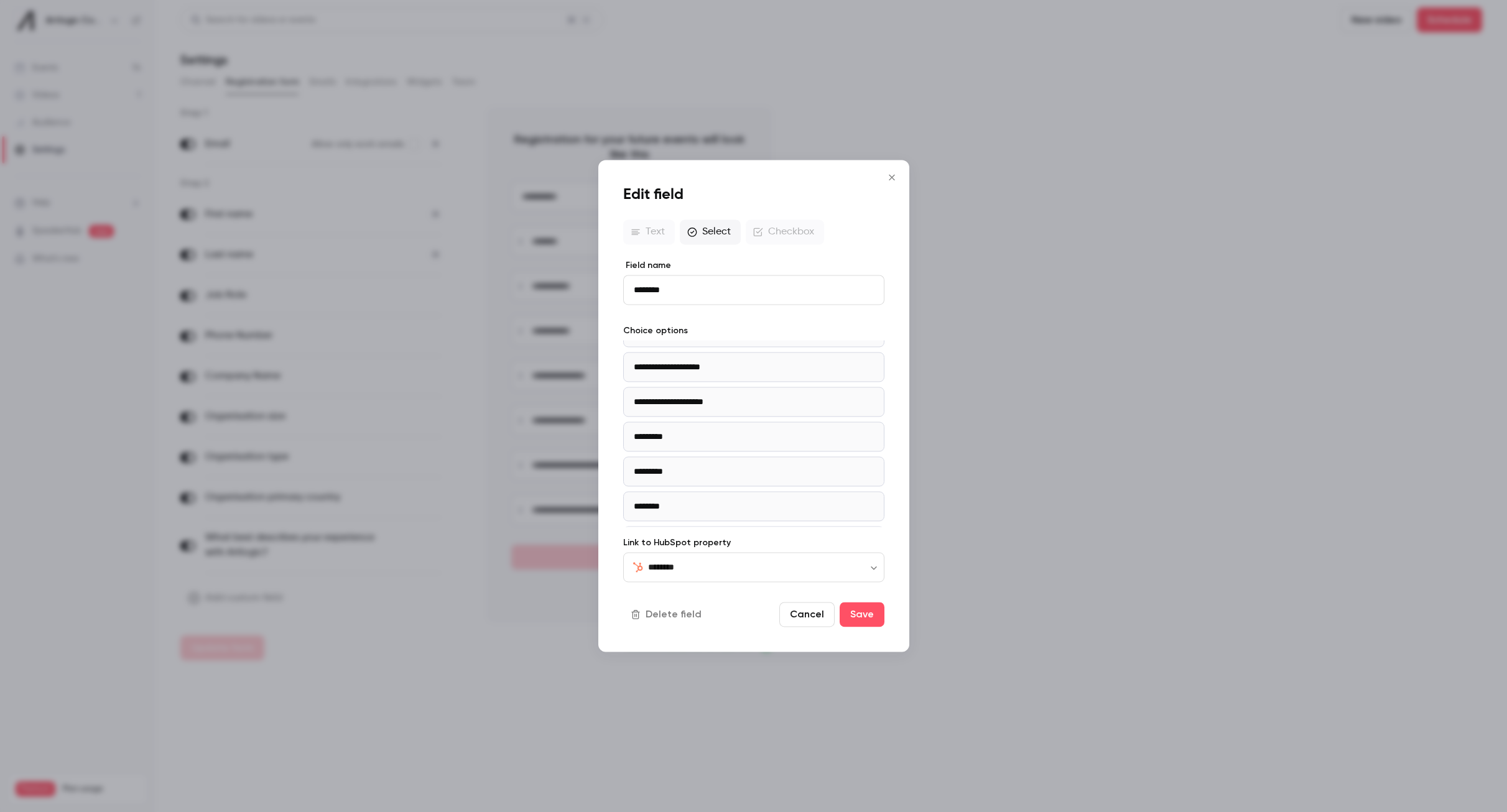
scroll to position [440, 0]
click at [893, 178] on icon "Close" at bounding box center [892, 177] width 5 height 5
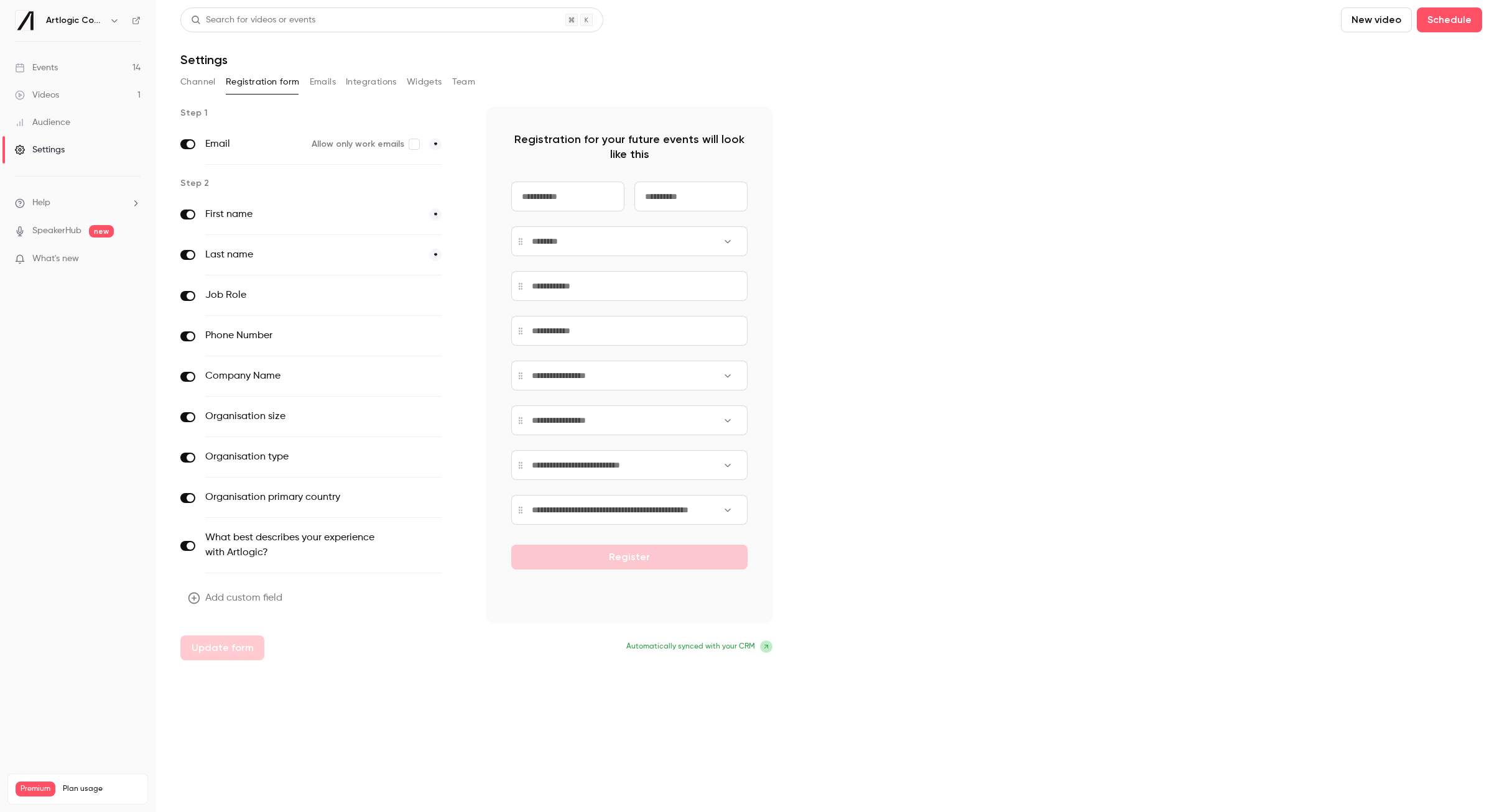
click at [427, 295] on button "optional" at bounding box center [420, 295] width 42 height 12
click at [427, 335] on button "optional" at bounding box center [420, 335] width 42 height 12
drag, startPoint x: 423, startPoint y: 373, endPoint x: 434, endPoint y: 396, distance: 25.5
click at [423, 373] on button "optional" at bounding box center [420, 376] width 42 height 12
click at [430, 416] on button "optional" at bounding box center [420, 416] width 42 height 12
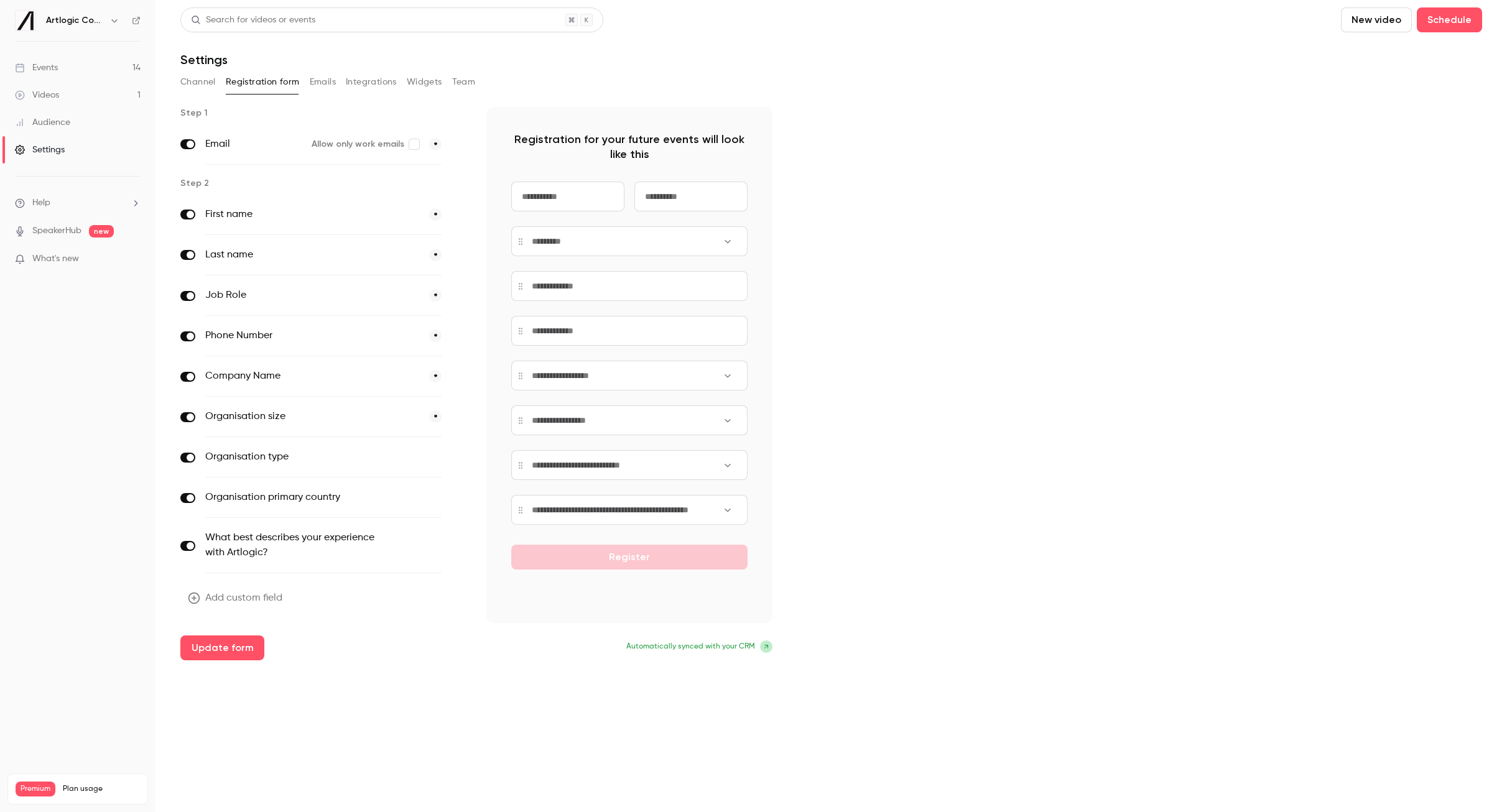
click at [423, 454] on button "optional" at bounding box center [420, 457] width 42 height 12
click at [422, 494] on button "optional" at bounding box center [420, 497] width 42 height 12
click at [420, 542] on button "optional" at bounding box center [420, 545] width 42 height 12
click at [241, 645] on button "Update form" at bounding box center [223, 648] width 84 height 25
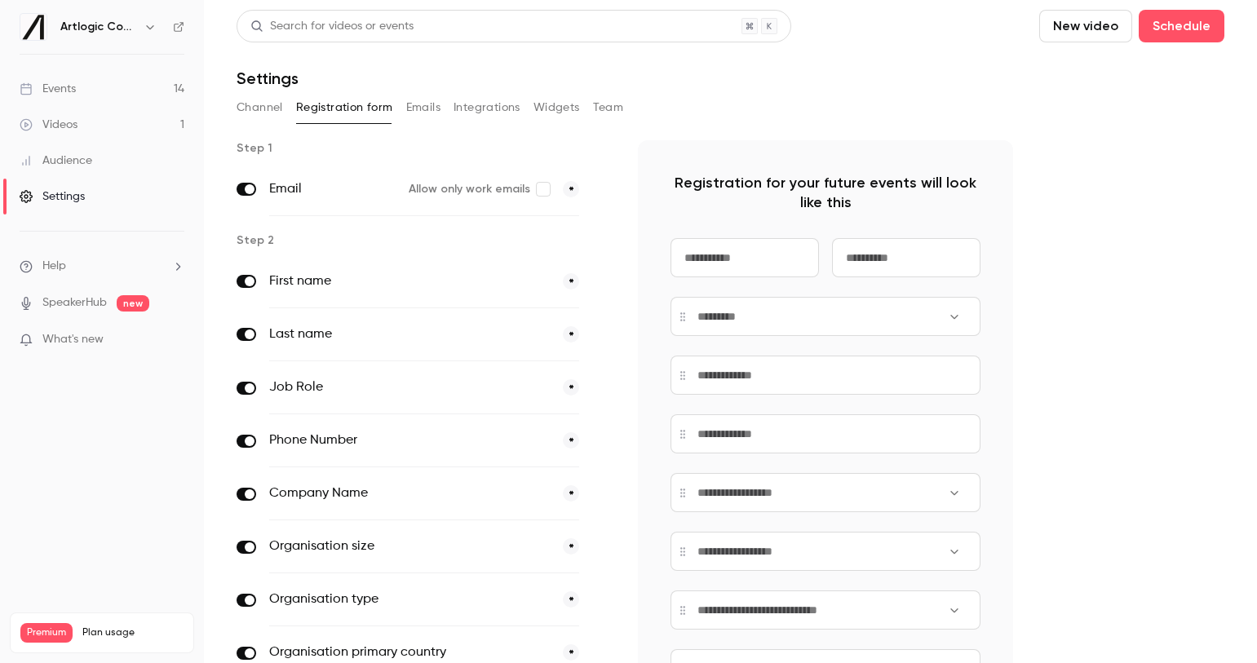
click at [64, 91] on div "Events" at bounding box center [48, 89] width 56 height 16
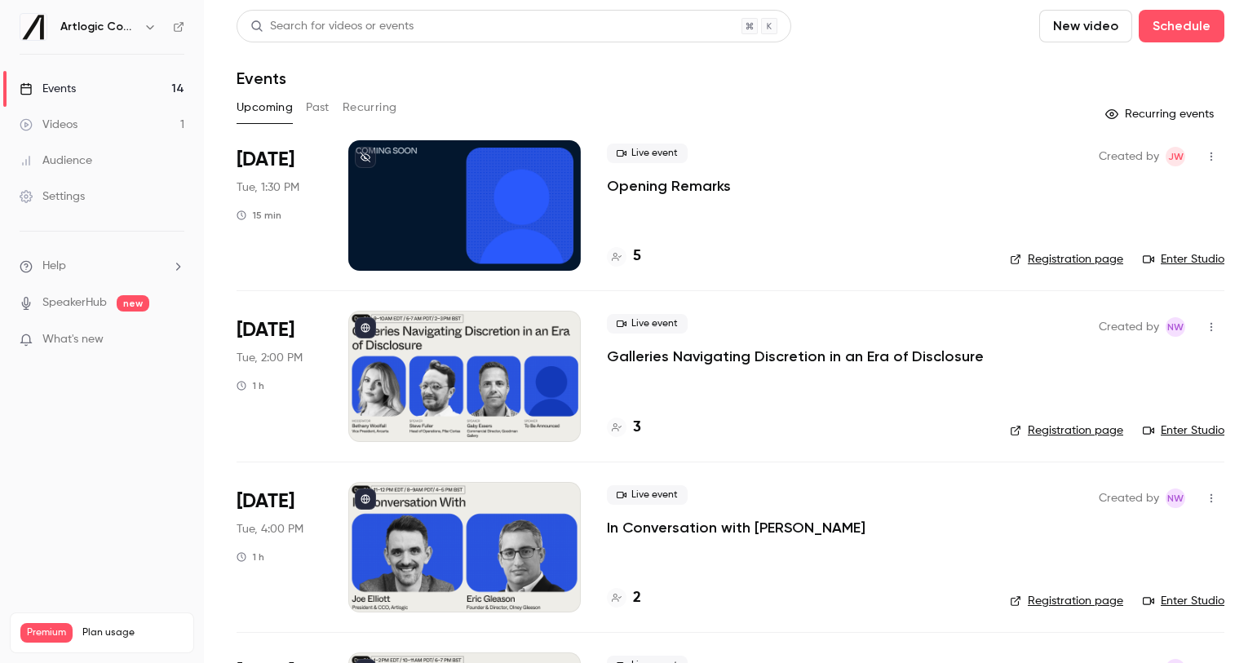
click at [1180, 425] on link "Enter Studio" at bounding box center [1184, 431] width 82 height 16
click at [1183, 421] on div "Created by NW Registration page Enter Studio" at bounding box center [1117, 376] width 215 height 131
click at [1171, 430] on link "Enter Studio" at bounding box center [1184, 431] width 82 height 16
